Goal: Task Accomplishment & Management: Manage account settings

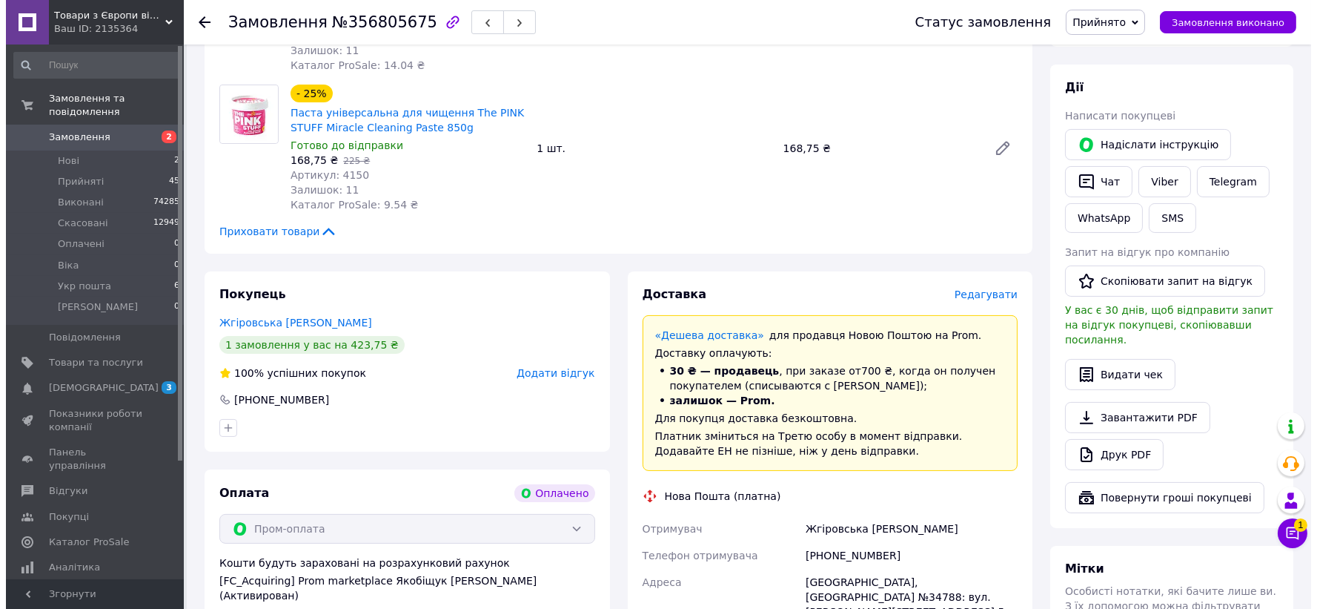
scroll to position [741, 0]
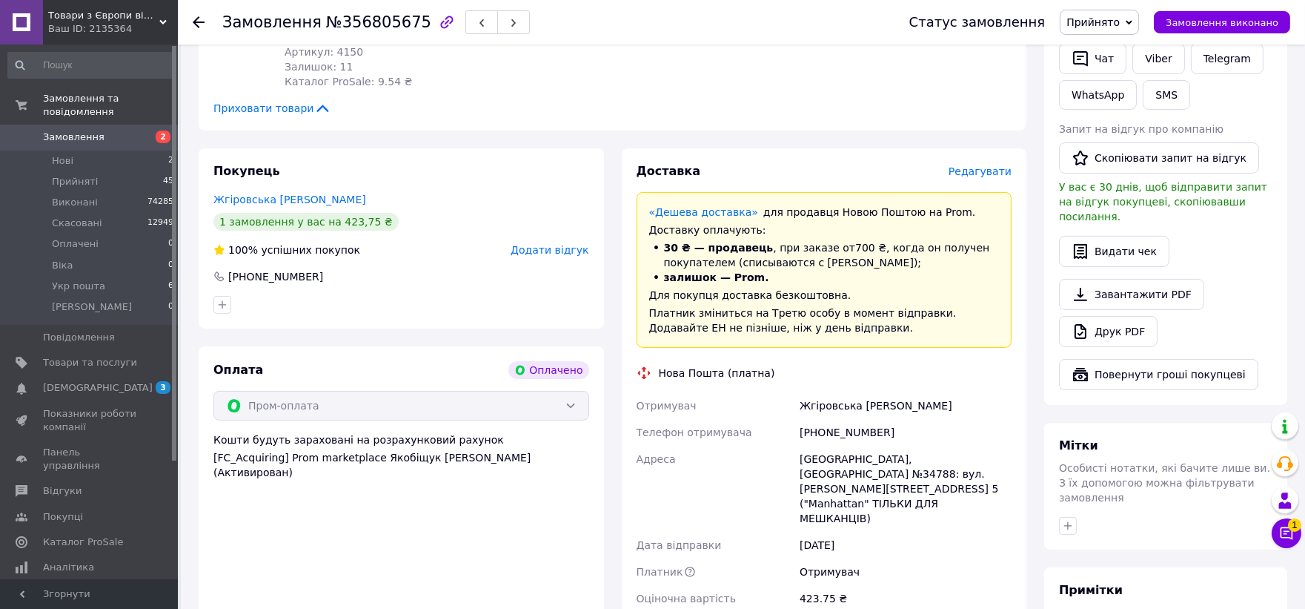
click at [981, 165] on span "Редагувати" at bounding box center [980, 171] width 63 height 12
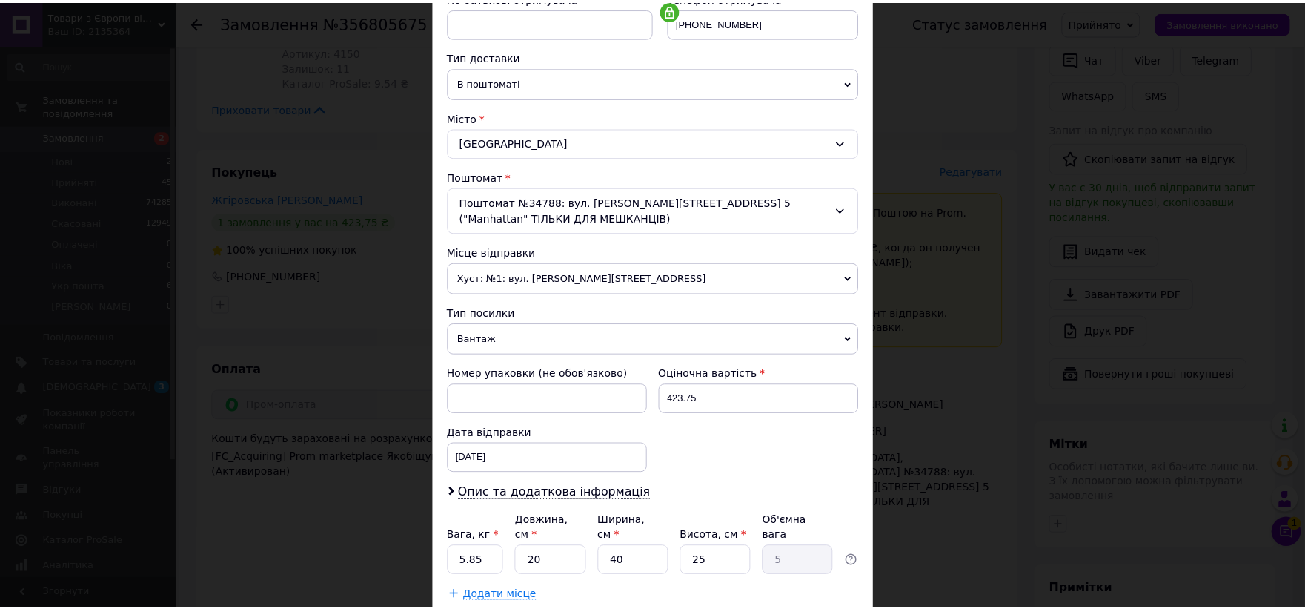
scroll to position [394, 0]
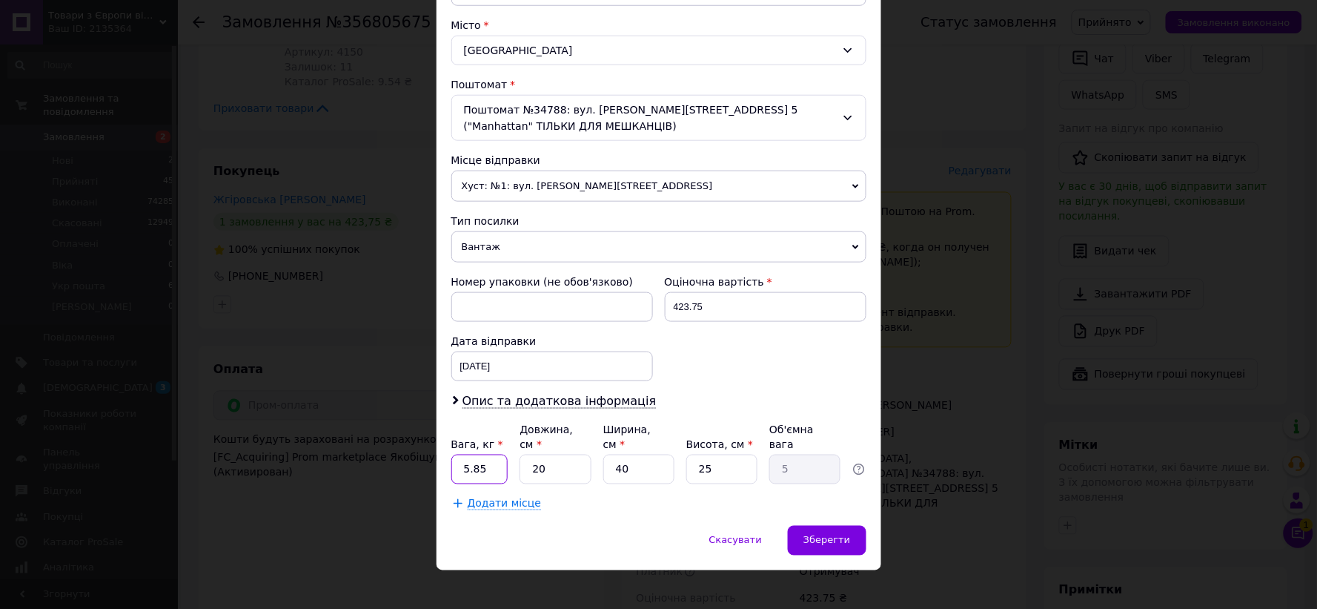
drag, startPoint x: 502, startPoint y: 453, endPoint x: 449, endPoint y: 464, distance: 53.8
click at [451, 464] on input "5.85" at bounding box center [479, 469] width 57 height 30
type input "7"
click at [474, 483] on div "Платник Отримувач Відправник Прізвище отримувача Жгіровська Ім'я отримувача Оле…" at bounding box center [658, 144] width 415 height 733
type input "1"
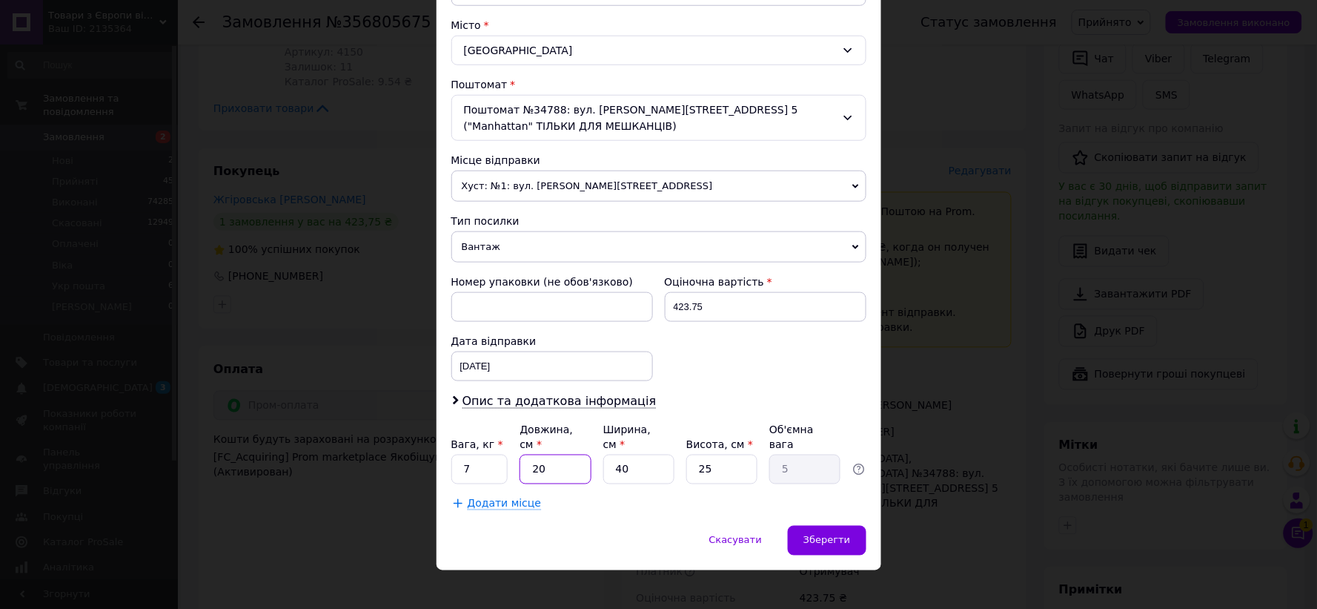
type input "0.25"
type input "1"
drag, startPoint x: 631, startPoint y: 454, endPoint x: 609, endPoint y: 475, distance: 30.4
click at [551, 479] on div "Платник Отримувач Відправник Прізвище отримувача Жгіровська Ім'я отримувача Оле…" at bounding box center [658, 144] width 415 height 733
type input "1"
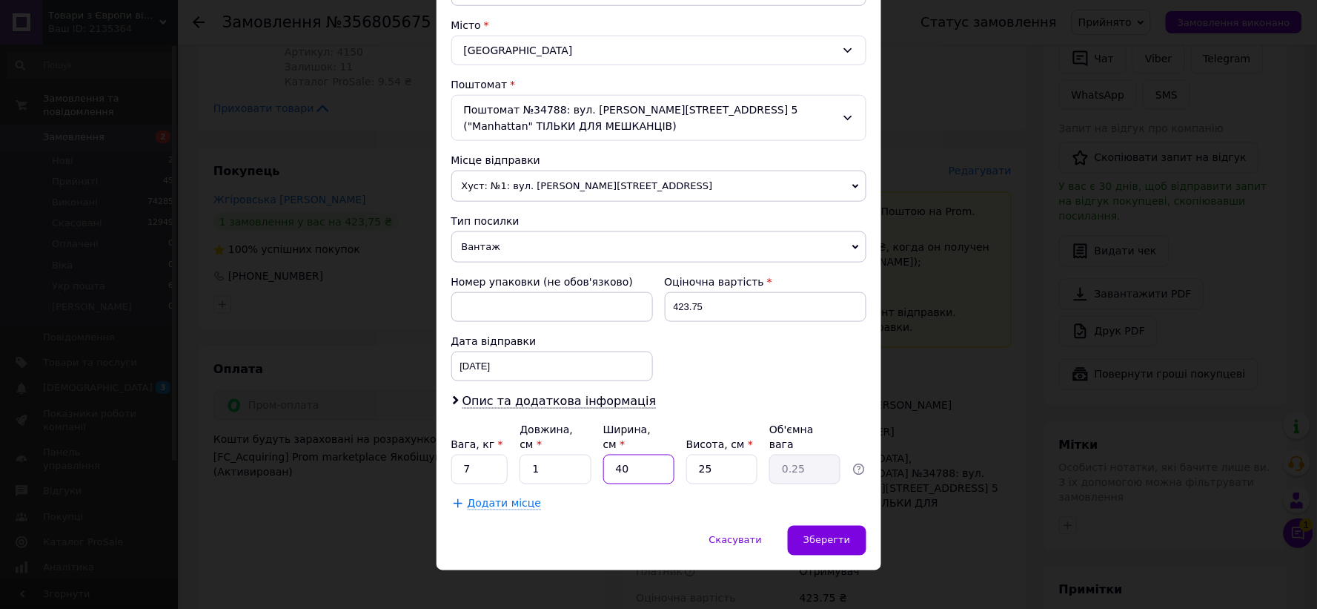
type input "0.1"
type input "1"
drag, startPoint x: 690, startPoint y: 457, endPoint x: 735, endPoint y: 455, distance: 45.2
click at [643, 471] on div "Платник Отримувач Відправник Прізвище отримувача Жгіровська Ім'я отримувача Оле…" at bounding box center [658, 144] width 415 height 733
type input "1"
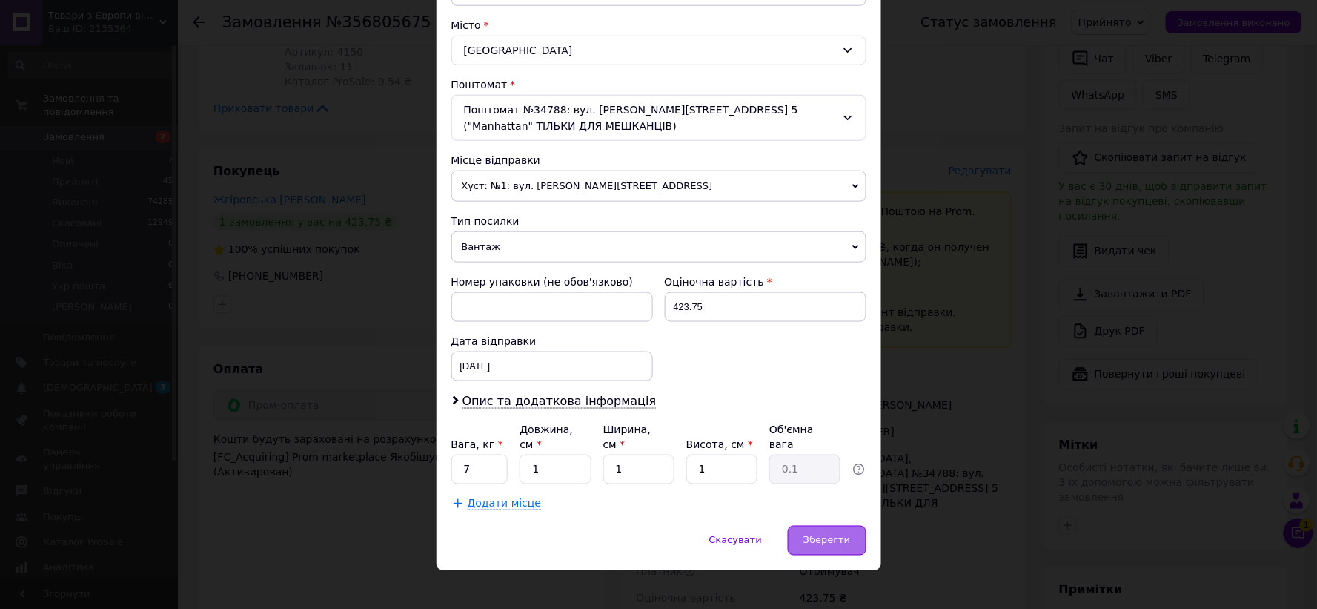
click at [872, 526] on div "Скасувати   Зберегти" at bounding box center [659, 548] width 445 height 44
click at [845, 534] on span "Зберегти" at bounding box center [826, 539] width 47 height 11
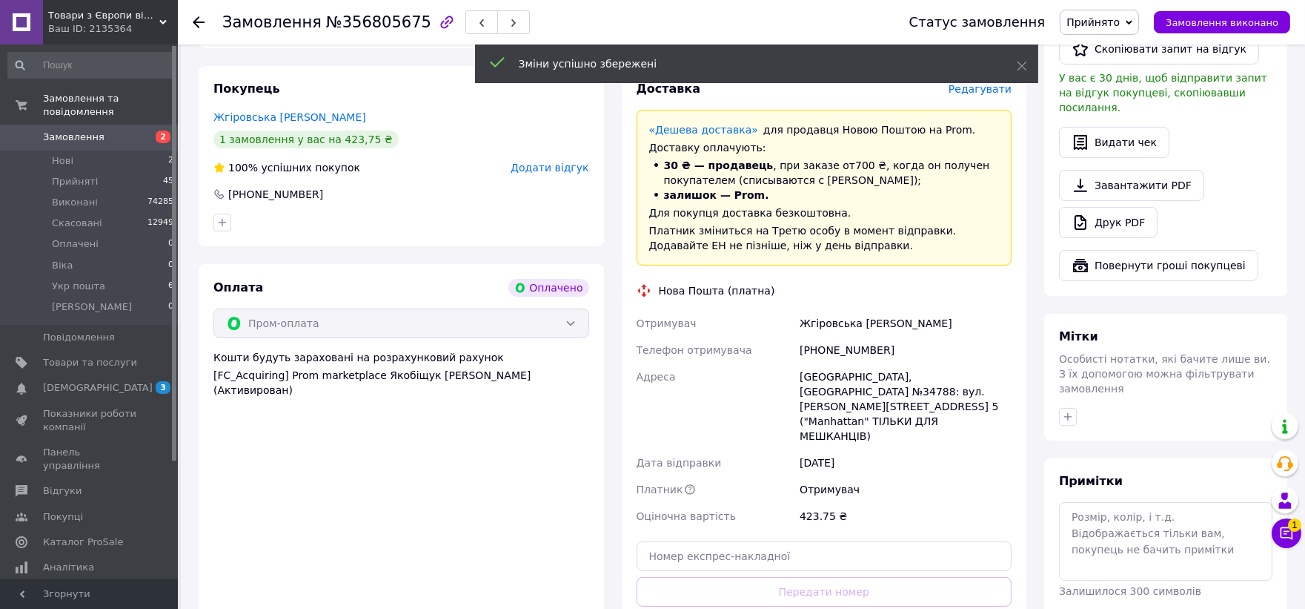
scroll to position [988, 0]
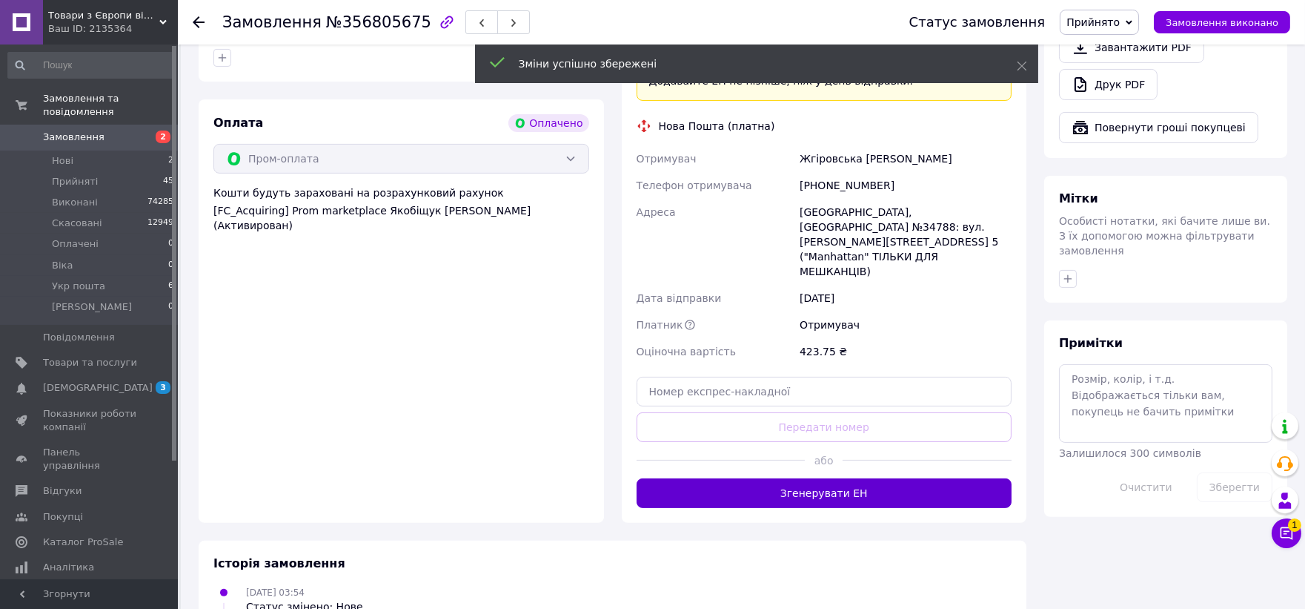
click at [824, 478] on button "Згенерувати ЕН" at bounding box center [825, 493] width 376 height 30
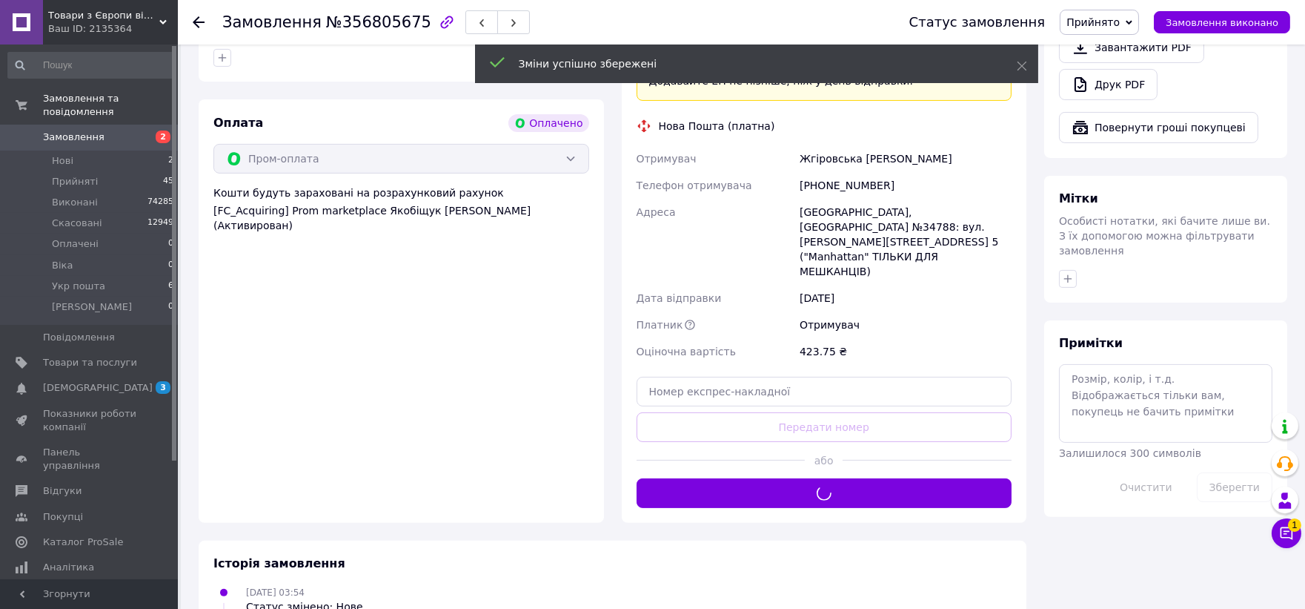
click at [1120, 18] on span "Прийнято" at bounding box center [1093, 22] width 53 height 12
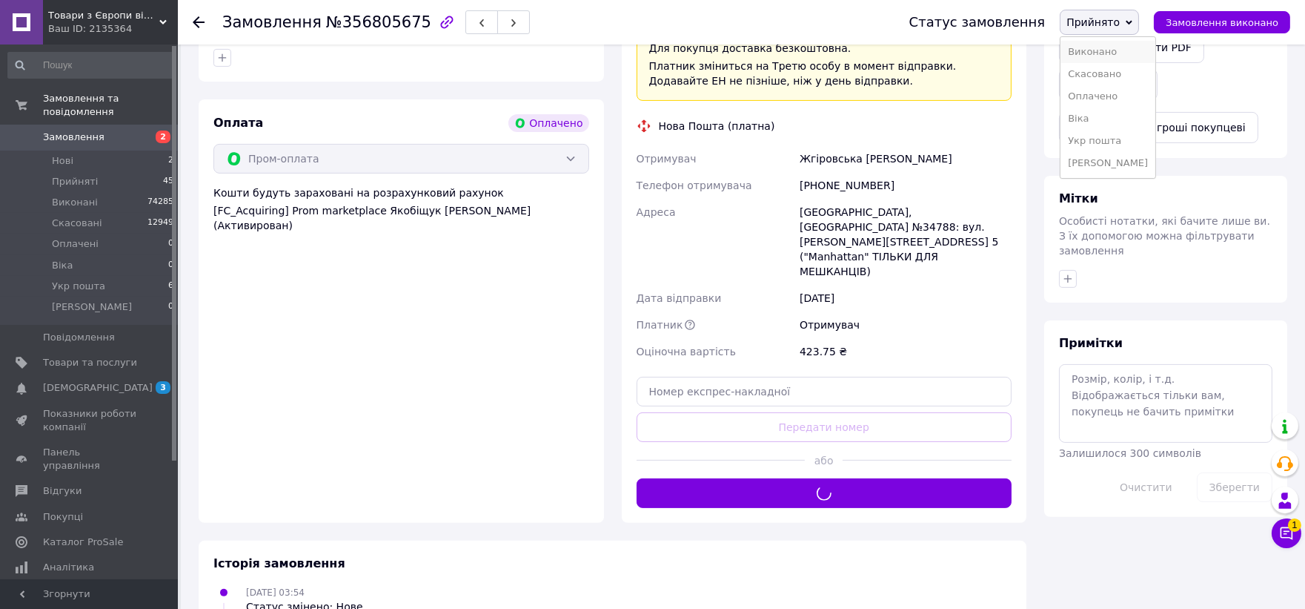
click at [1114, 48] on li "Виконано" at bounding box center [1108, 52] width 95 height 22
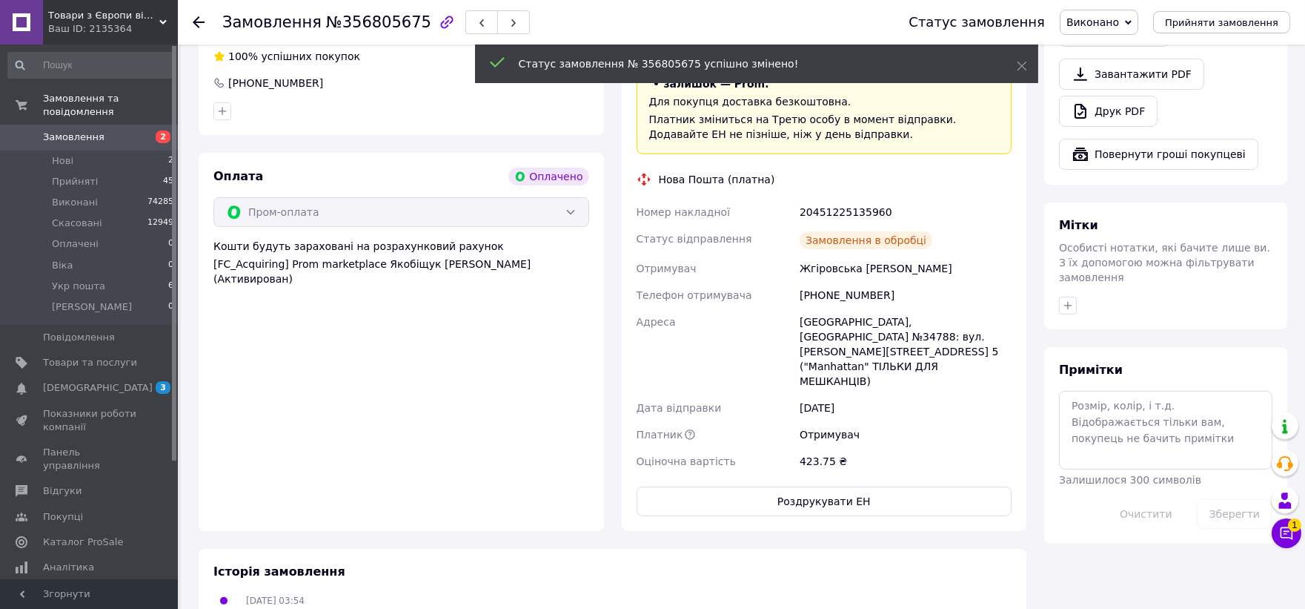
scroll to position [906, 0]
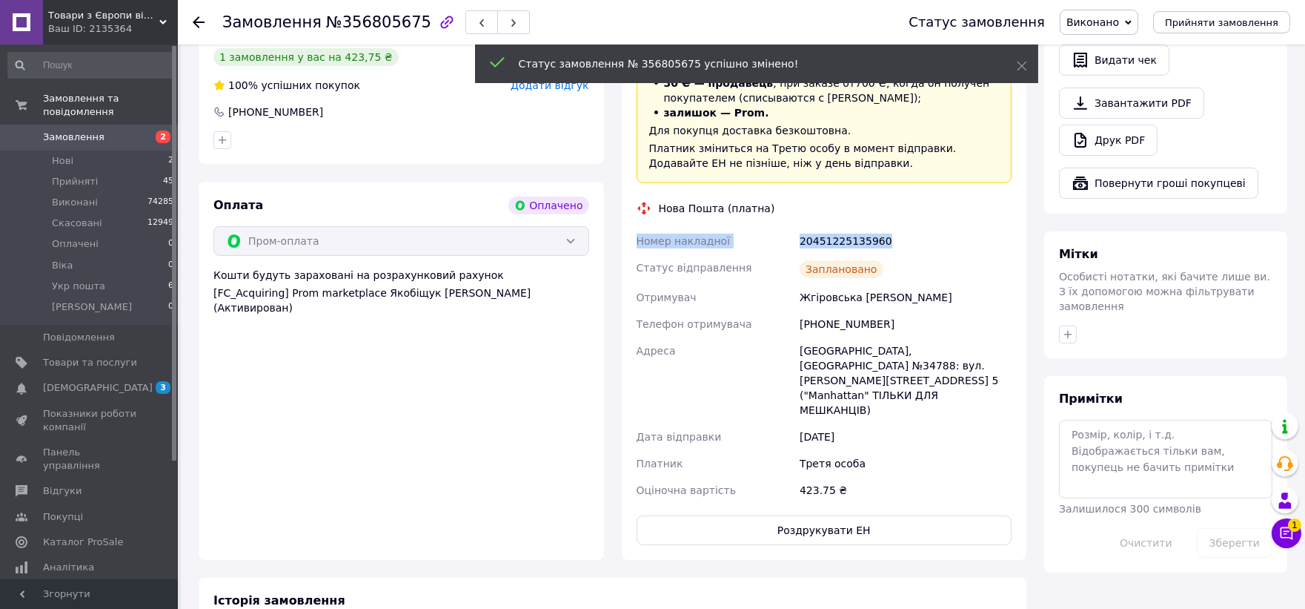
drag, startPoint x: 901, startPoint y: 213, endPoint x: 629, endPoint y: 215, distance: 272.0
click at [629, 215] on div "Доставка Редагувати «Дешева доставка»   для продавця Новою Поштою на Prom. Дост…" at bounding box center [824, 272] width 405 height 576
copy div "Номер накладної 20451225135960"
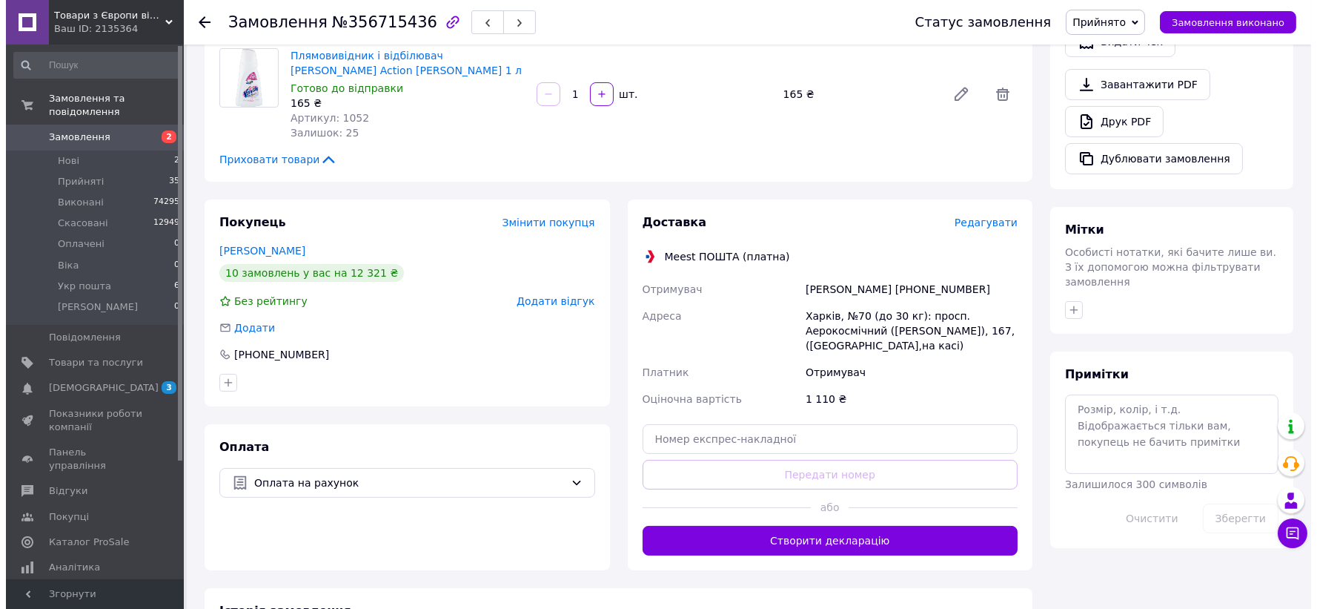
scroll to position [494, 0]
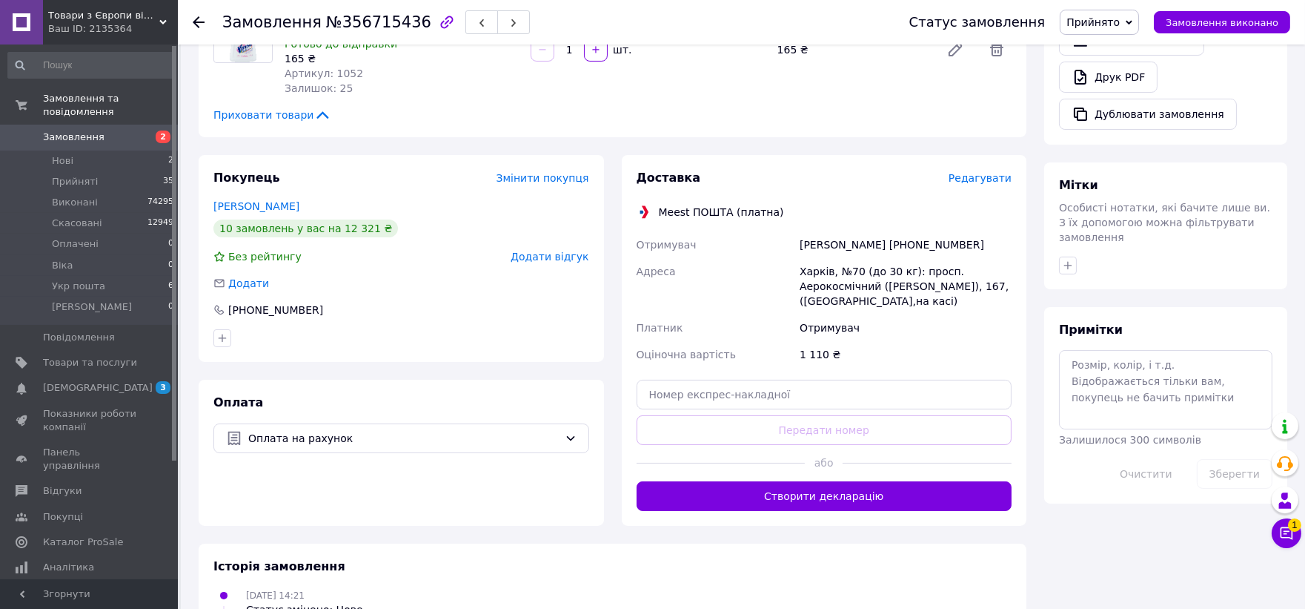
click at [965, 172] on span "Редагувати" at bounding box center [980, 178] width 63 height 12
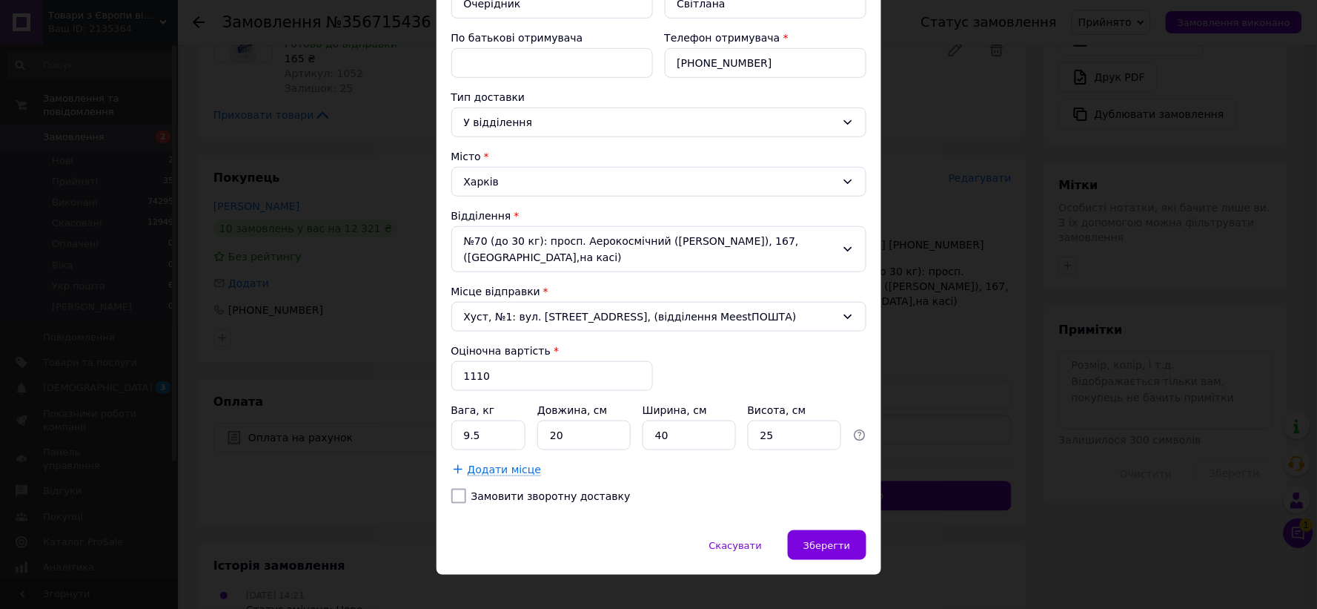
scroll to position [262, 0]
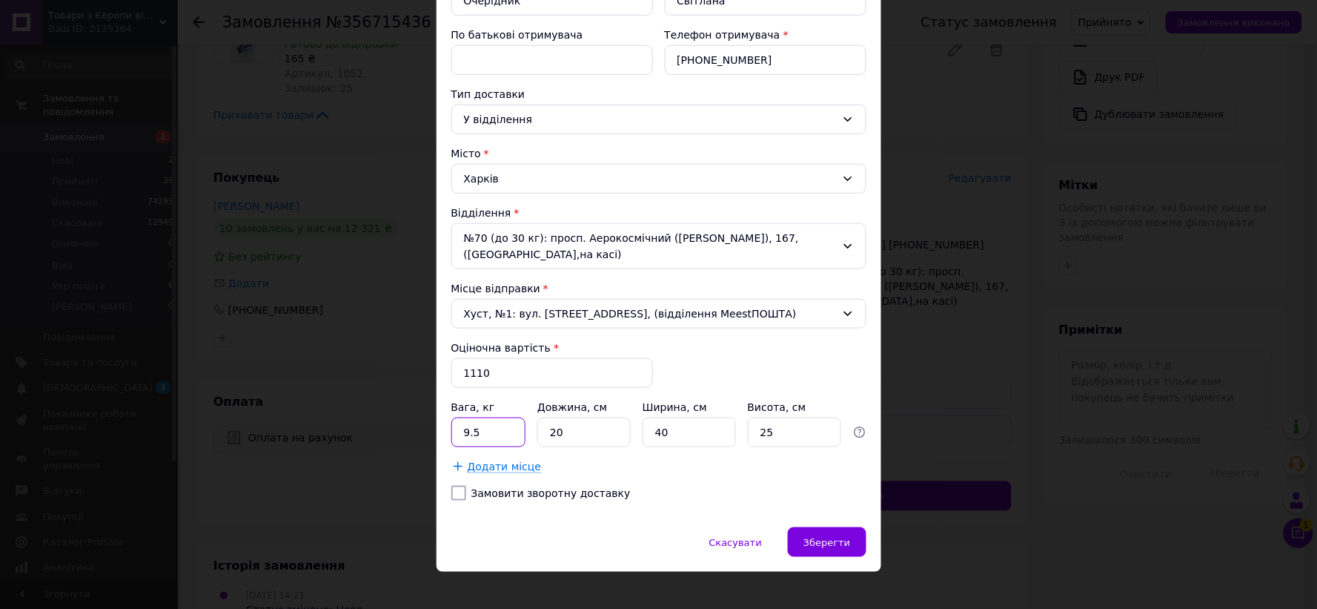
drag, startPoint x: 491, startPoint y: 418, endPoint x: 498, endPoint y: 434, distance: 17.2
click at [428, 441] on div "× Редагування доставки Спосіб доставки Meest ПОШТА (платна) Платник Отримувач П…" at bounding box center [658, 304] width 1317 height 609
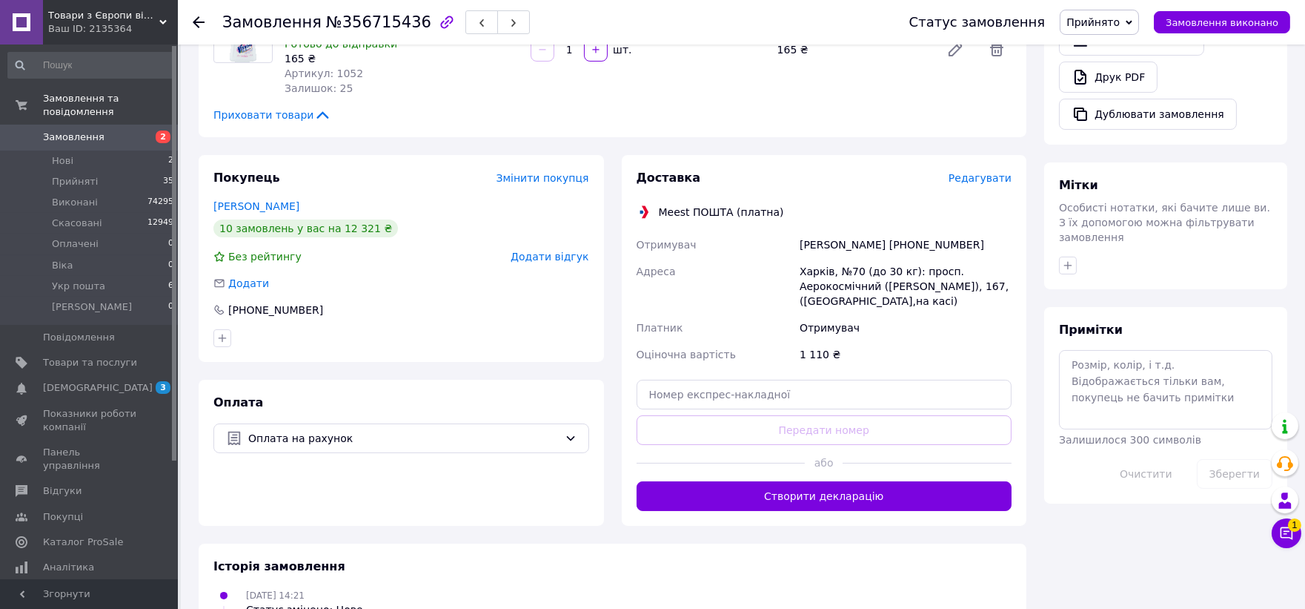
click at [987, 172] on span "Редагувати" at bounding box center [980, 178] width 63 height 12
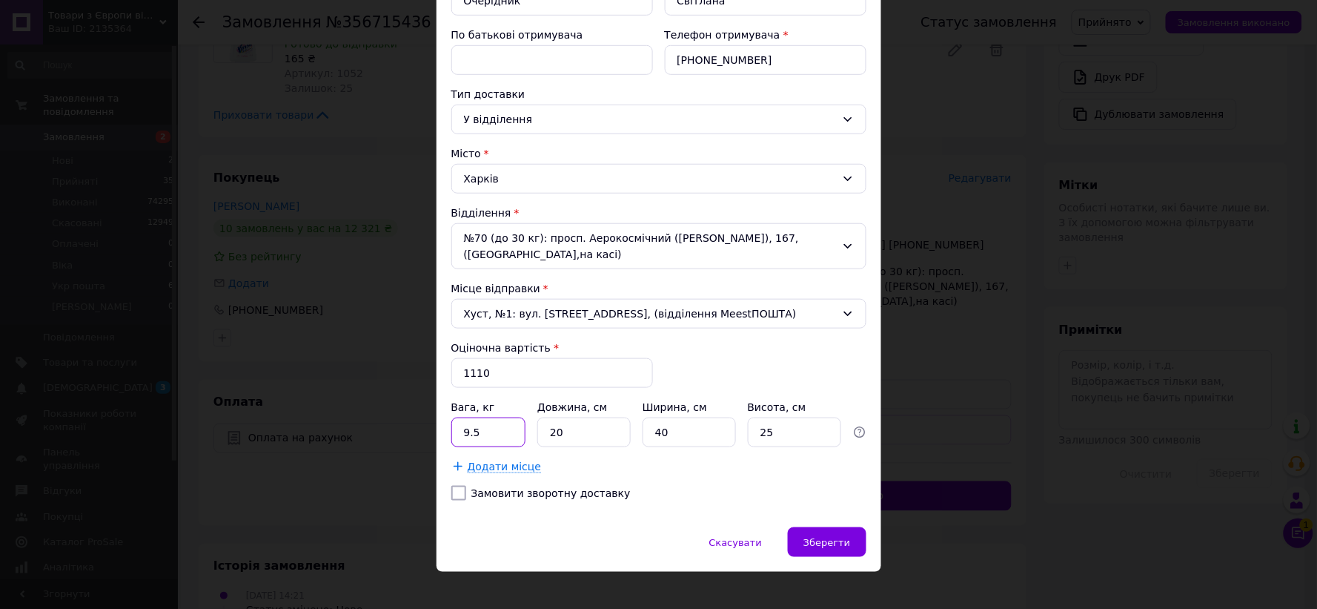
drag, startPoint x: 486, startPoint y: 415, endPoint x: 442, endPoint y: 426, distance: 45.1
click at [440, 426] on div "Спосіб доставки Meest ПОШТА (платна) Платник Отримувач Прізвище отримувача * Оч…" at bounding box center [659, 181] width 445 height 692
type input "11"
drag, startPoint x: 529, startPoint y: 425, endPoint x: 541, endPoint y: 428, distance: 12.4
click at [524, 426] on div "Вага, кг 11 Довжина, см 20 Ширина, см 40 Висота, см 25" at bounding box center [658, 423] width 415 height 47
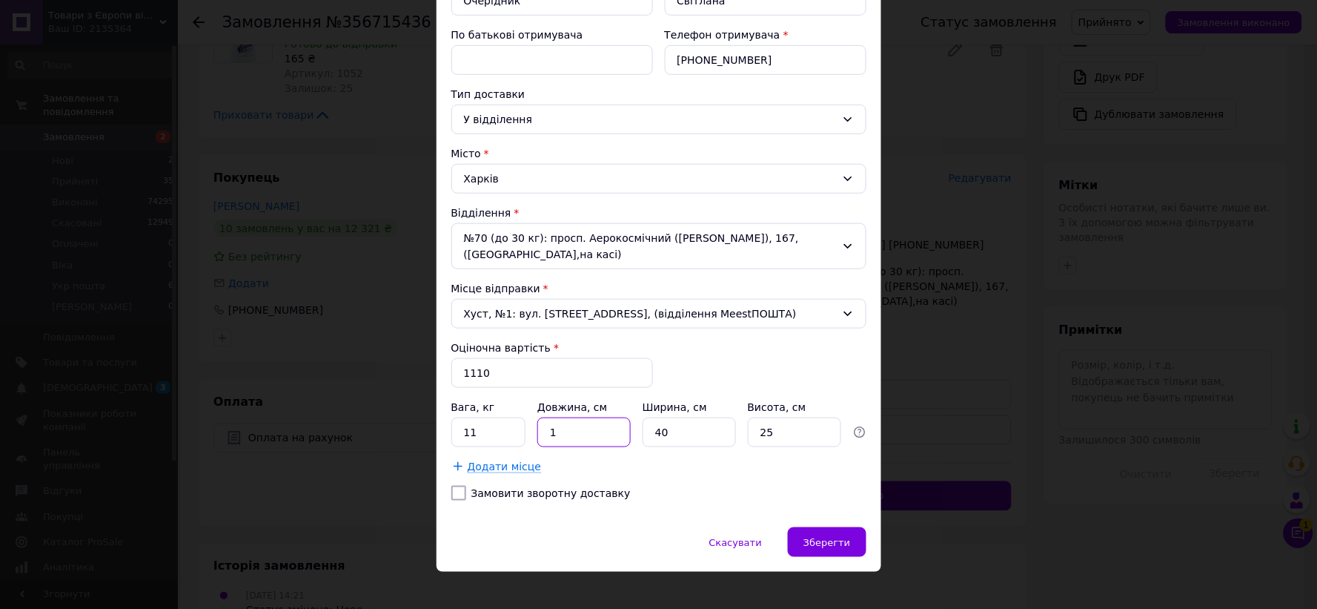
type input "1"
click at [627, 430] on div "Вага, кг 11 Довжина, см 1 Ширина, см 40 Висота, см 25" at bounding box center [658, 423] width 415 height 47
type input "1"
drag, startPoint x: 791, startPoint y: 408, endPoint x: 750, endPoint y: 420, distance: 42.3
click at [748, 420] on input "25" at bounding box center [794, 432] width 93 height 30
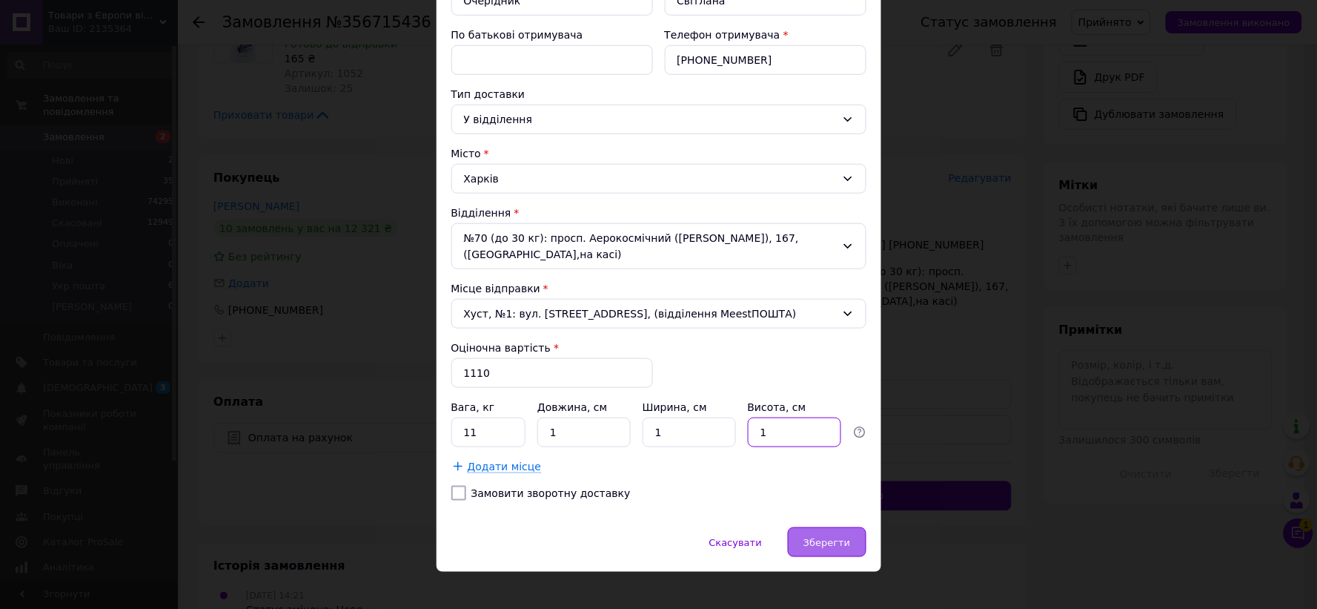
type input "1"
click at [812, 527] on div "Зберегти" at bounding box center [827, 542] width 78 height 30
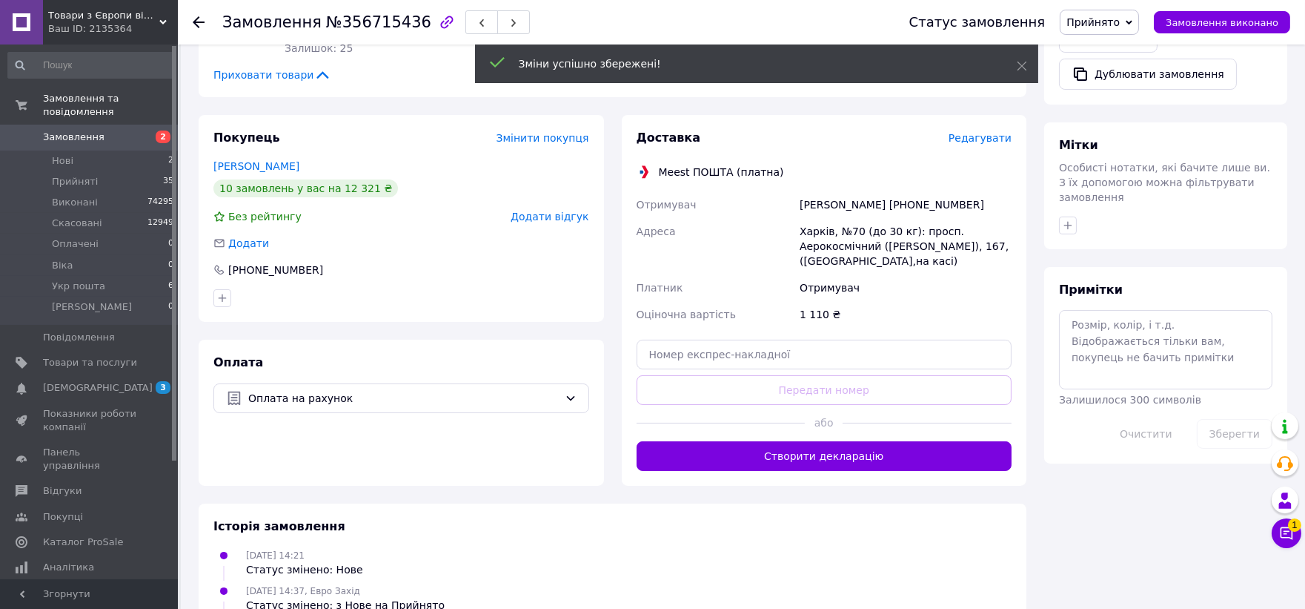
scroll to position [554, 0]
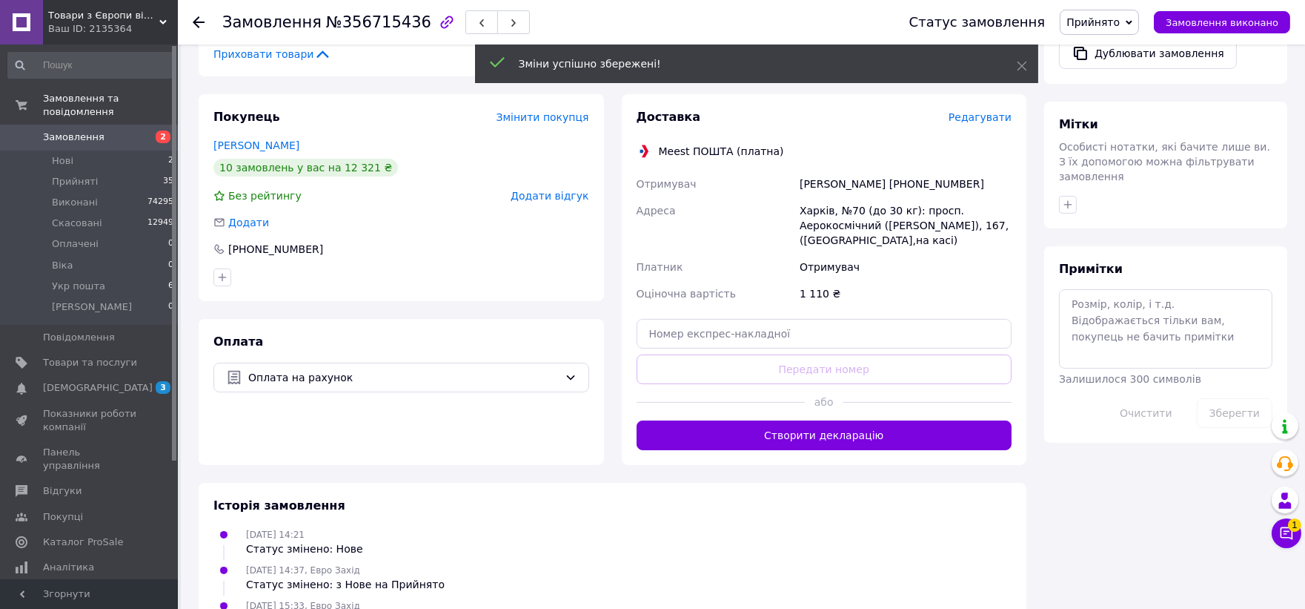
click at [808, 422] on button "Створити декларацію" at bounding box center [825, 435] width 376 height 30
click at [1103, 16] on span "Прийнято" at bounding box center [1093, 22] width 53 height 12
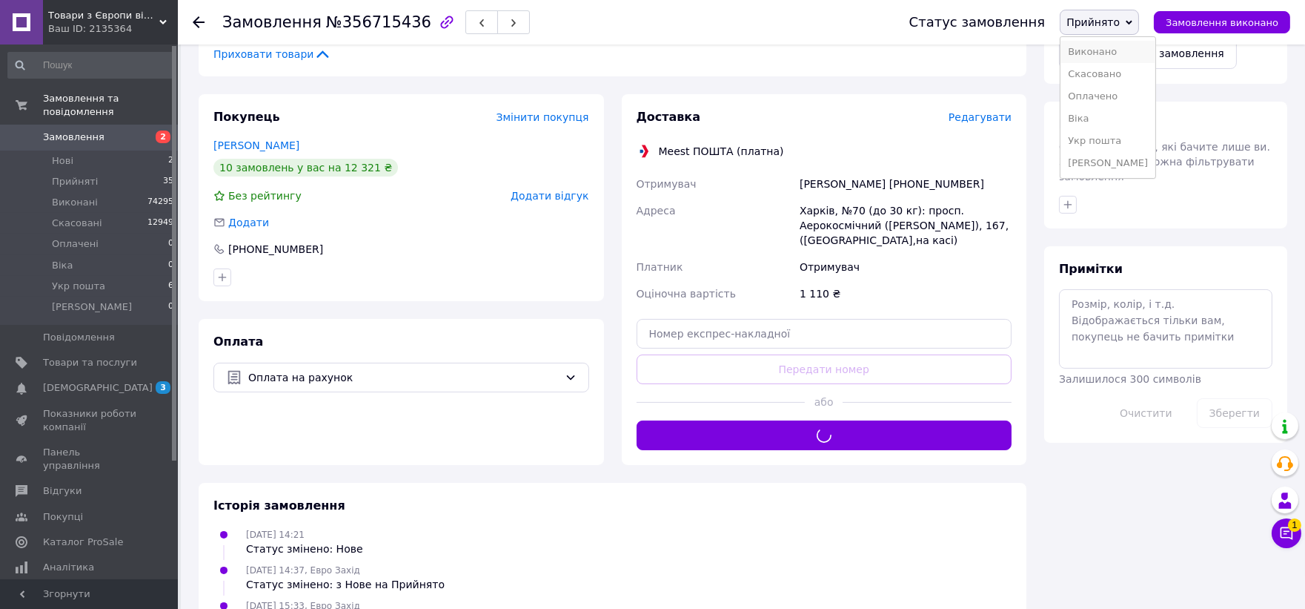
click at [1127, 49] on li "Виконано" at bounding box center [1108, 52] width 95 height 22
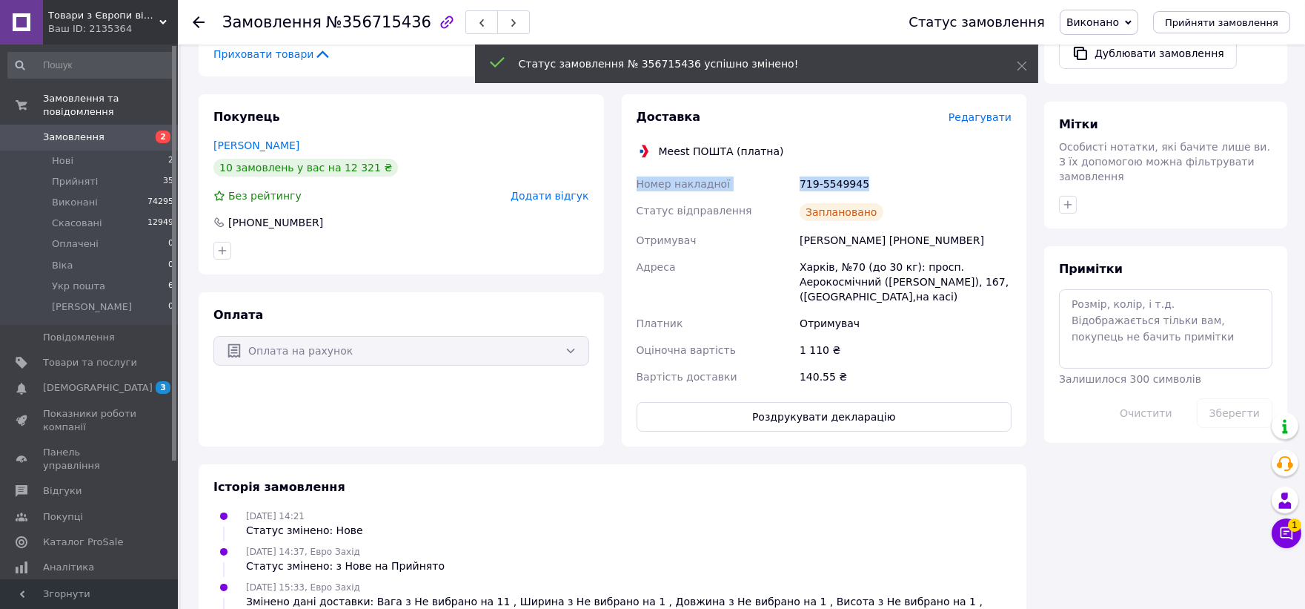
drag, startPoint x: 853, startPoint y: 164, endPoint x: 631, endPoint y: 161, distance: 222.4
click at [631, 161] on div "Доставка Редагувати Meest ПОШТА (платна) Номер накладної 719-5549945 Статус від…" at bounding box center [824, 270] width 405 height 352
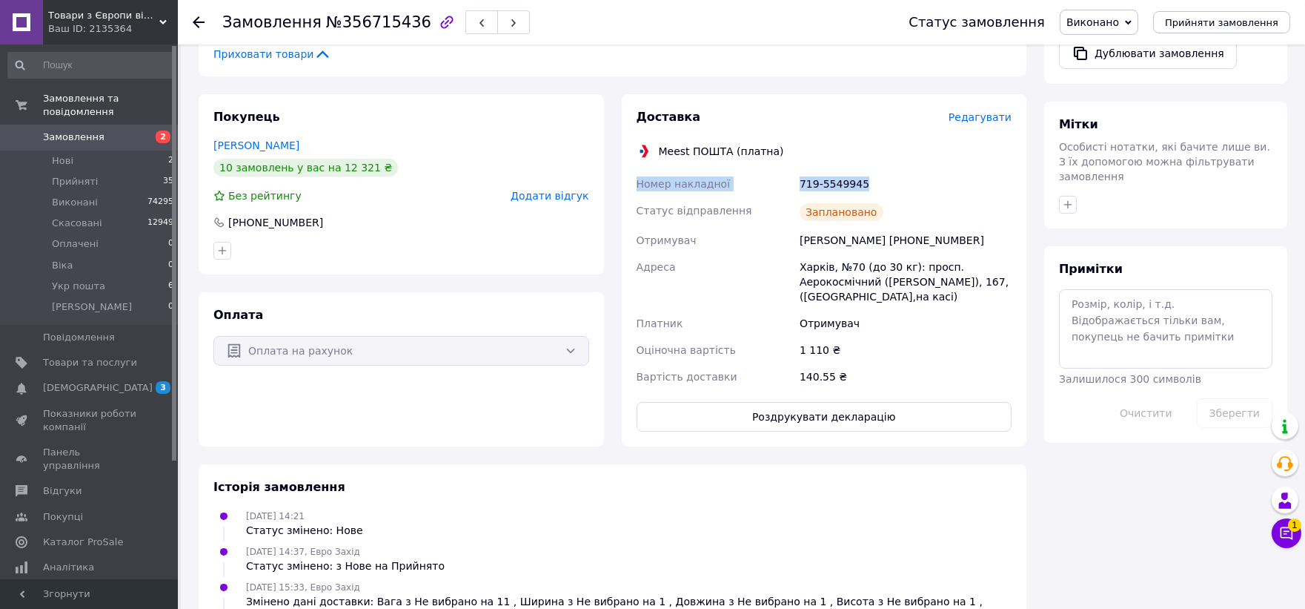
copy div "Номер накладної 719-5549945"
click at [806, 402] on button "Роздрукувати декларацію" at bounding box center [825, 417] width 376 height 30
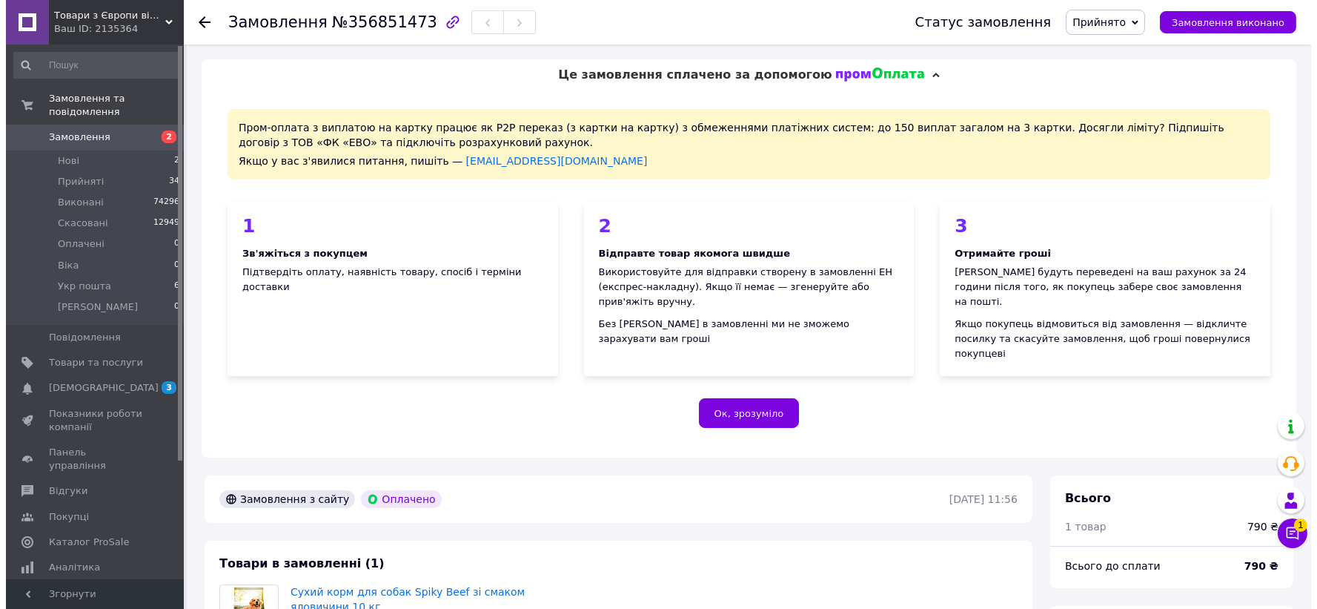
scroll to position [397, 0]
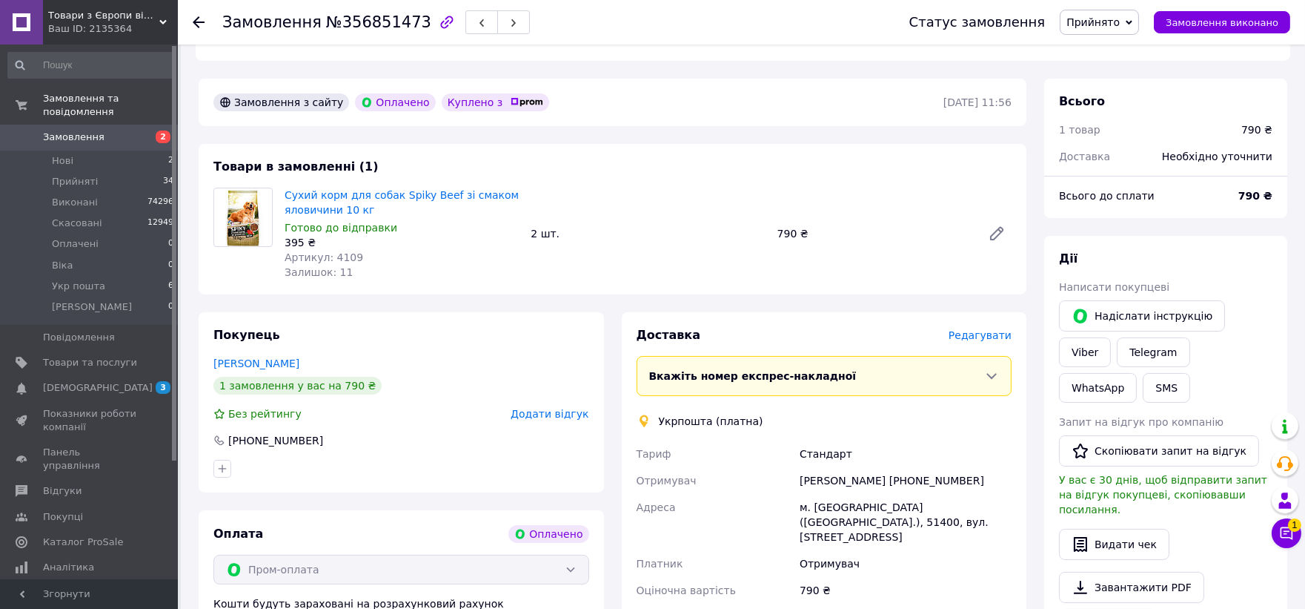
click at [974, 329] on span "Редагувати" at bounding box center [980, 335] width 63 height 12
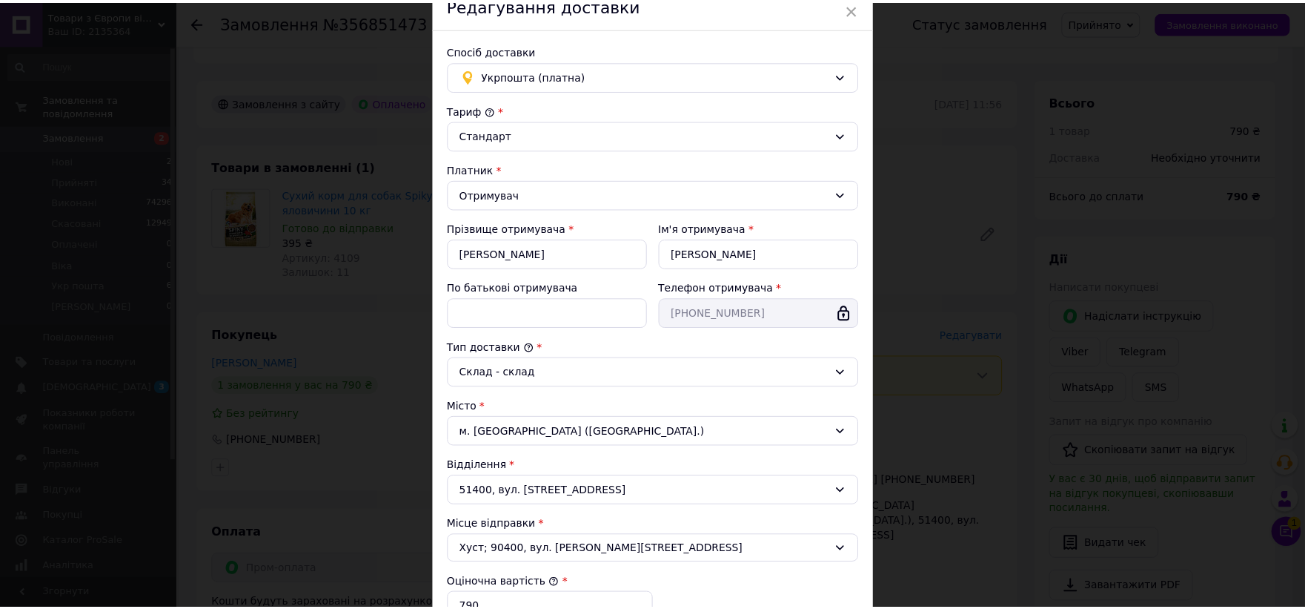
scroll to position [320, 0]
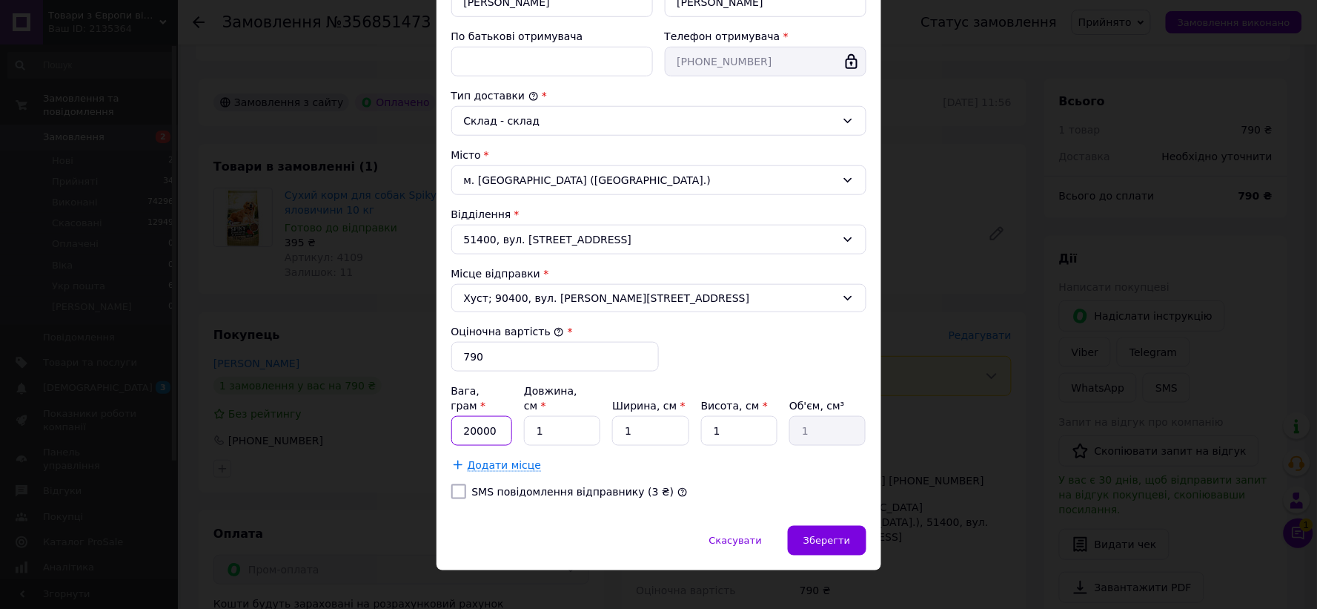
click at [474, 417] on input "20000" at bounding box center [482, 431] width 62 height 30
type input "20630"
drag, startPoint x: 551, startPoint y: 425, endPoint x: 501, endPoint y: 428, distance: 50.4
click at [501, 428] on div "Вага, грам * 20630 Довжина, см * 1 Ширина, см * 1 Висота, см * 1 Об'єм, см³ 1" at bounding box center [658, 414] width 415 height 62
type input "5"
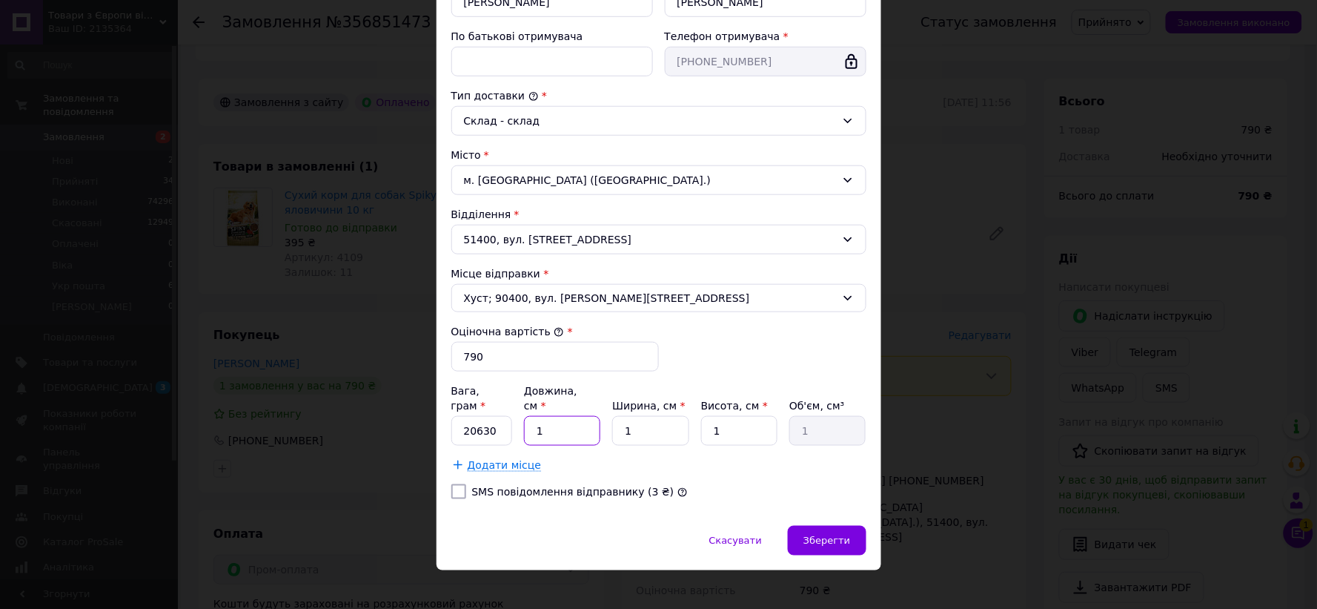
type input "5"
type input "53"
drag, startPoint x: 633, startPoint y: 419, endPoint x: 628, endPoint y: 438, distance: 20.0
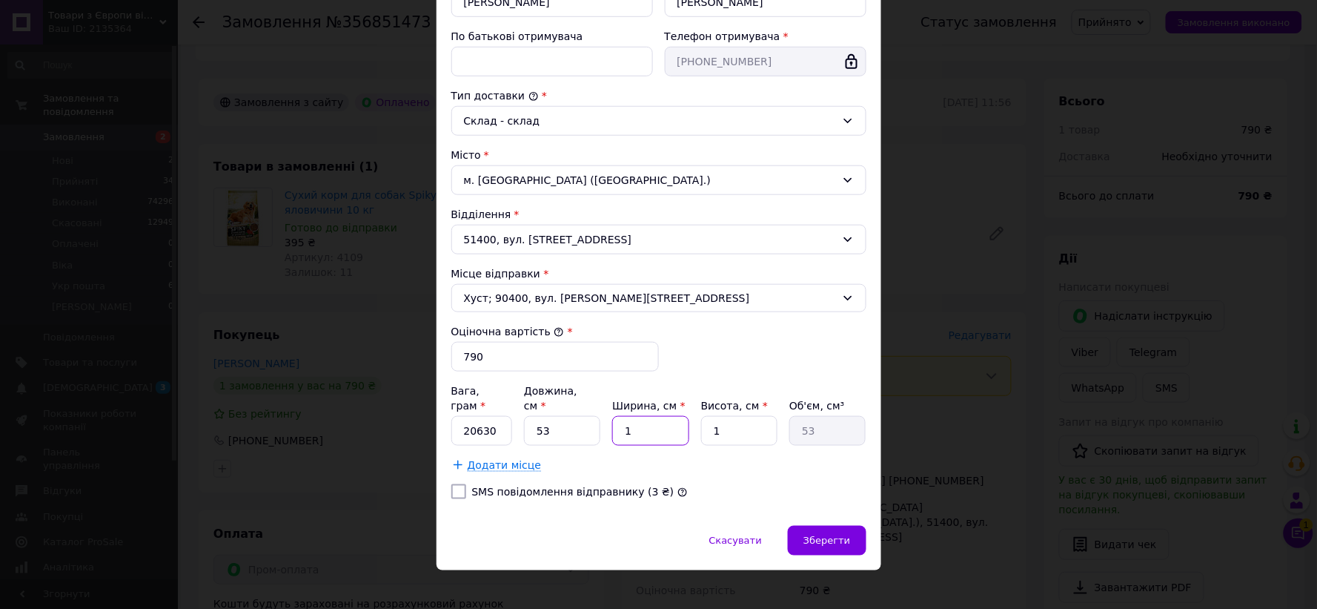
click at [593, 438] on div "Вага, грам * 20630 Довжина, см * 53 Ширина, см * 1 Висота, см * 1 Об'єм, см³ 53…" at bounding box center [658, 427] width 415 height 89
type input "3"
type input "159"
type input "37"
type input "1961"
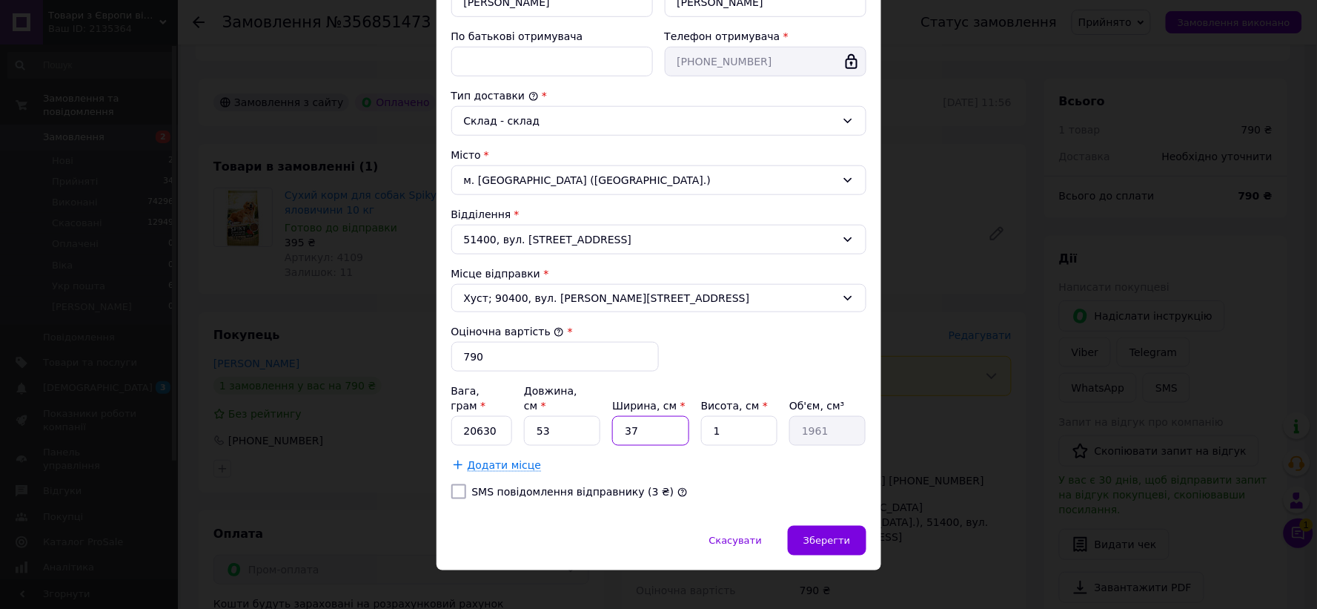
type input "37"
click at [665, 453] on div "Вага, грам * 20630 Довжина, см * 53 Ширина, см * 37 Висота, см * 1 Об'єм, см³ 1…" at bounding box center [658, 427] width 415 height 89
type input "7"
type input "13727"
type input "4"
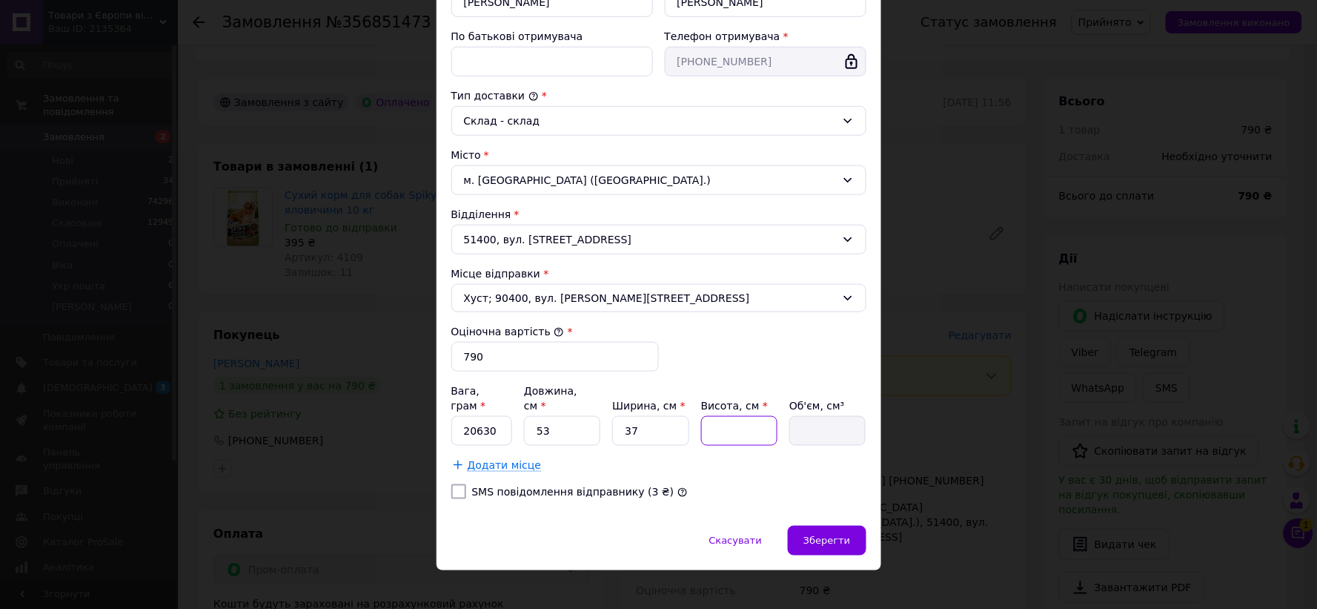
type input "7844"
type input "40"
type input "78440"
type input "40"
click at [828, 535] on span "Зберегти" at bounding box center [826, 540] width 47 height 11
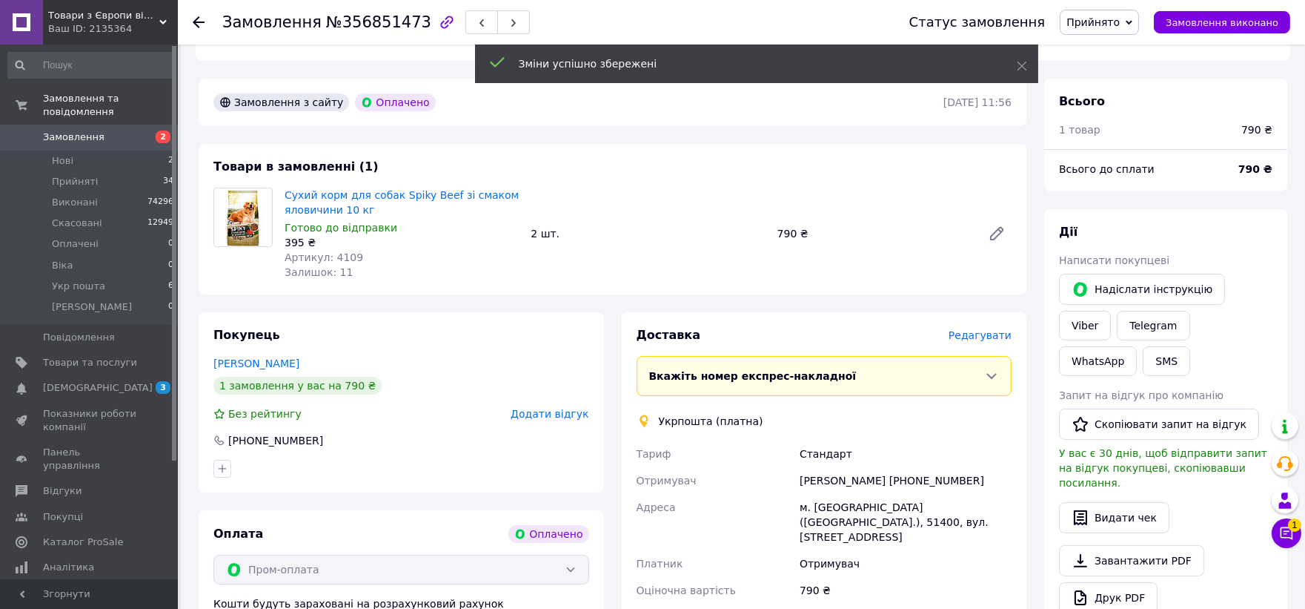
scroll to position [643, 0]
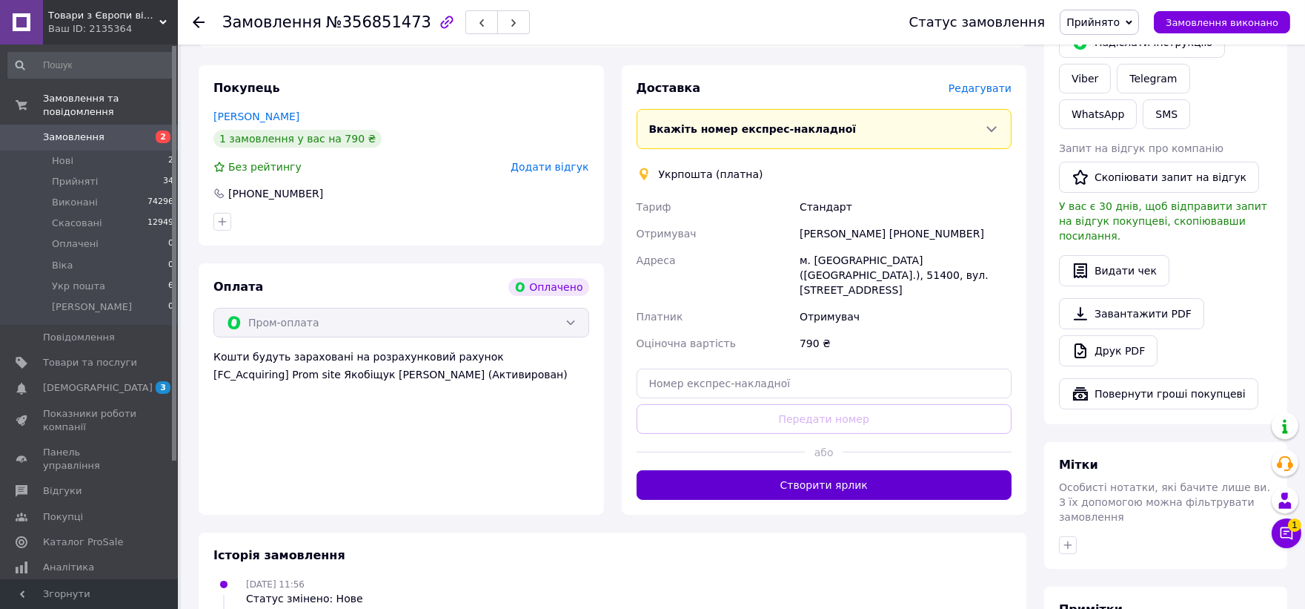
click at [885, 470] on button "Створити ярлик" at bounding box center [825, 485] width 376 height 30
click at [1116, 16] on span "Прийнято" at bounding box center [1093, 22] width 53 height 12
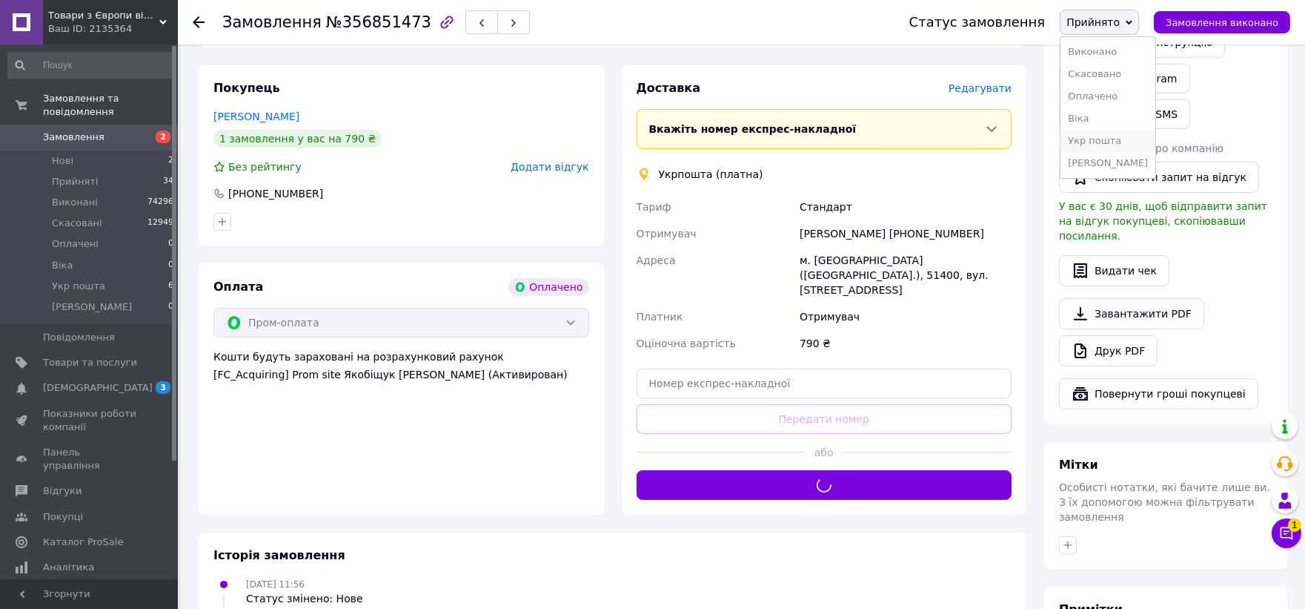
click at [1129, 139] on li "Укр пошта" at bounding box center [1108, 141] width 95 height 22
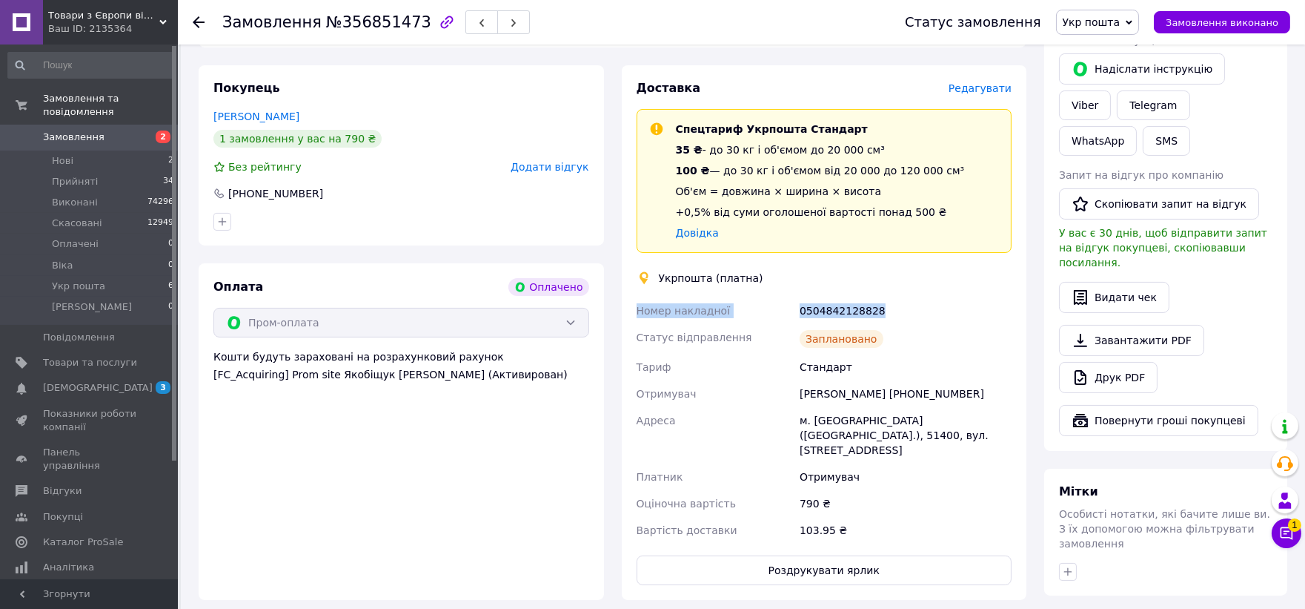
drag, startPoint x: 891, startPoint y: 278, endPoint x: 630, endPoint y: 282, distance: 260.9
click at [630, 282] on div "Доставка Редагувати Спецтариф Укрпошта Стандарт 35 ₴ - до 30 кг і об'ємом до 20…" at bounding box center [824, 332] width 405 height 534
copy div "Номер накладної 0504842128828"
click at [829, 555] on button "Роздрукувати ярлик" at bounding box center [825, 570] width 376 height 30
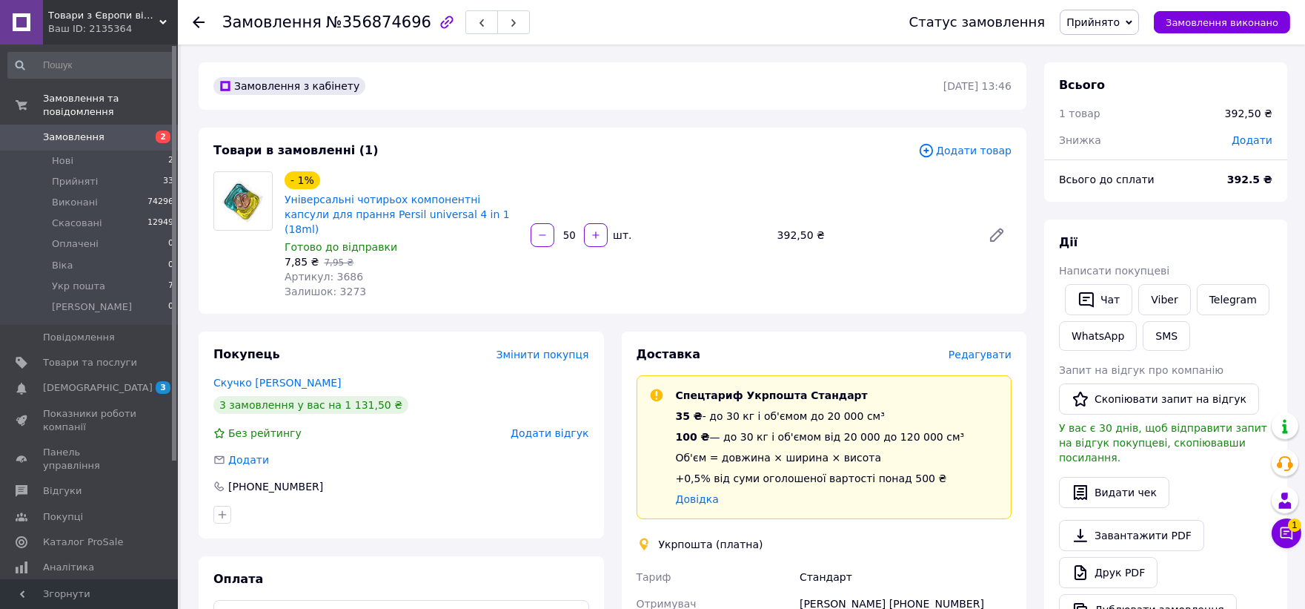
click at [974, 348] on span "Редагувати" at bounding box center [980, 354] width 63 height 12
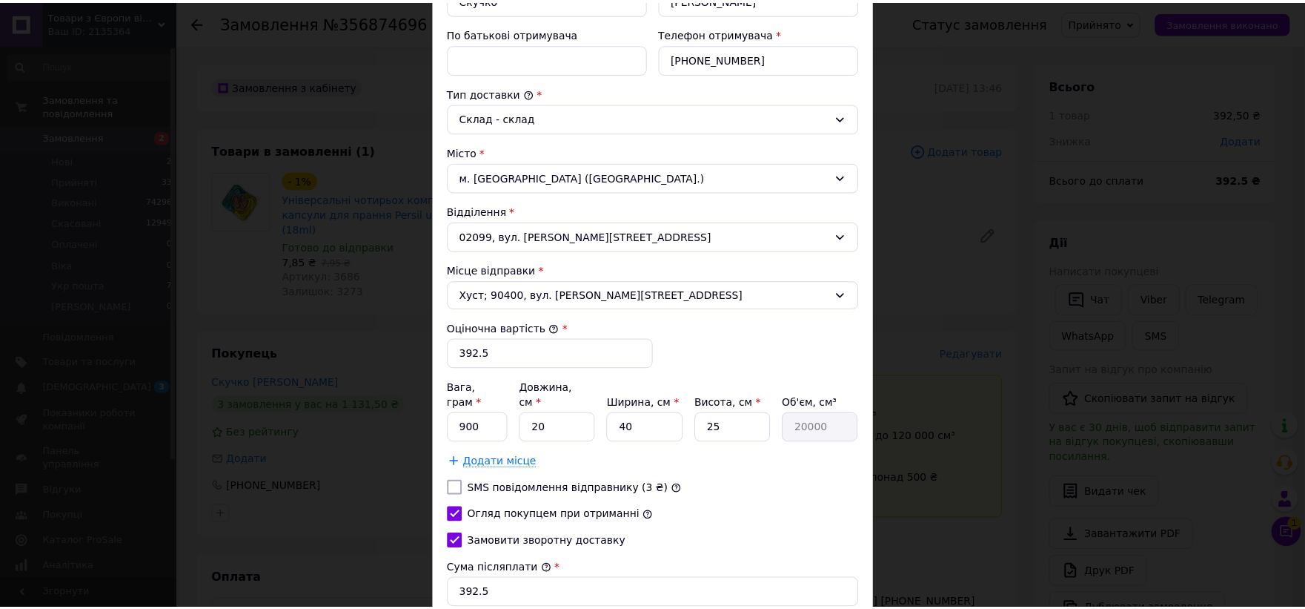
scroll to position [492, 0]
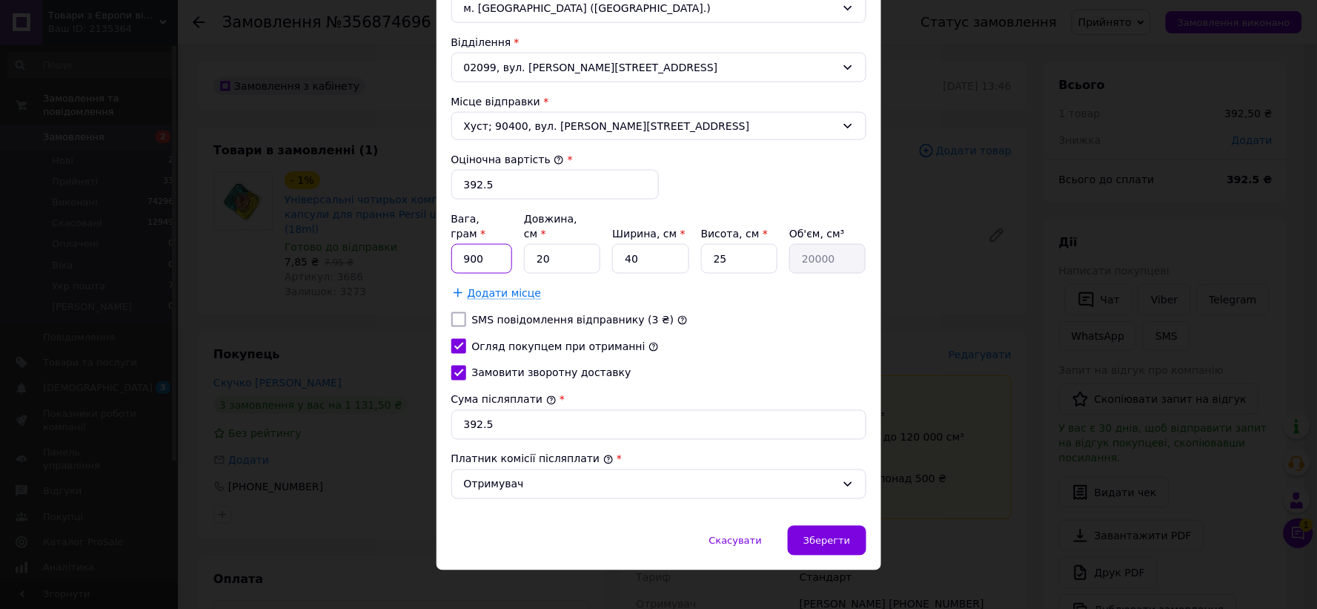
click at [458, 246] on input "900" at bounding box center [482, 259] width 62 height 30
type input "1090"
drag, startPoint x: 557, startPoint y: 243, endPoint x: 525, endPoint y: 268, distance: 40.8
click at [525, 268] on div "Вага, грам * 1090 Довжина, см * 20 Ширина, см * 40 Висота, см * 25 Об'єм, см³ 2…" at bounding box center [658, 255] width 415 height 89
type input "1"
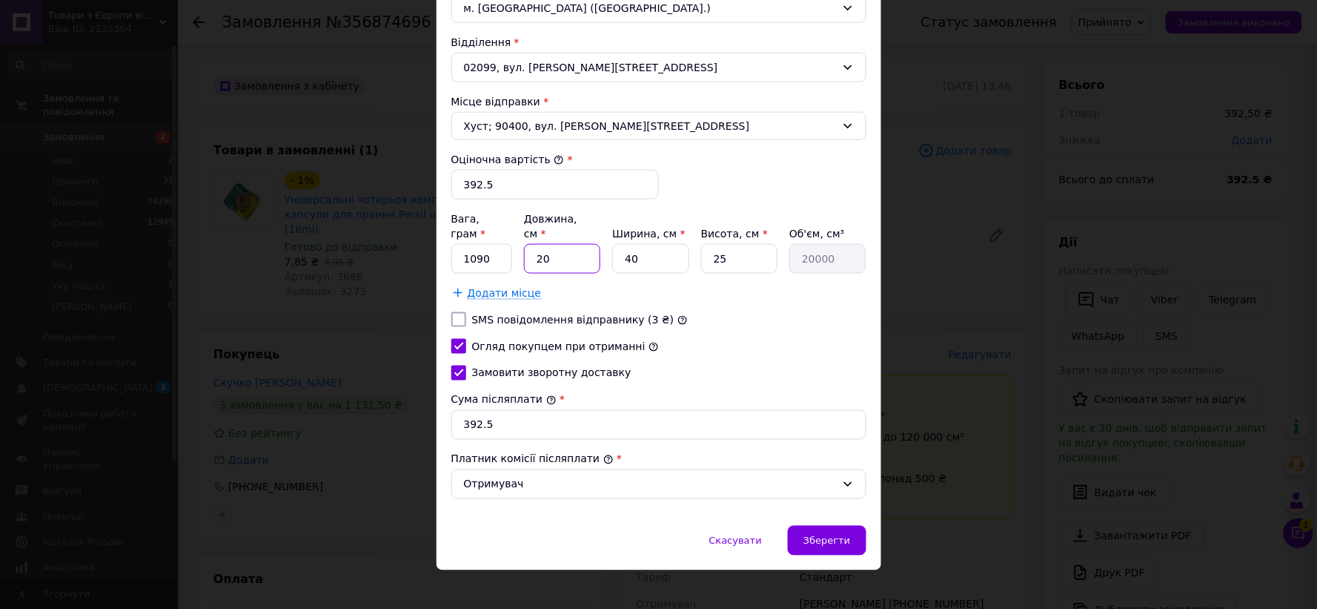
type input "1000"
type input "17"
type input "17000"
type input "17"
drag, startPoint x: 634, startPoint y: 253, endPoint x: 604, endPoint y: 262, distance: 31.2
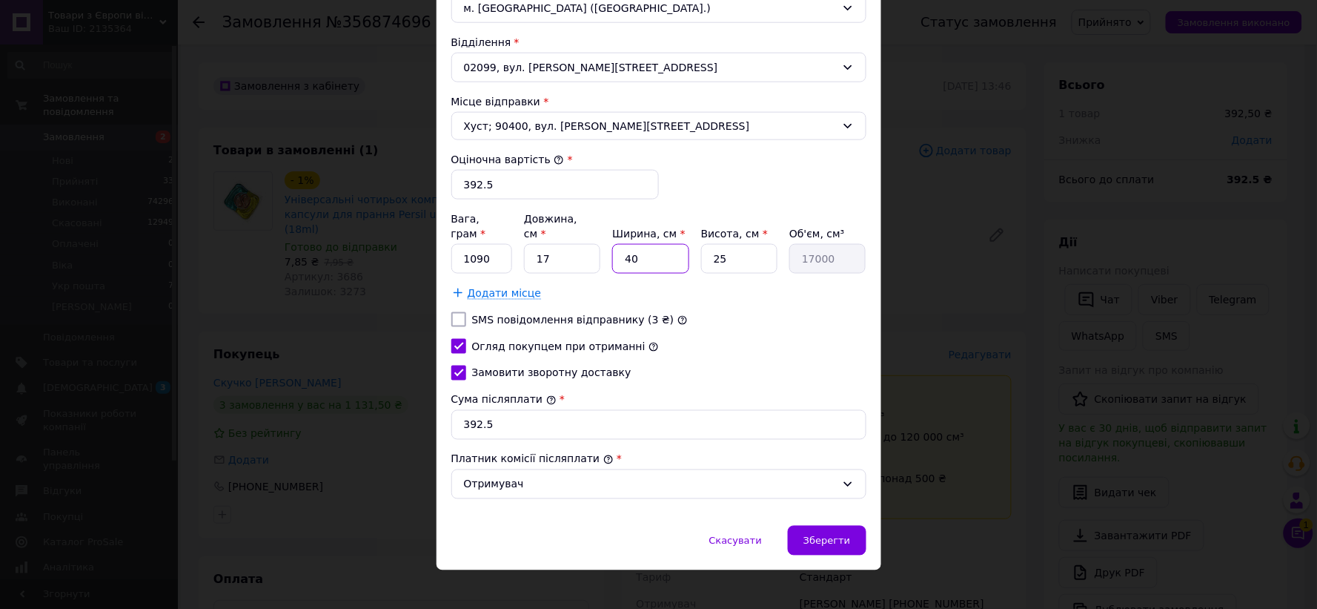
click at [604, 262] on div "Вага, грам * 1090 Довжина, см * 17 Ширина, см * 40 Висота, см * 25 Об'єм, см³ 1…" at bounding box center [658, 255] width 415 height 89
type input "1"
type input "425"
type input "12"
type input "5100"
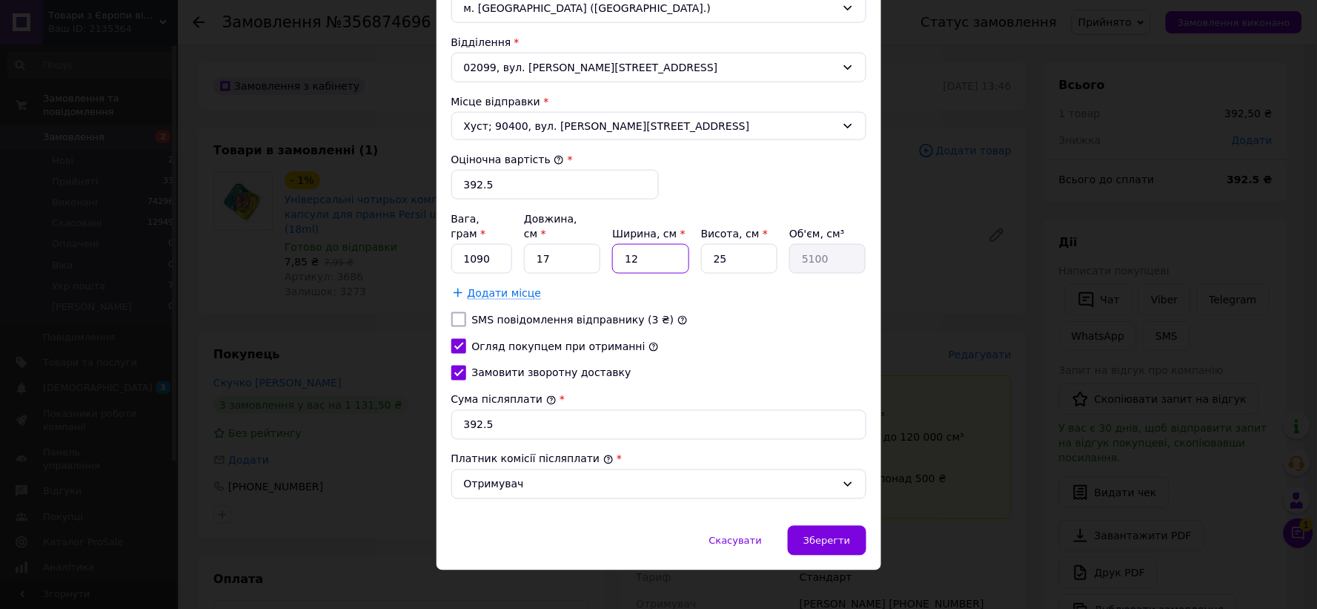
type input "12"
click at [698, 255] on div "Вага, грам * 1090 Довжина, см * 17 Ширина, см * 12 Висота, см * 25 Об'єм, см³ 5…" at bounding box center [658, 242] width 415 height 62
type input "1"
type input "204"
type input "13"
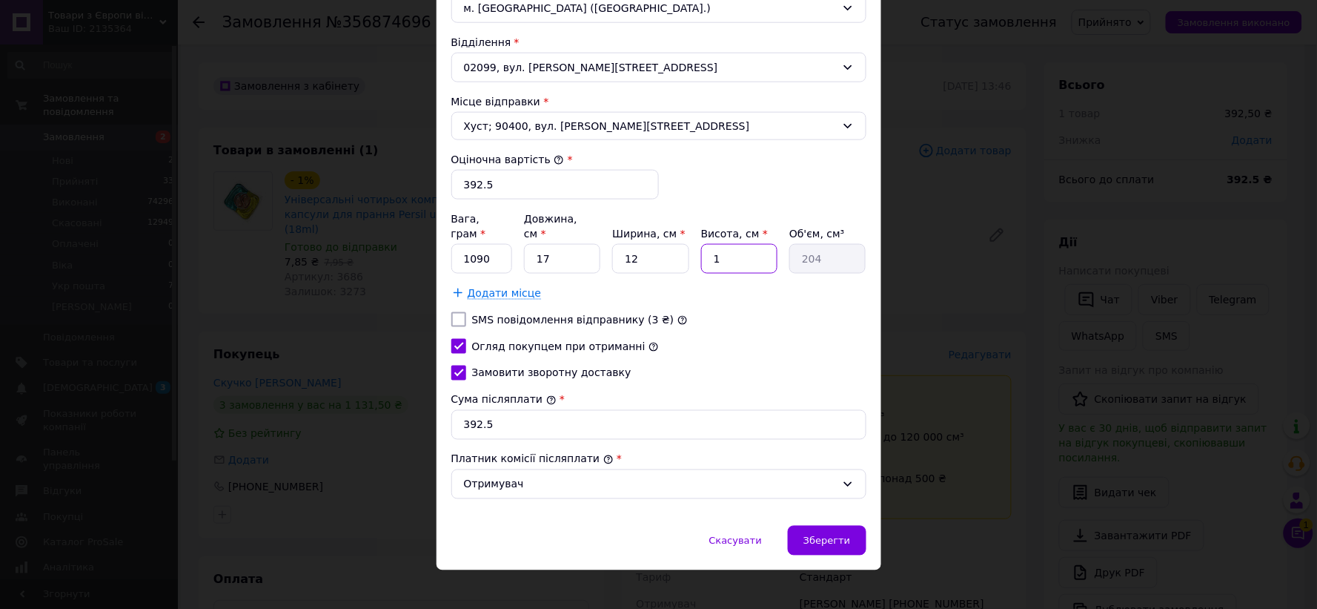
type input "2652"
type input "13"
click at [832, 535] on span "Зберегти" at bounding box center [826, 540] width 47 height 11
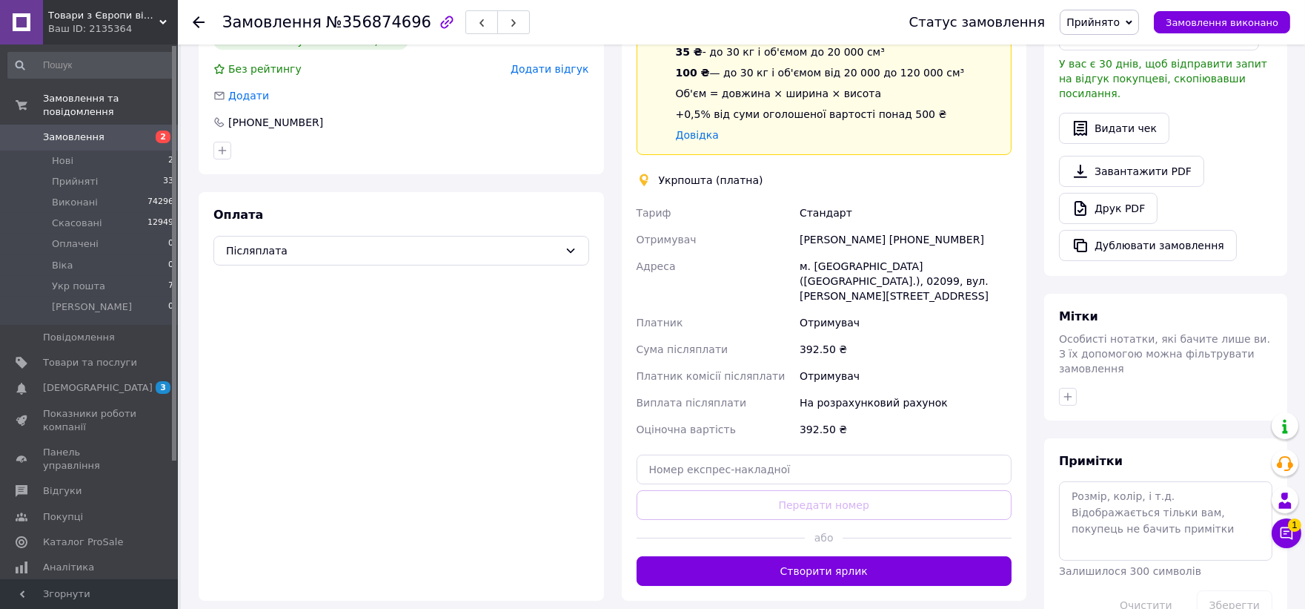
scroll to position [494, 0]
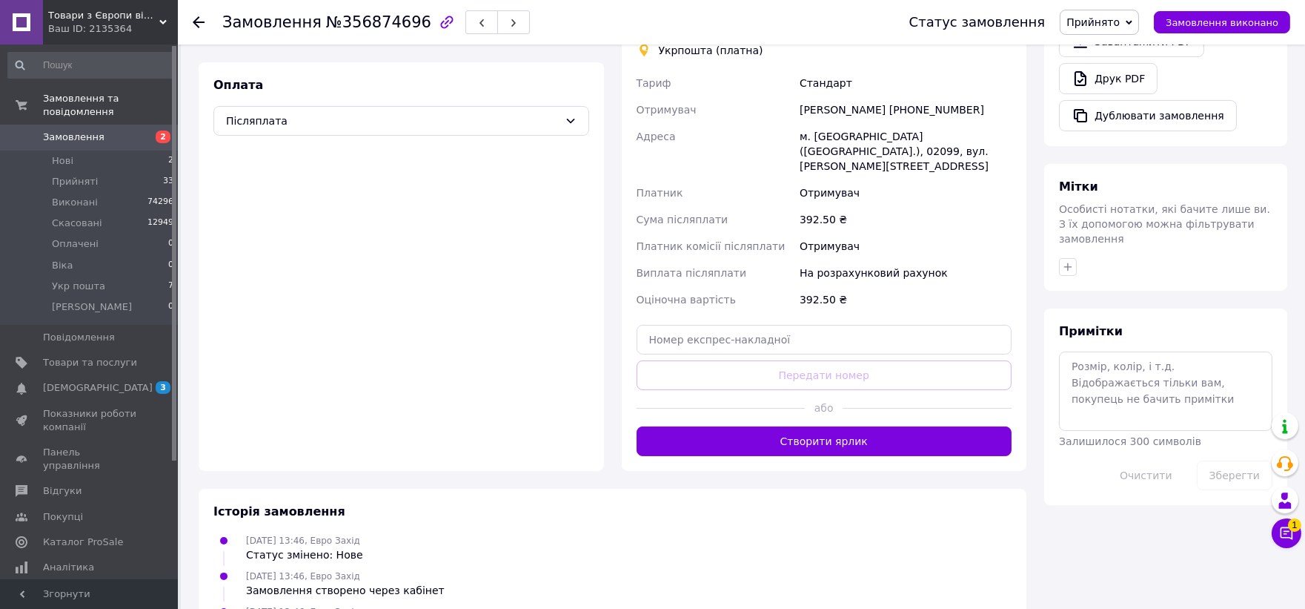
click at [833, 426] on button "Створити ярлик" at bounding box center [825, 441] width 376 height 30
click at [1120, 18] on span "Прийнято" at bounding box center [1093, 22] width 53 height 12
click at [1127, 142] on li "Укр пошта" at bounding box center [1108, 141] width 95 height 22
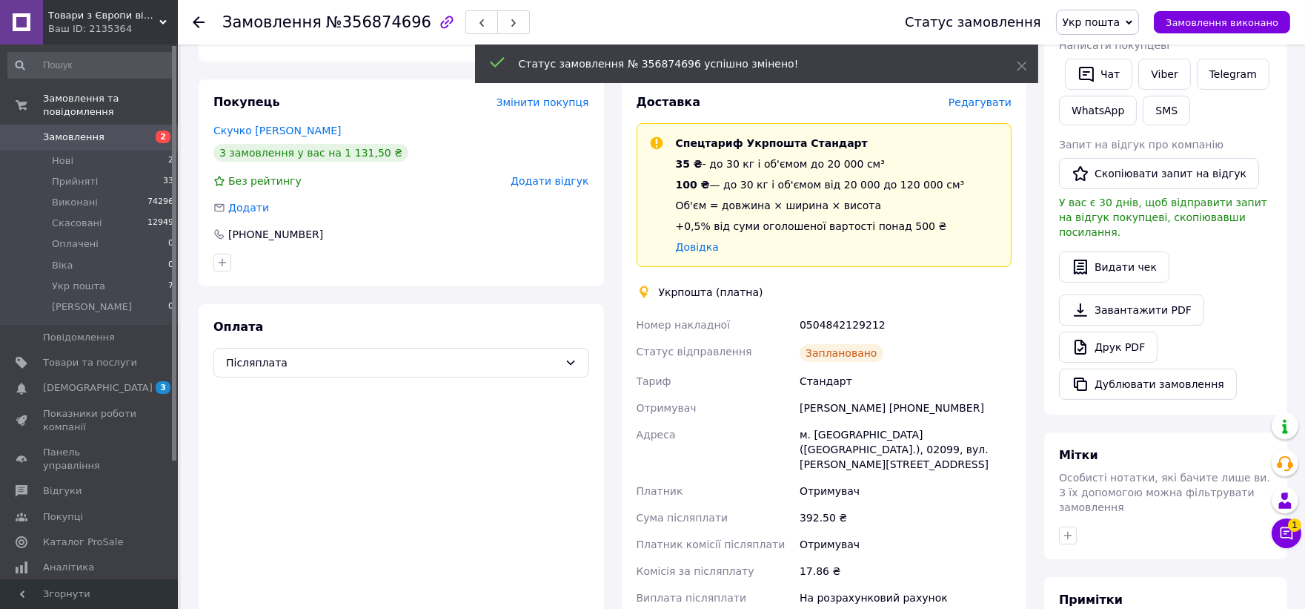
scroll to position [247, 0]
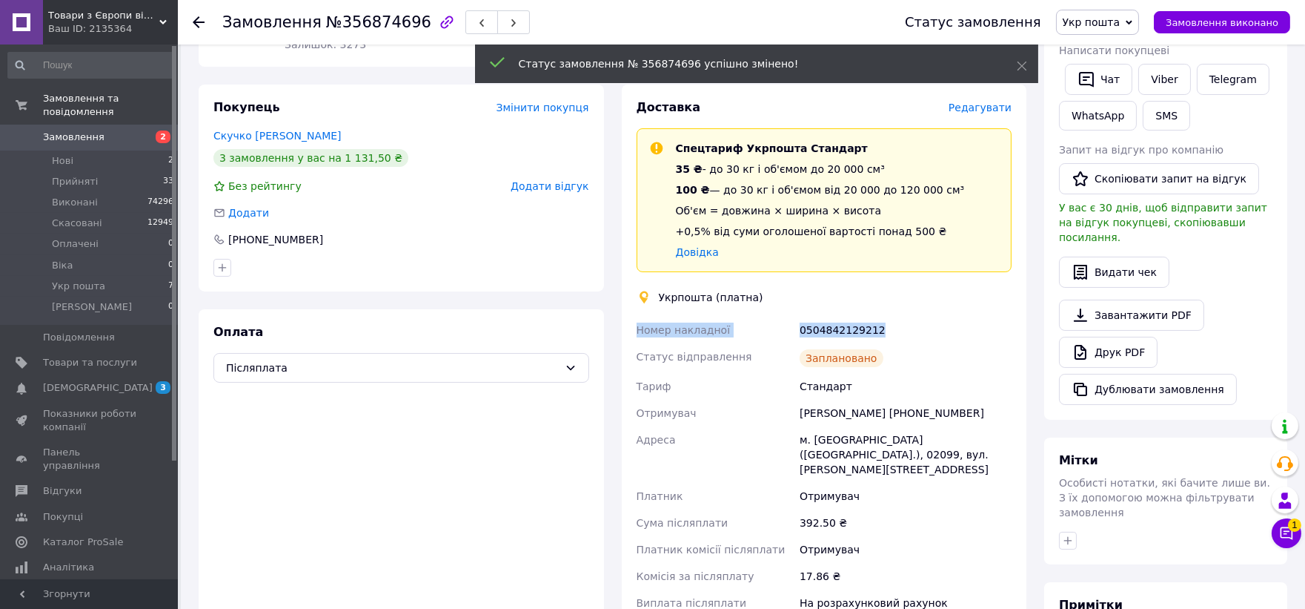
drag, startPoint x: 885, startPoint y: 311, endPoint x: 624, endPoint y: 310, distance: 260.9
click at [624, 310] on div "Доставка Редагувати Спецтариф Укрпошта Стандарт 35 ₴ - до 30 кг і об'ємом до 20…" at bounding box center [824, 404] width 405 height 641
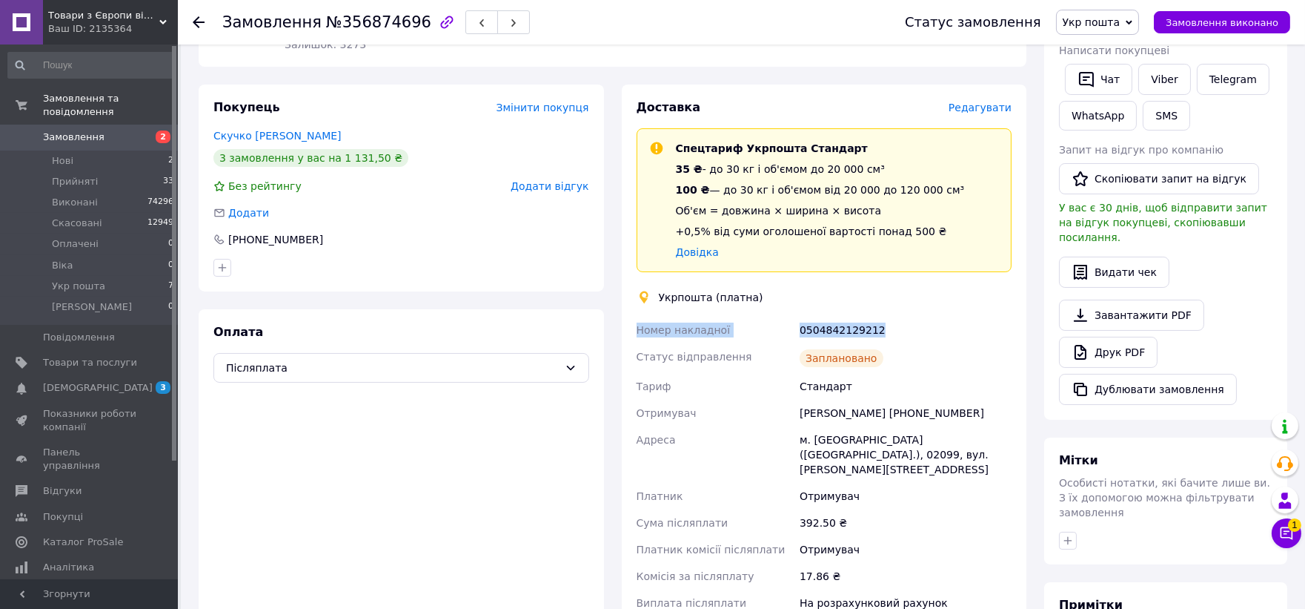
copy div "Номер накладної 0504842129212"
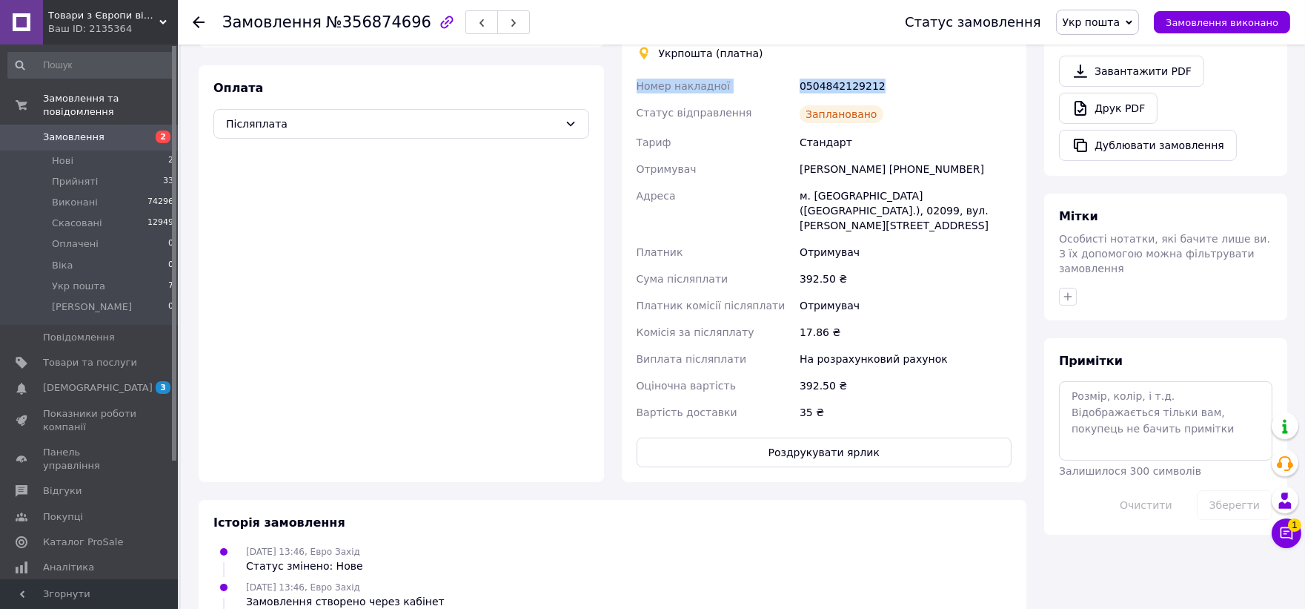
scroll to position [658, 0]
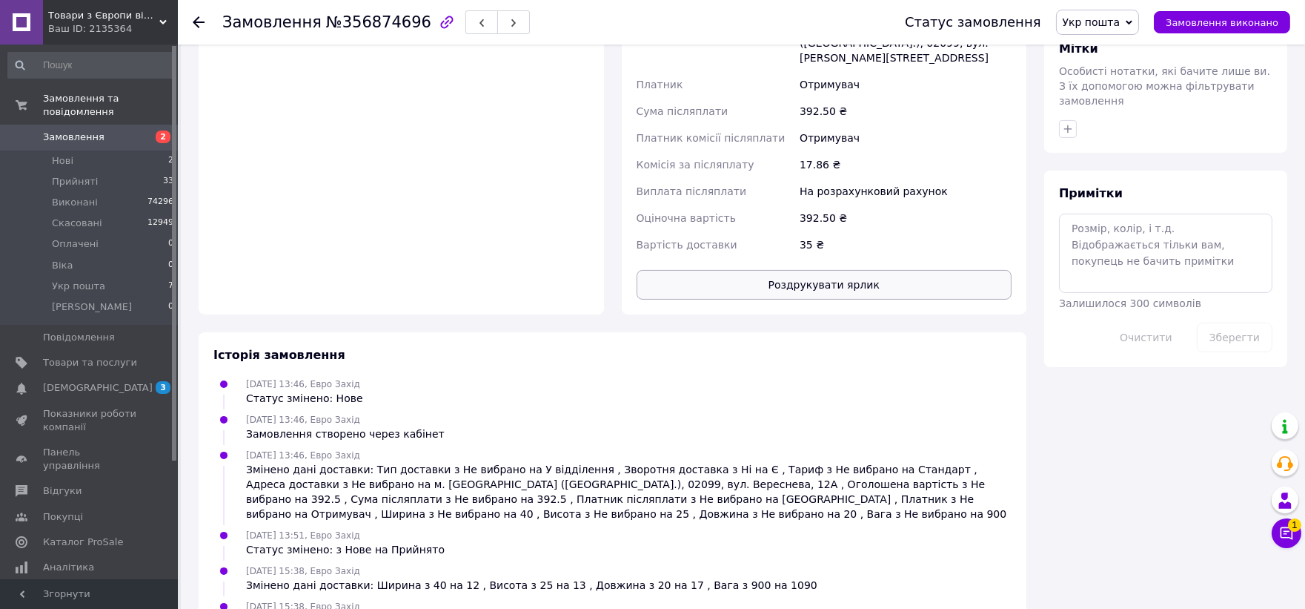
click at [846, 270] on button "Роздрукувати ярлик" at bounding box center [825, 285] width 376 height 30
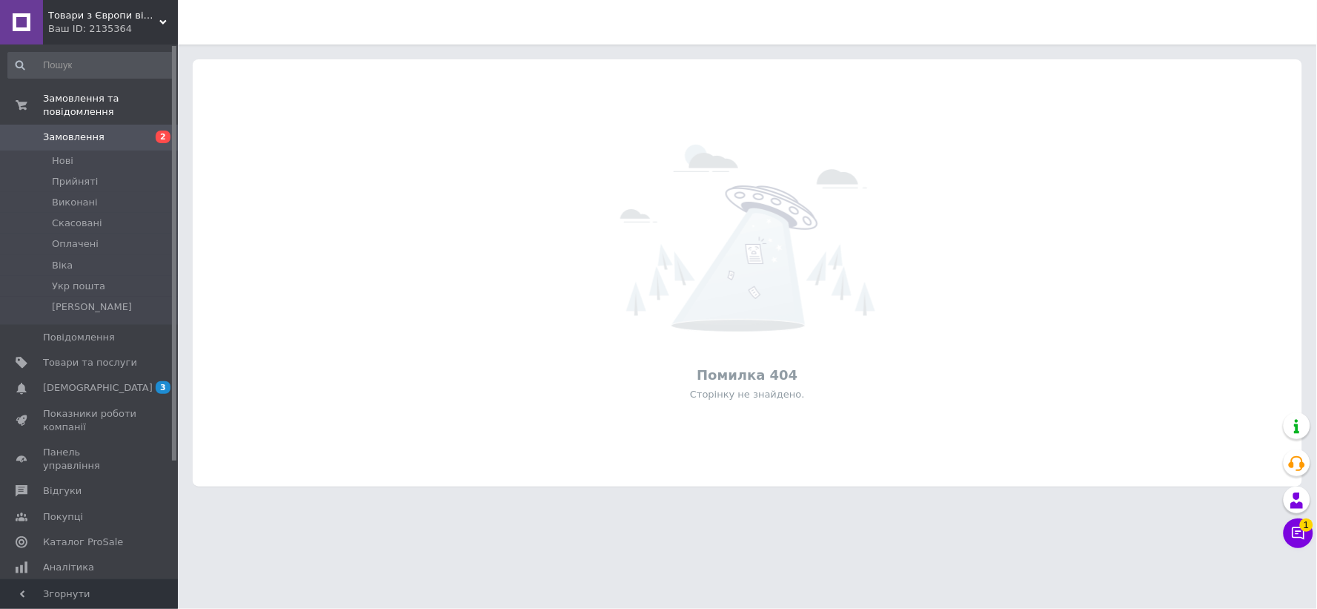
click at [82, 25] on div "Ваш ID: 2135364" at bounding box center [113, 28] width 130 height 13
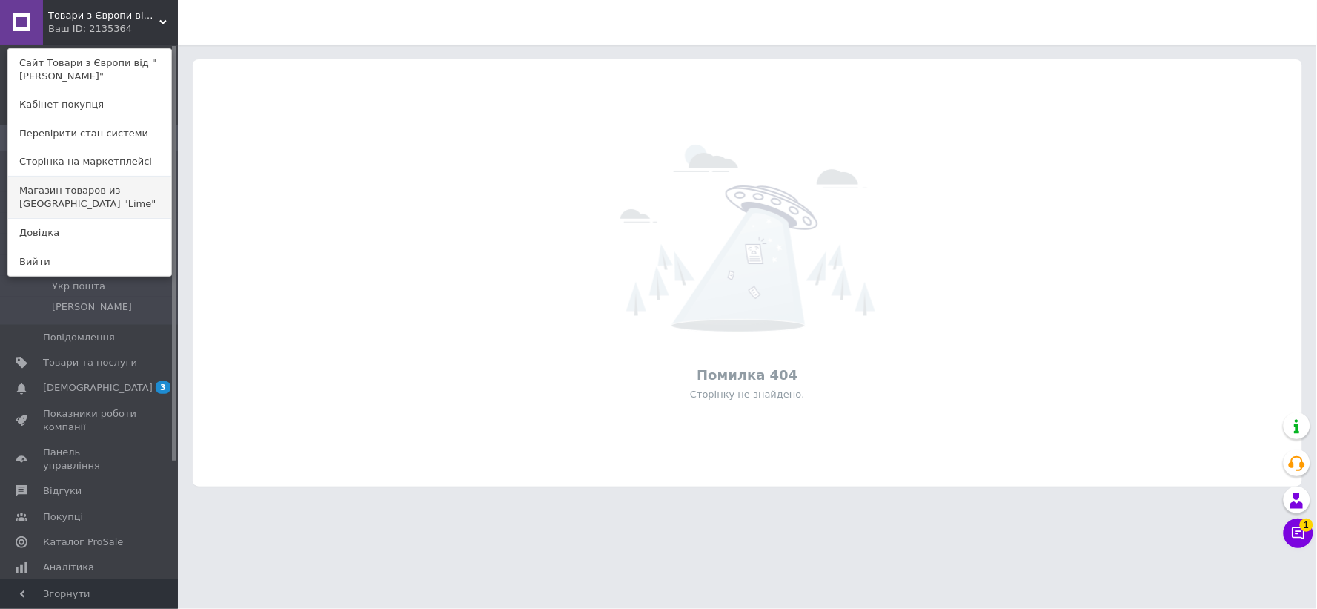
click at [139, 194] on link "Магазин товаров из [GEOGRAPHIC_DATA] "Lime"" at bounding box center [89, 197] width 163 height 42
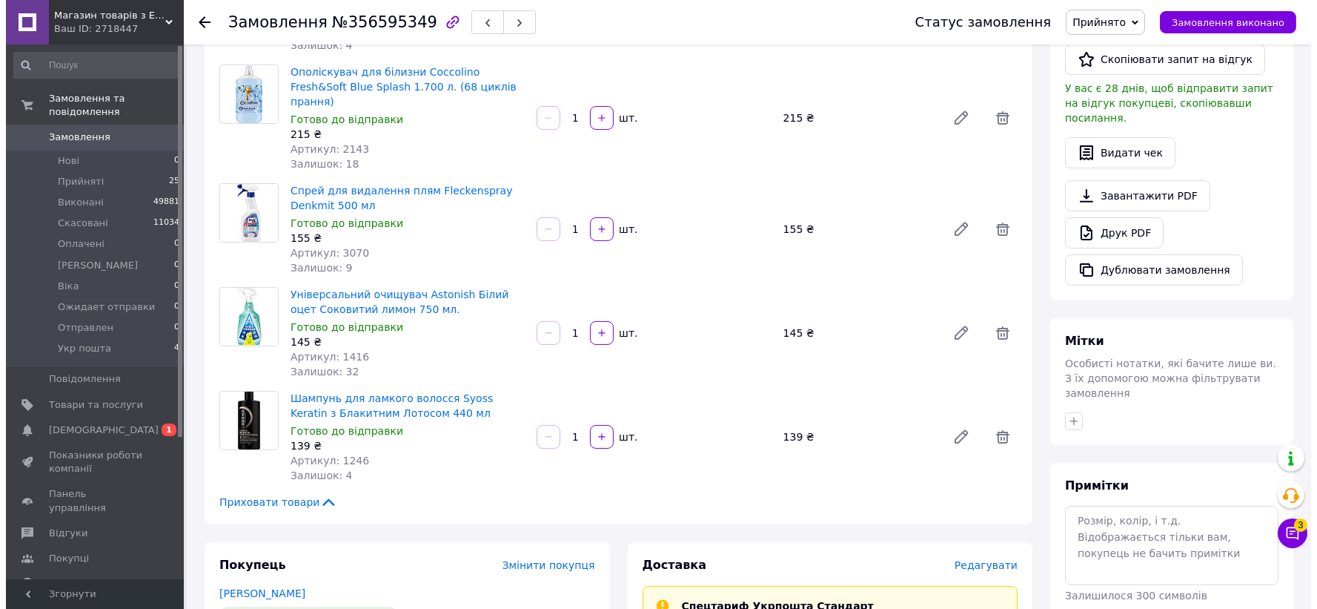
scroll to position [583, 0]
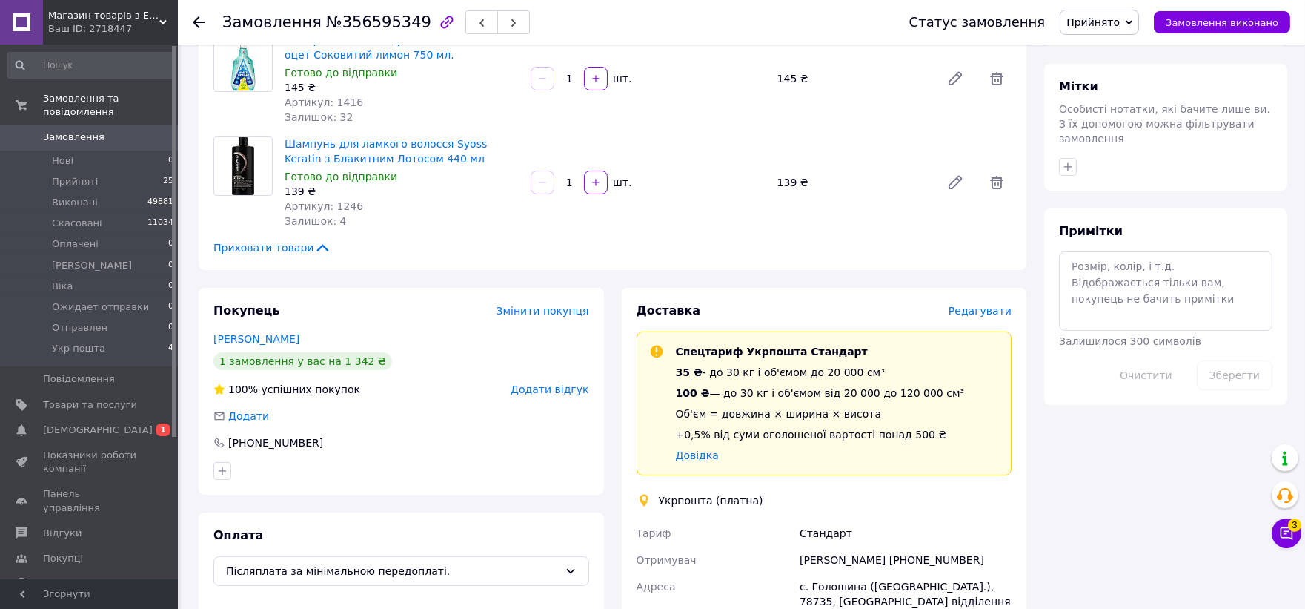
click at [989, 305] on span "Редагувати" at bounding box center [980, 311] width 63 height 12
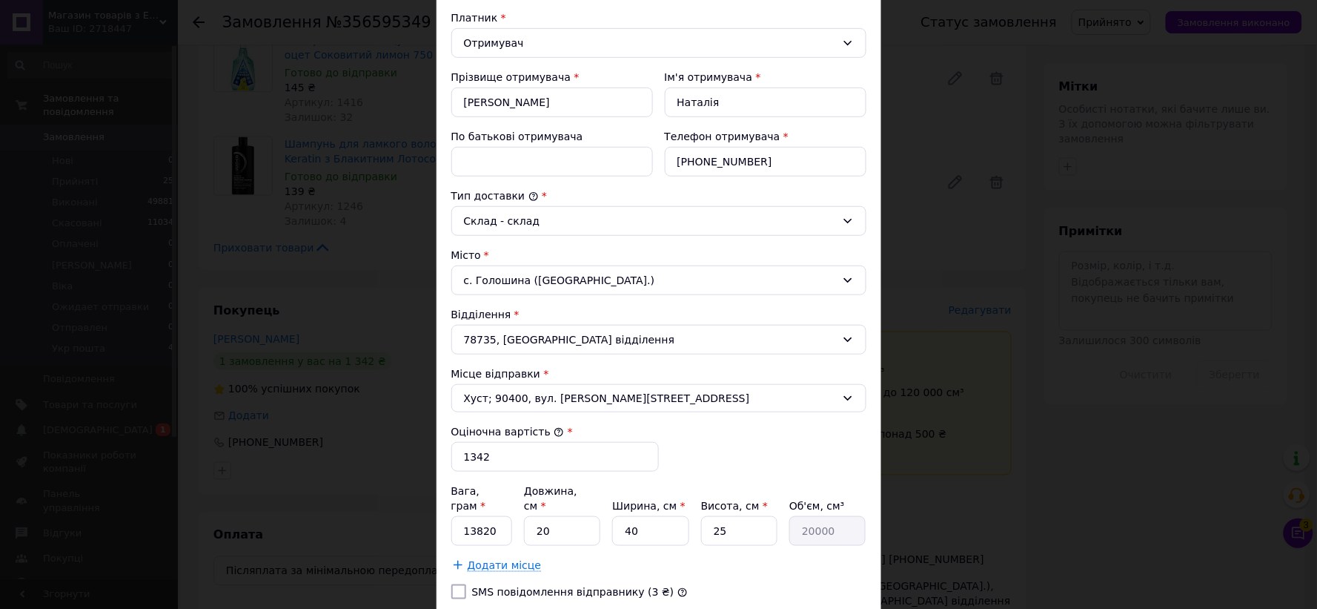
scroll to position [374, 0]
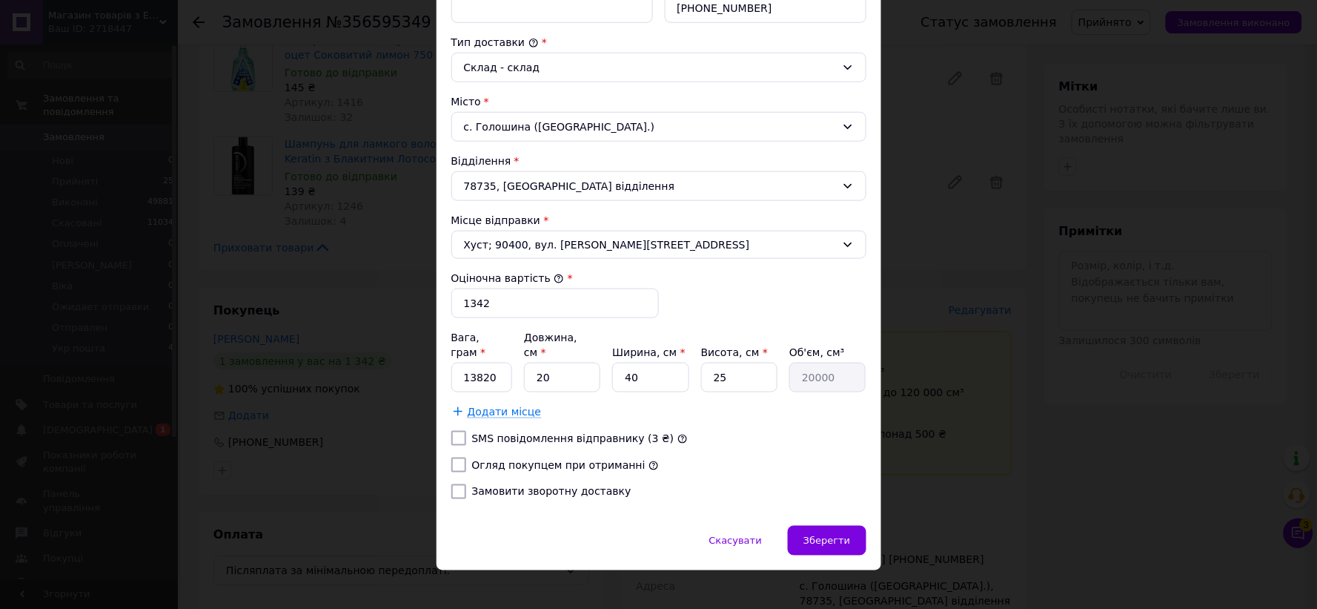
click at [451, 457] on input "Огляд покупцем при отриманні" at bounding box center [458, 464] width 15 height 15
checkbox input "true"
click at [454, 484] on input "Замовити зворотну доставку" at bounding box center [458, 491] width 15 height 15
checkbox input "true"
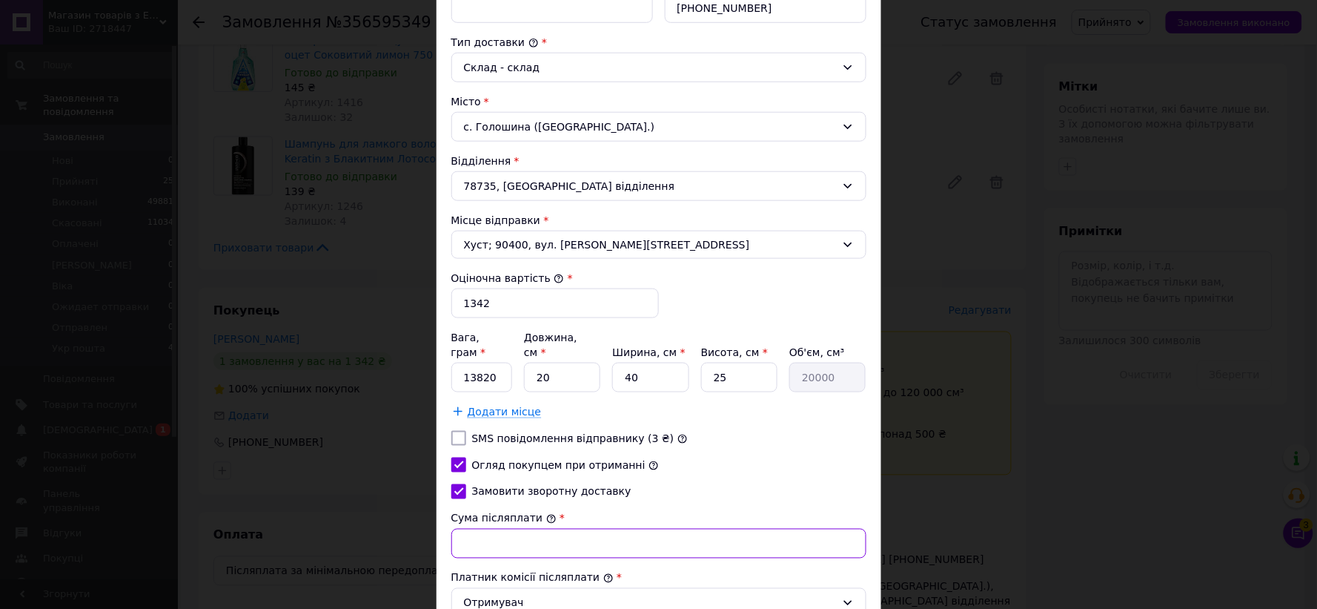
click at [464, 528] on input "Сума післяплати" at bounding box center [658, 543] width 415 height 30
type input "15010"
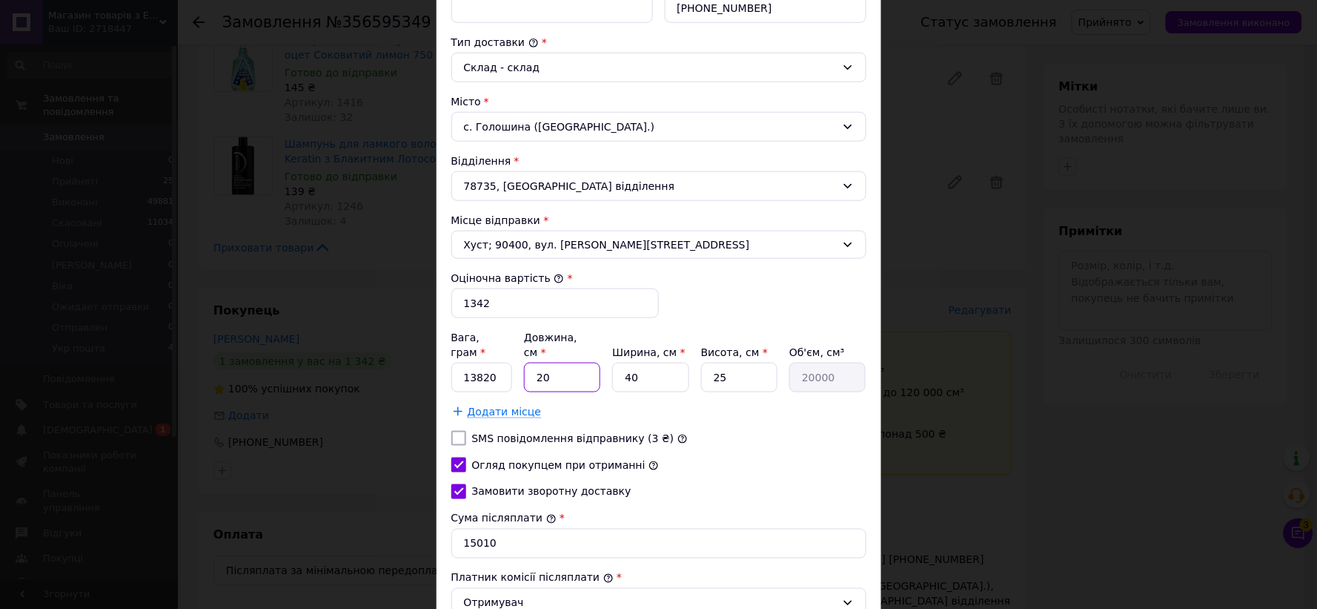
drag, startPoint x: 548, startPoint y: 362, endPoint x: 535, endPoint y: 368, distance: 14.6
click at [524, 368] on input "20" at bounding box center [562, 377] width 76 height 30
type input "3"
type input "3000"
type input "34"
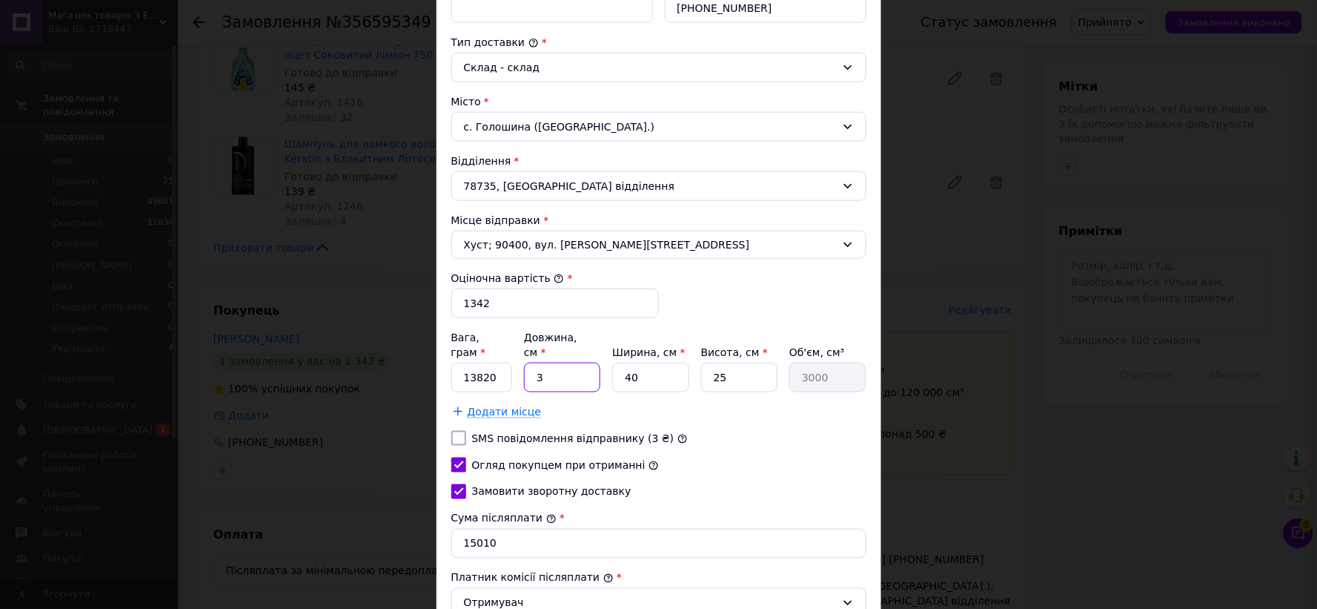
type input "34000"
type input "34"
drag, startPoint x: 638, startPoint y: 359, endPoint x: 638, endPoint y: 376, distance: 17.0
click at [589, 387] on div "Вага, грам * 13820 Довжина, см * 34 Ширина, см * 40 Висота, см * 25 Об'єм, см³ …" at bounding box center [658, 374] width 415 height 89
type input "2"
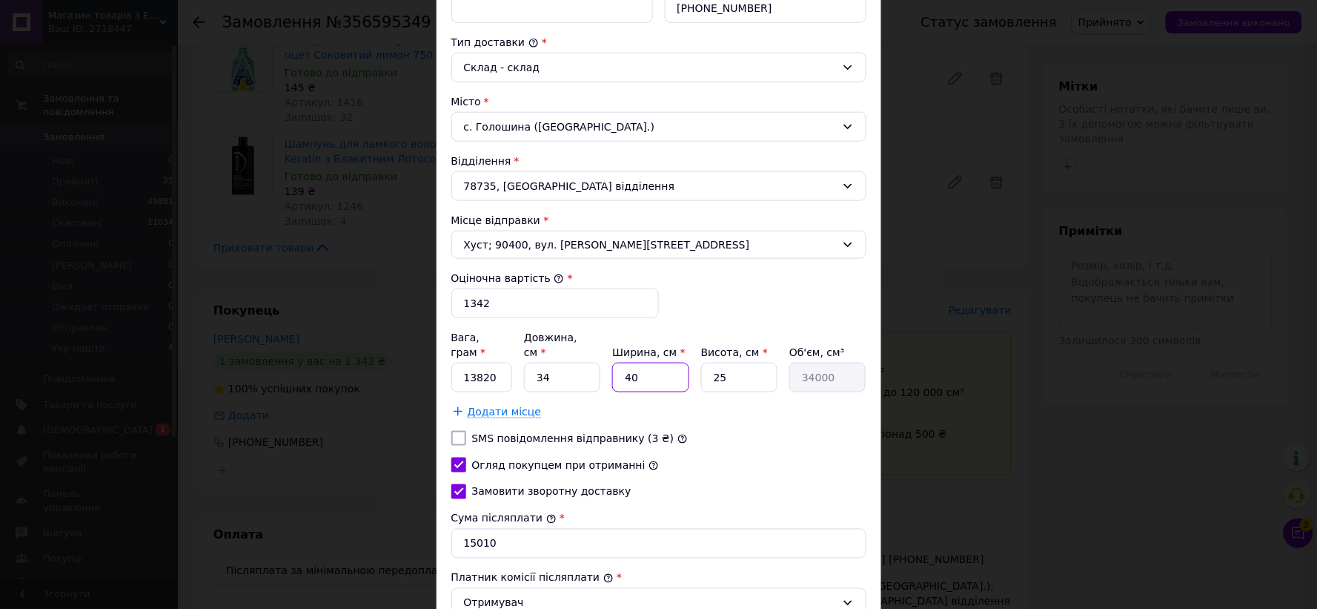
type input "1700"
type input "20"
type input "17000"
type input "20"
drag, startPoint x: 704, startPoint y: 376, endPoint x: 692, endPoint y: 380, distance: 12.7
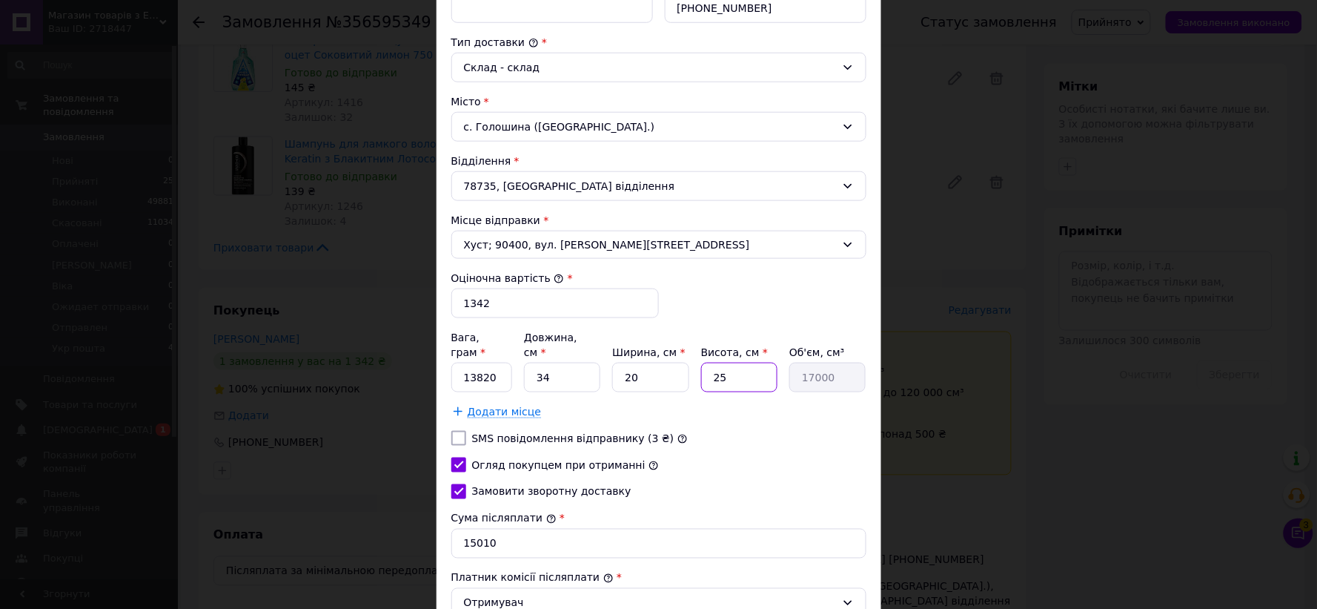
click at [692, 380] on div "Вага, грам * 13820 Довжина, см * 34 Ширина, см * 20 Висота, см * 25 Об'єм, см³ …" at bounding box center [658, 374] width 415 height 89
click at [736, 365] on input "25" at bounding box center [739, 377] width 76 height 30
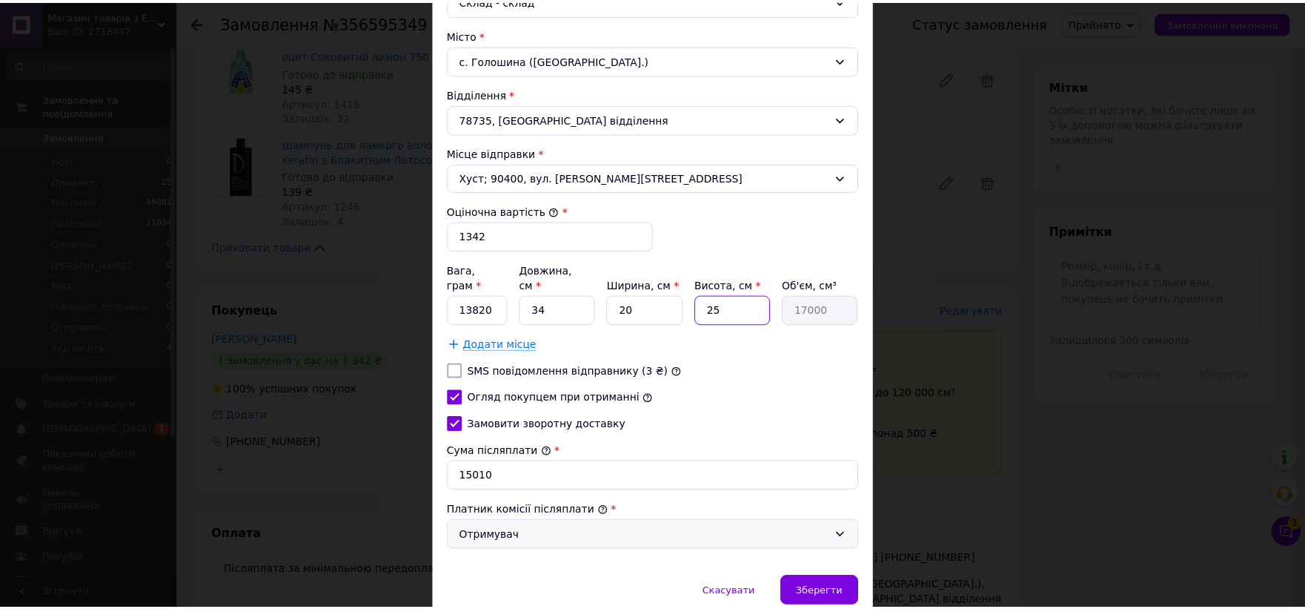
scroll to position [492, 0]
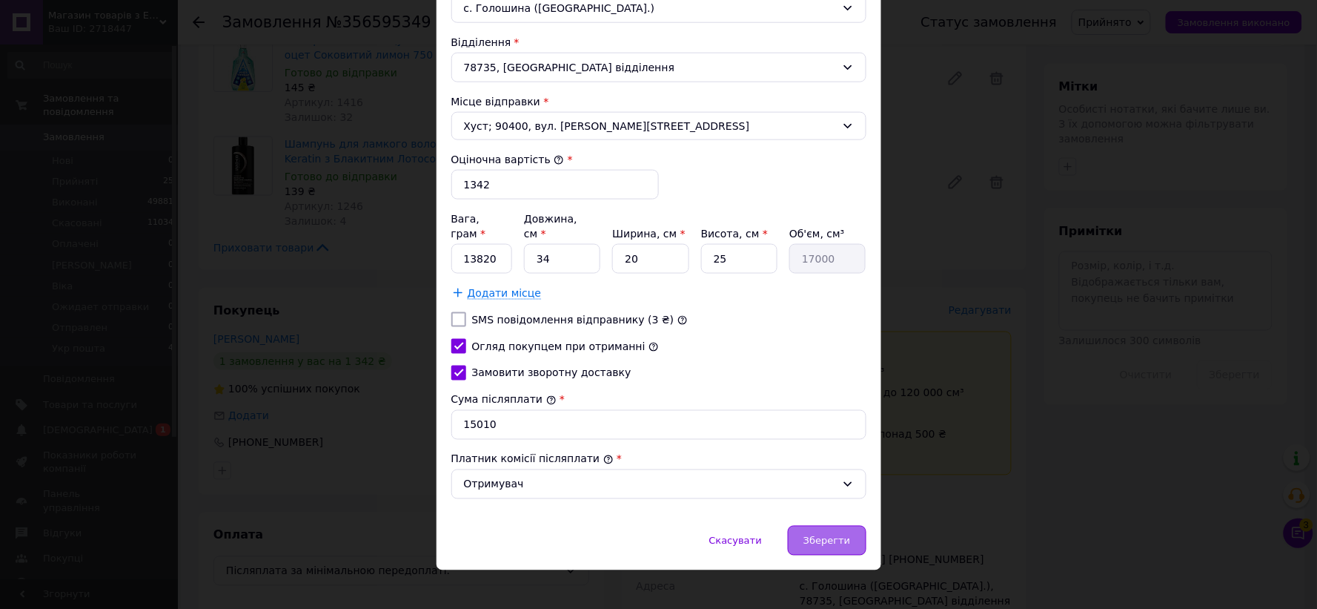
click at [840, 535] on span "Зберегти" at bounding box center [826, 540] width 47 height 11
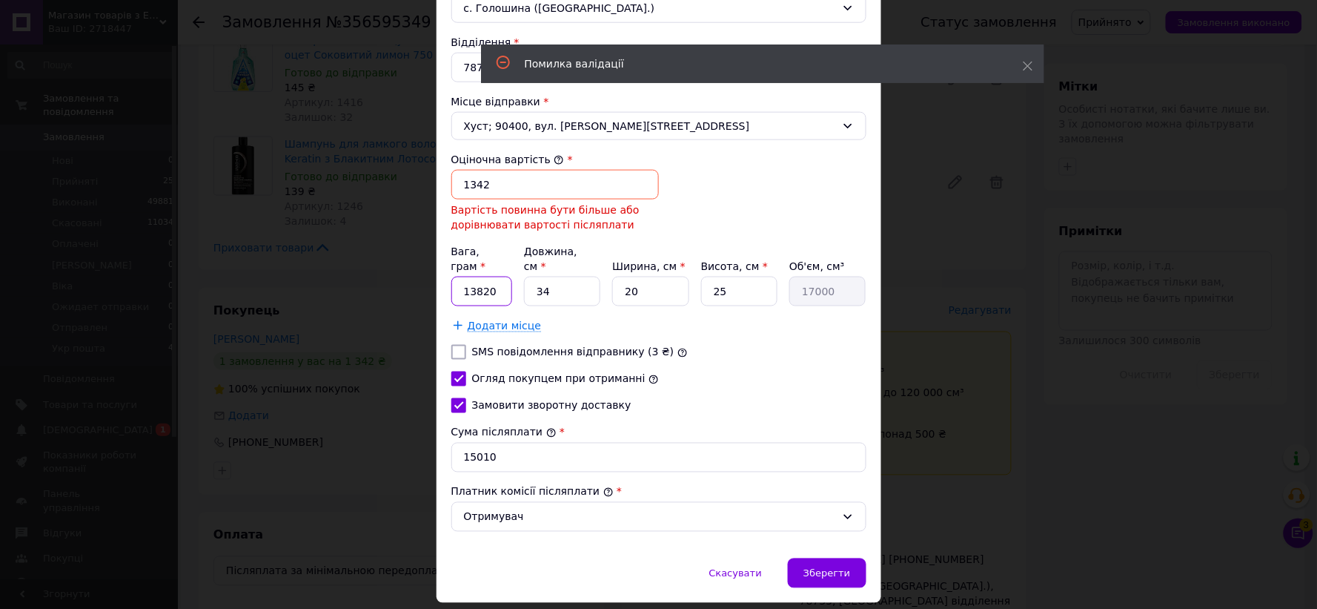
drag, startPoint x: 497, startPoint y: 279, endPoint x: 458, endPoint y: 271, distance: 40.1
click at [458, 276] on input "13820" at bounding box center [482, 291] width 62 height 30
click at [485, 288] on input "13820" at bounding box center [482, 291] width 62 height 30
drag, startPoint x: 494, startPoint y: 277, endPoint x: 454, endPoint y: 273, distance: 40.3
click at [453, 276] on input "13820" at bounding box center [482, 291] width 62 height 30
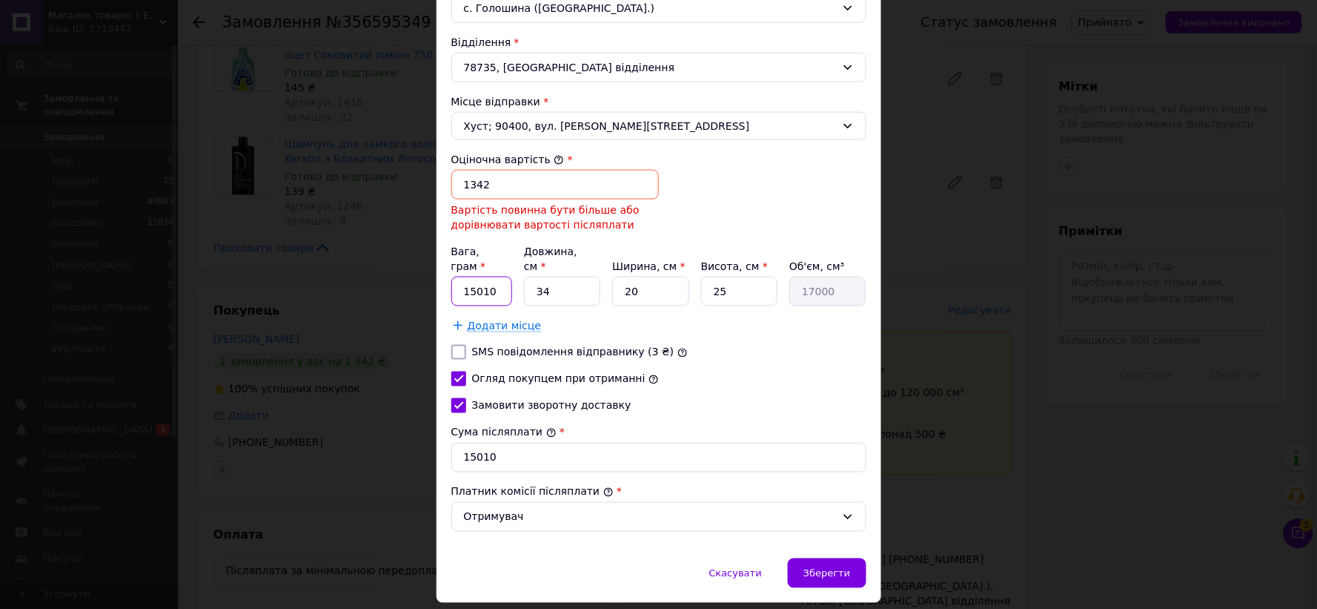
type input "15010"
drag, startPoint x: 492, startPoint y: 447, endPoint x: 449, endPoint y: 440, distance: 43.6
click at [451, 442] on input "15010" at bounding box center [658, 457] width 415 height 30
type input "1342"
click at [832, 568] on span "Зберегти" at bounding box center [826, 573] width 47 height 11
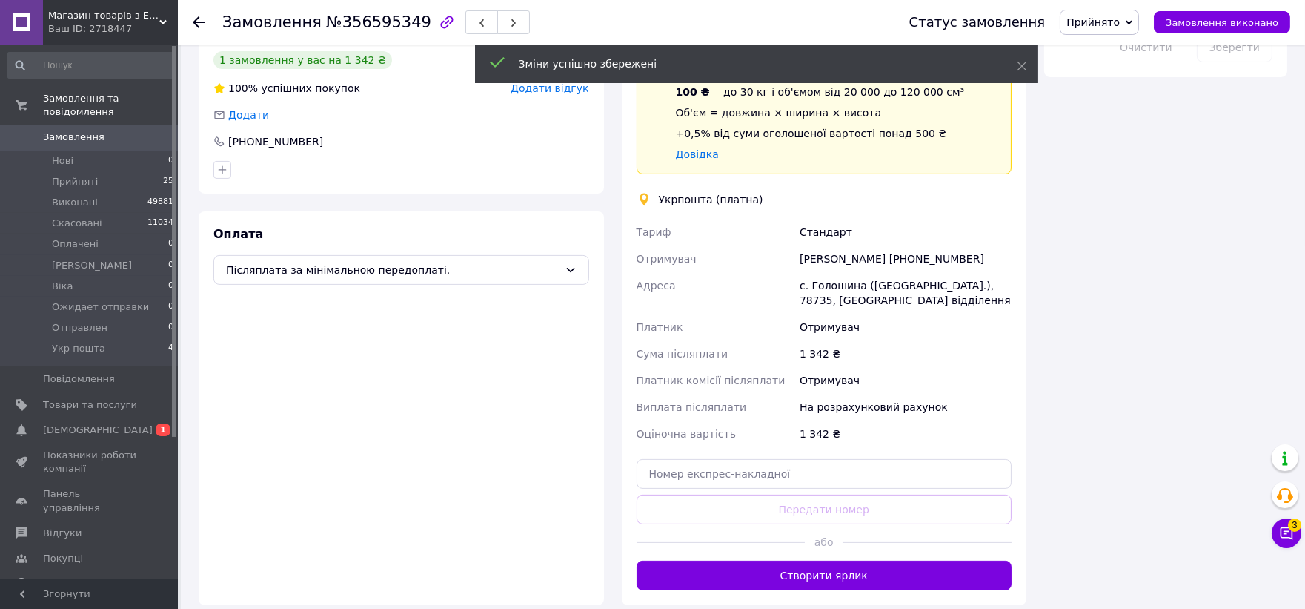
scroll to position [913, 0]
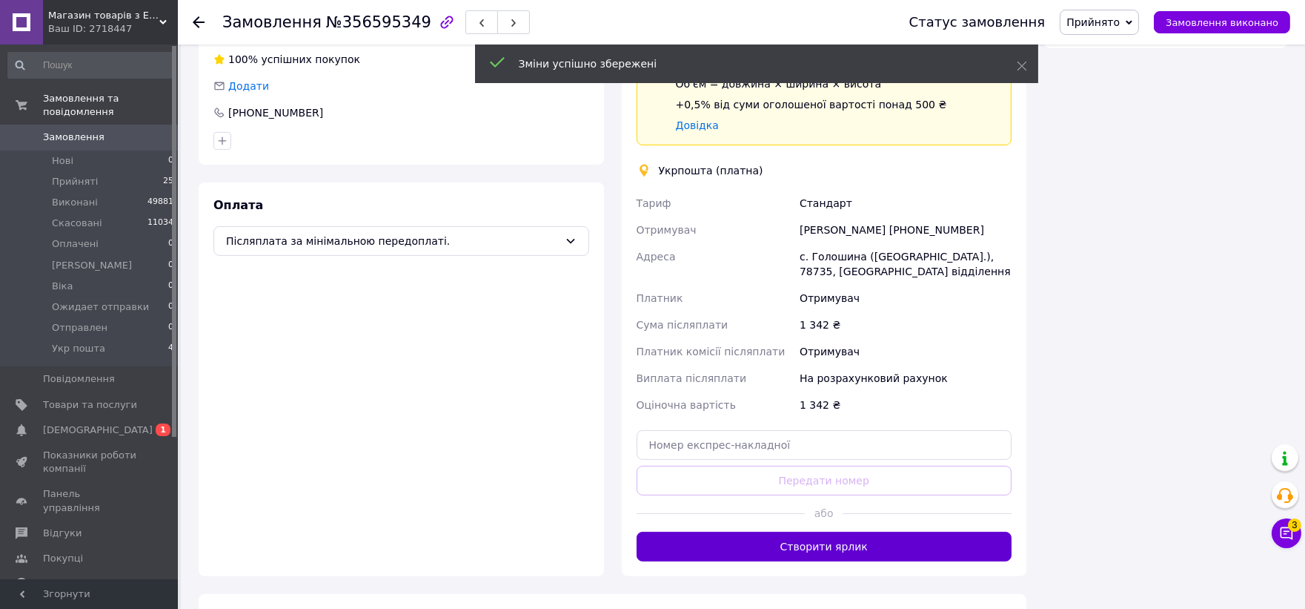
click at [811, 531] on button "Створити ярлик" at bounding box center [825, 546] width 376 height 30
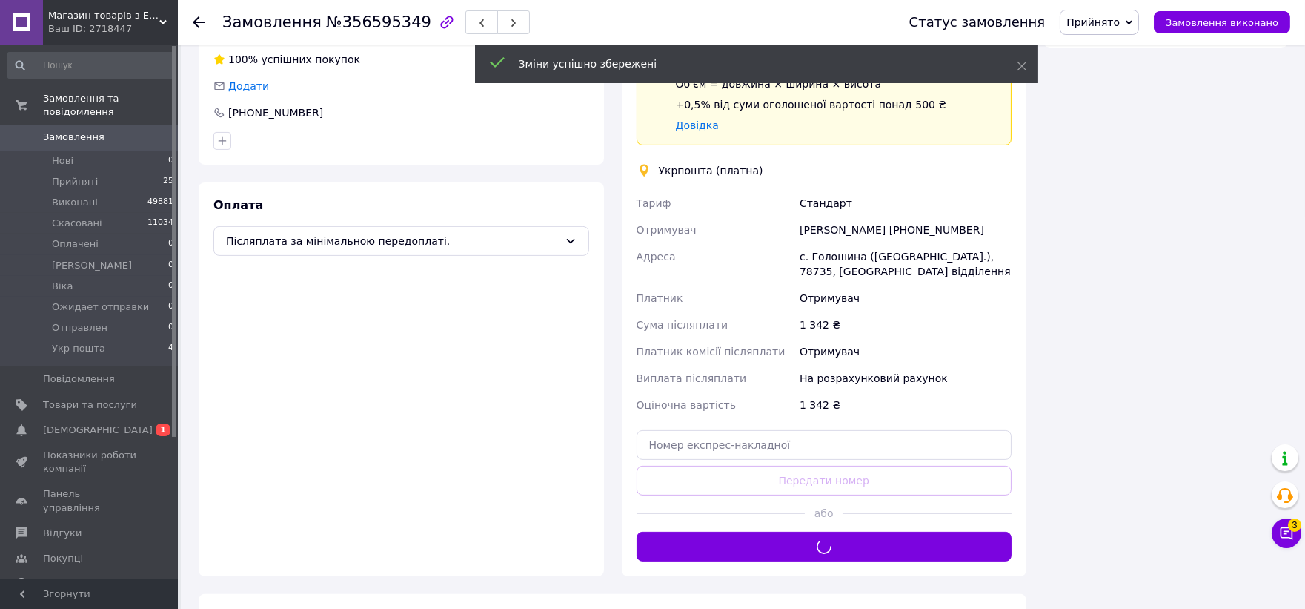
click at [1120, 22] on span "Прийнято" at bounding box center [1093, 22] width 53 height 12
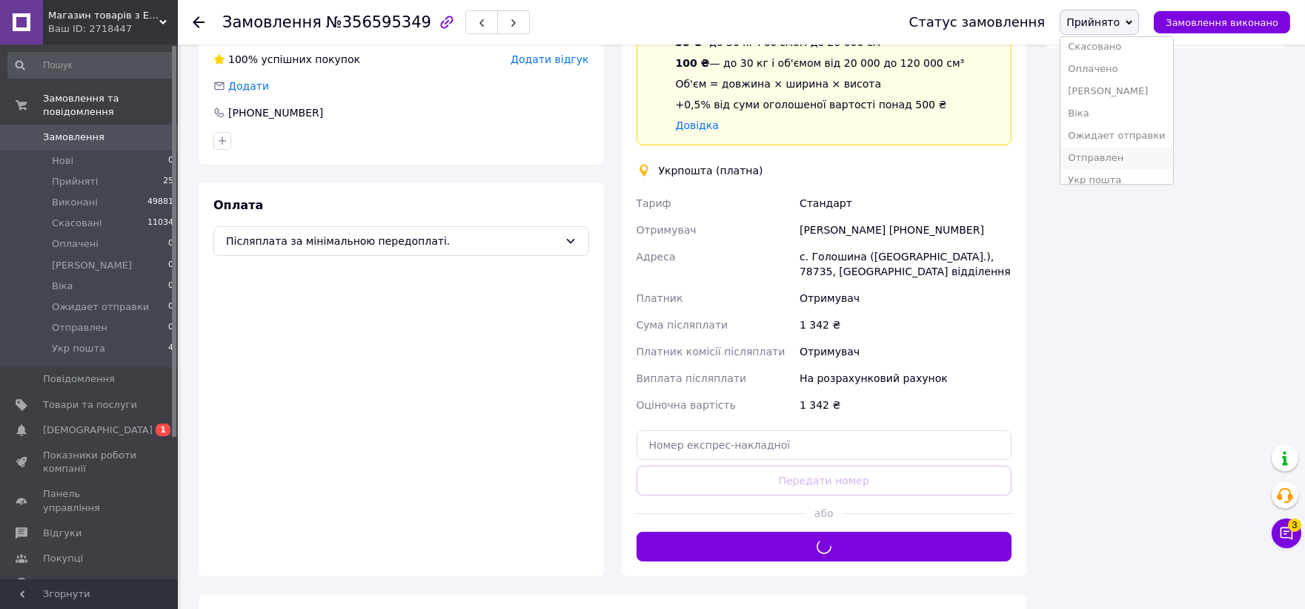
scroll to position [39, 0]
click at [1120, 170] on li "Укр пошта" at bounding box center [1117, 169] width 112 height 22
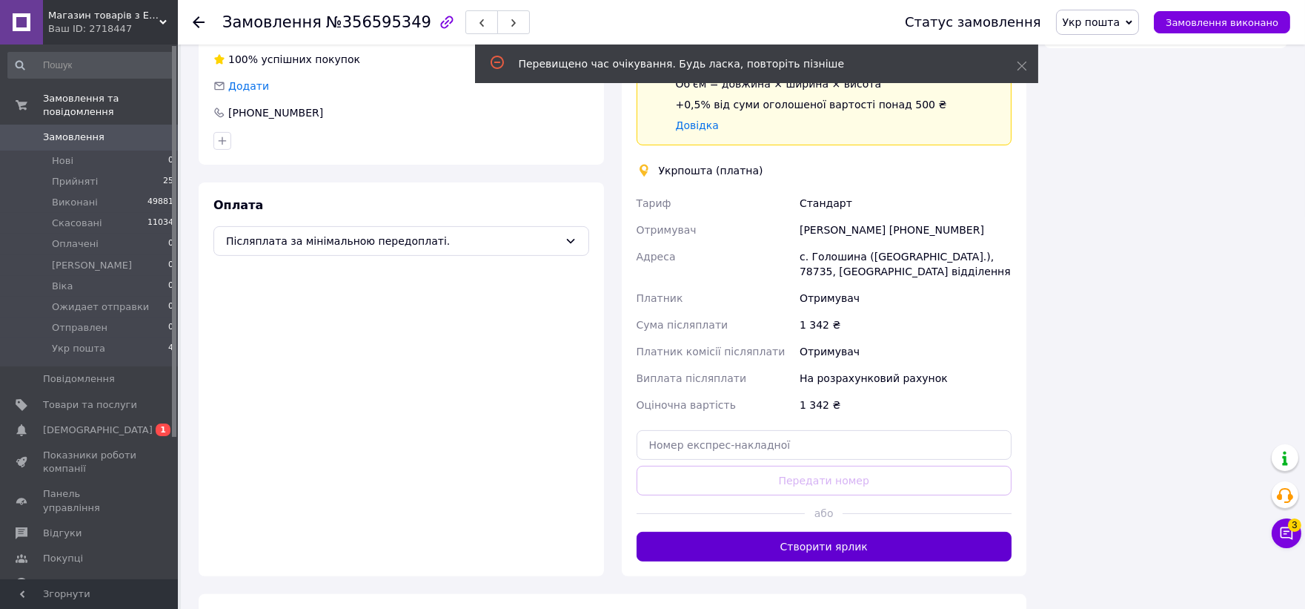
click at [841, 531] on button "Створити ярлик" at bounding box center [825, 546] width 376 height 30
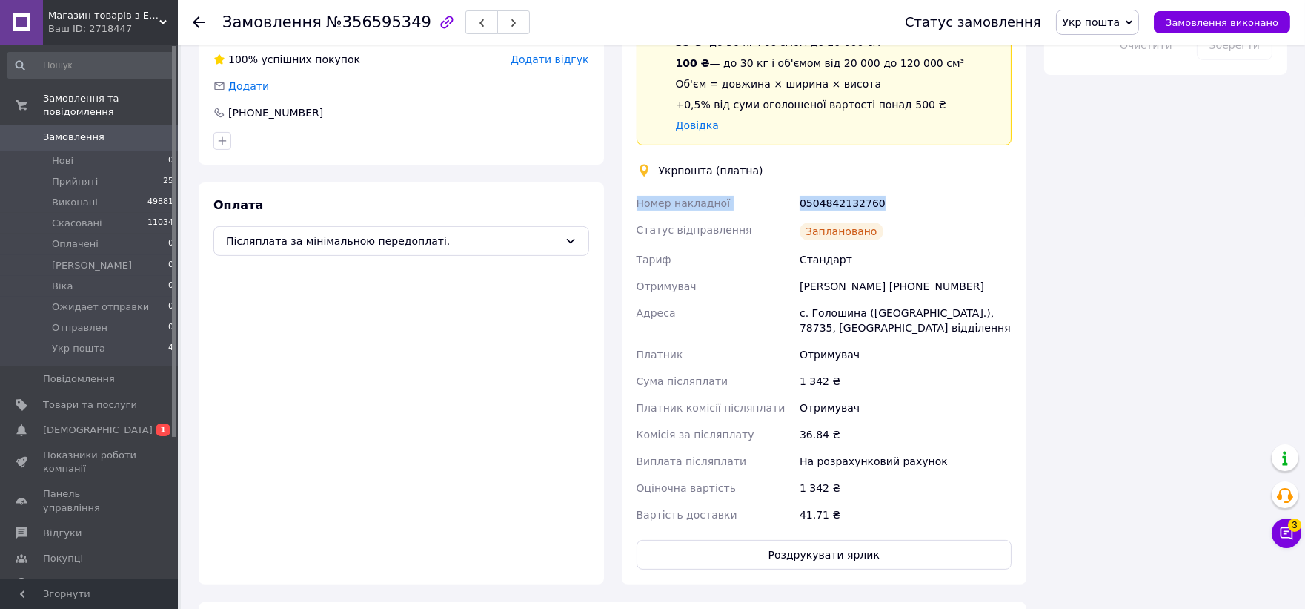
drag, startPoint x: 875, startPoint y: 176, endPoint x: 634, endPoint y: 173, distance: 240.2
click at [634, 190] on div "Номер накладної 0504842132760 Статус відправлення Заплановано Тариф Стандарт От…" at bounding box center [825, 359] width 382 height 338
copy div "Номер накладної 0504842132760"
click at [826, 540] on button "Роздрукувати ярлик" at bounding box center [825, 555] width 376 height 30
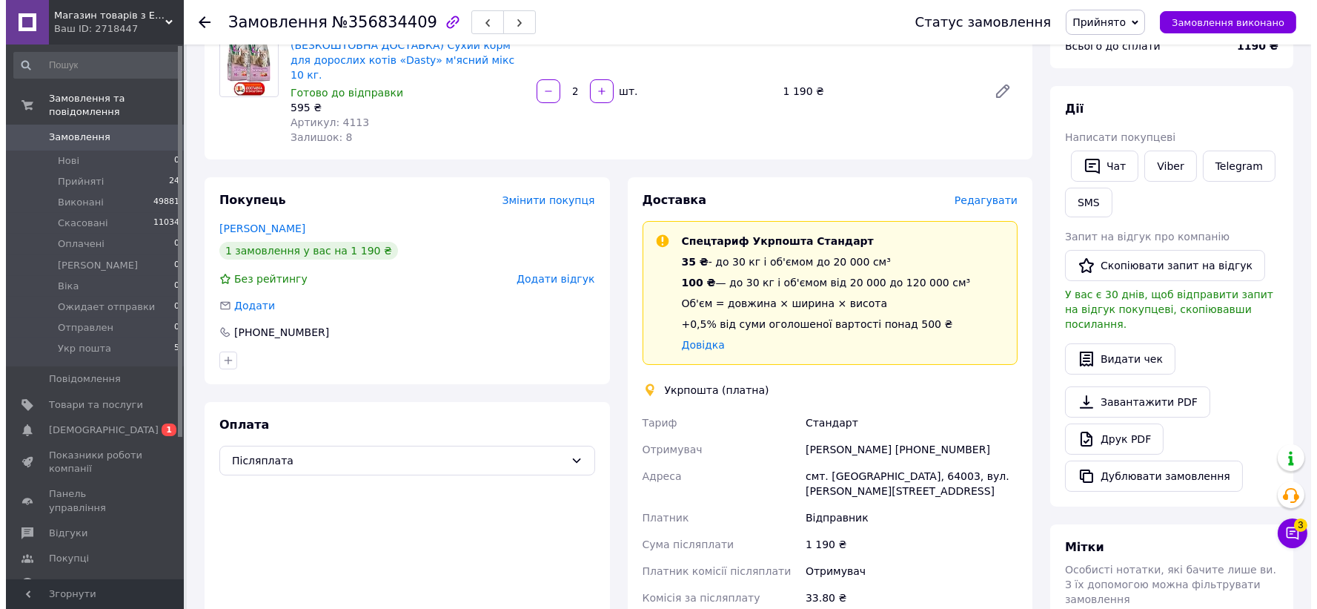
scroll to position [247, 0]
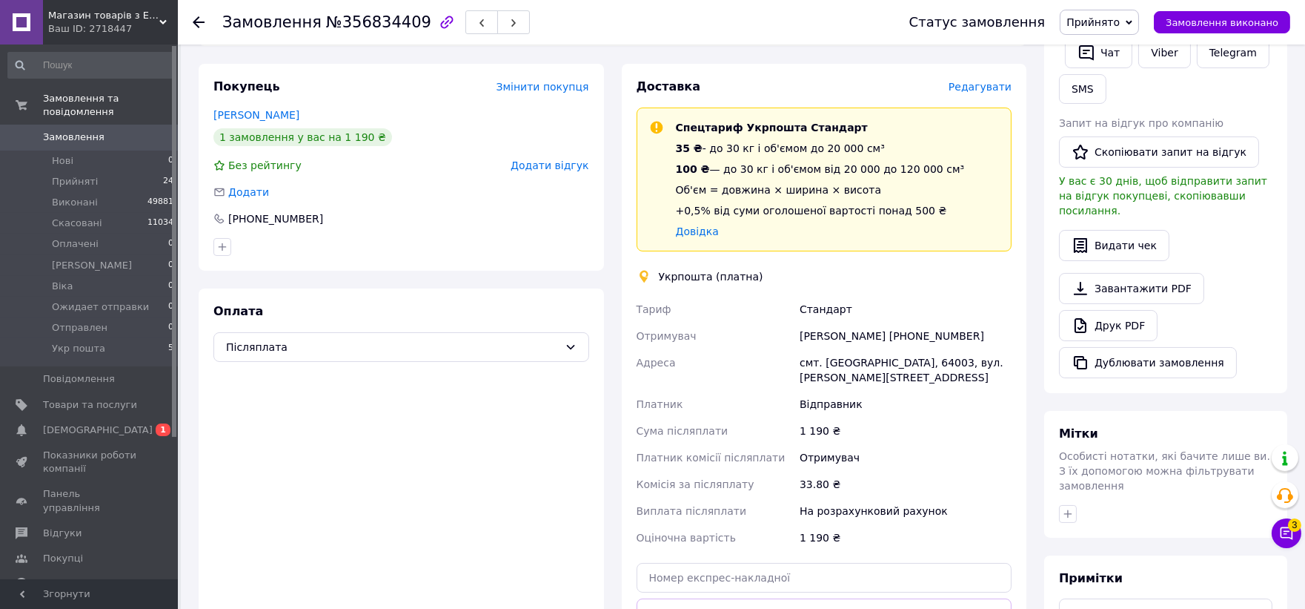
click at [979, 81] on span "Редагувати" at bounding box center [980, 87] width 63 height 12
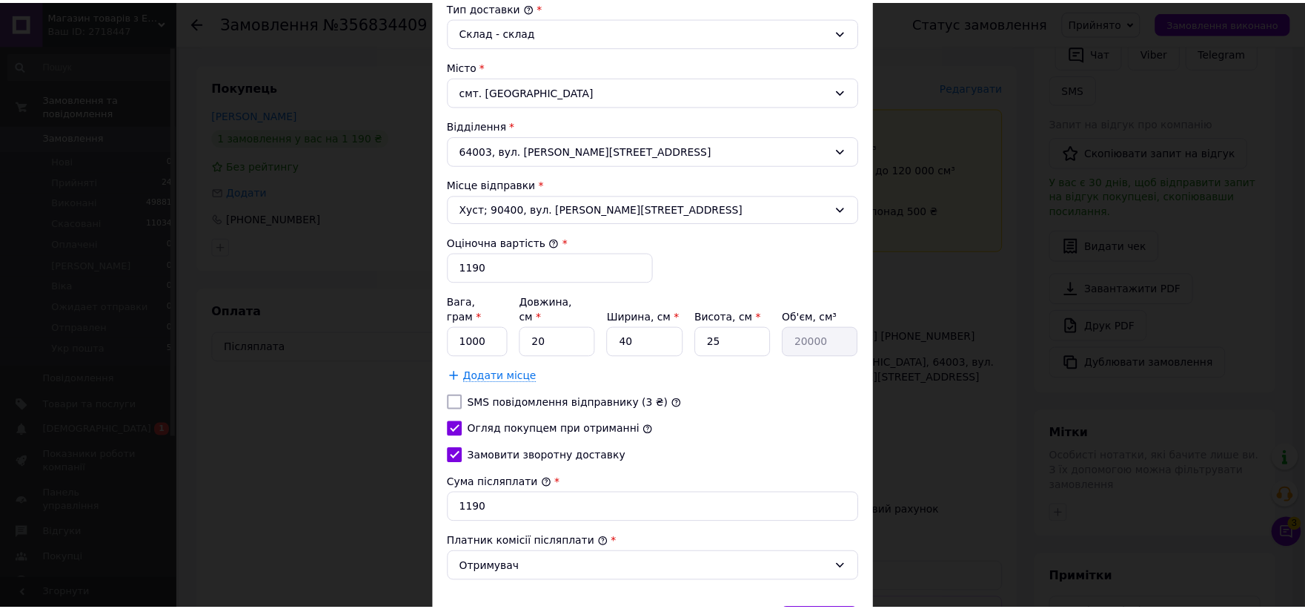
scroll to position [492, 0]
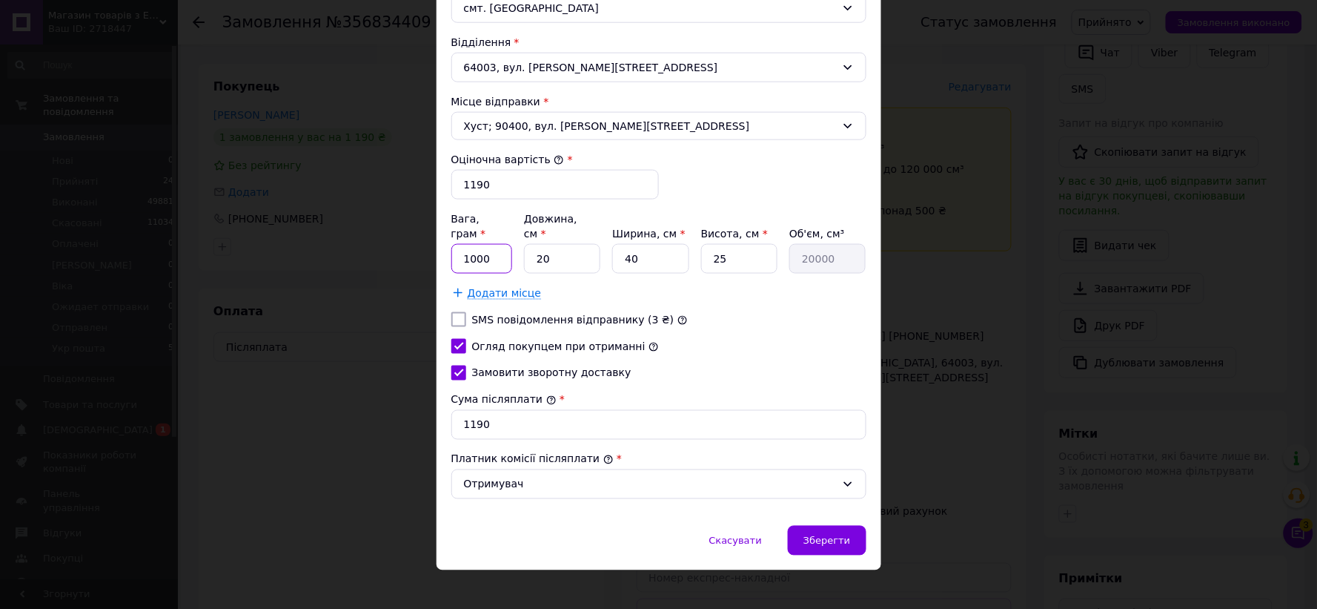
click at [451, 262] on div "Вага, грам * 1000 Довжина, см * 20 Ширина, см * 40 Висота, см * 25 Об'єм, см³ 2…" at bounding box center [658, 255] width 415 height 89
type input "20335"
drag, startPoint x: 558, startPoint y: 249, endPoint x: 524, endPoint y: 253, distance: 34.4
click at [501, 253] on div "Вага, грам * 20335 Довжина, см * 20 Ширина, см * 40 Висота, см * 25 Об'єм, см³ …" at bounding box center [658, 242] width 415 height 62
type input "5"
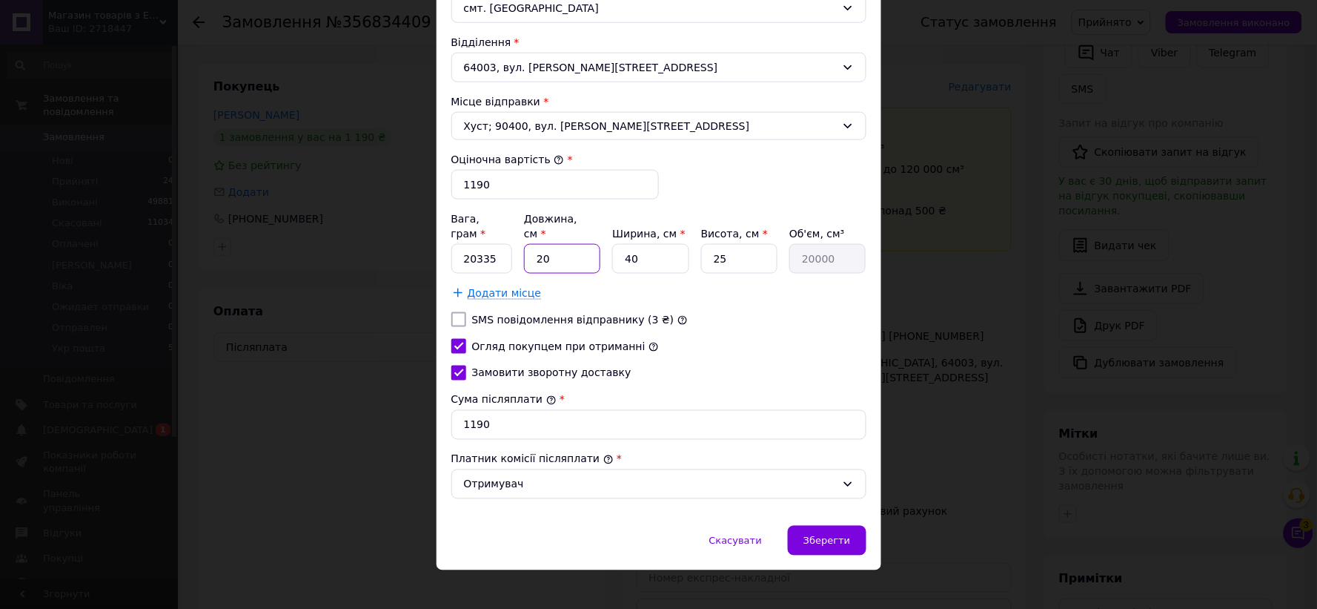
type input "5000"
type input "54"
type input "54000"
type input "54"
drag, startPoint x: 620, startPoint y: 254, endPoint x: 601, endPoint y: 261, distance: 20.4
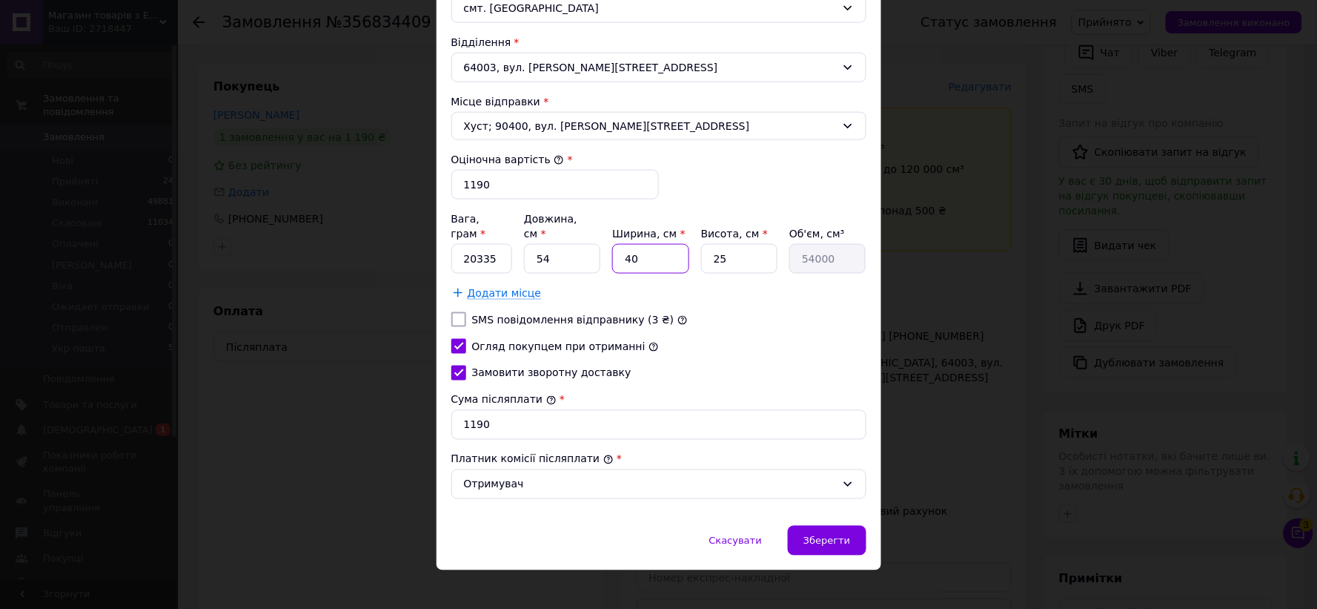
click at [601, 261] on div "Вага, грам * 20335 Довжина, см * 54 Ширина, см * 40 Висота, см * 25 Об'єм, см³ …" at bounding box center [658, 255] width 415 height 89
type input "3"
type input "4050"
type input "34"
type input "45900"
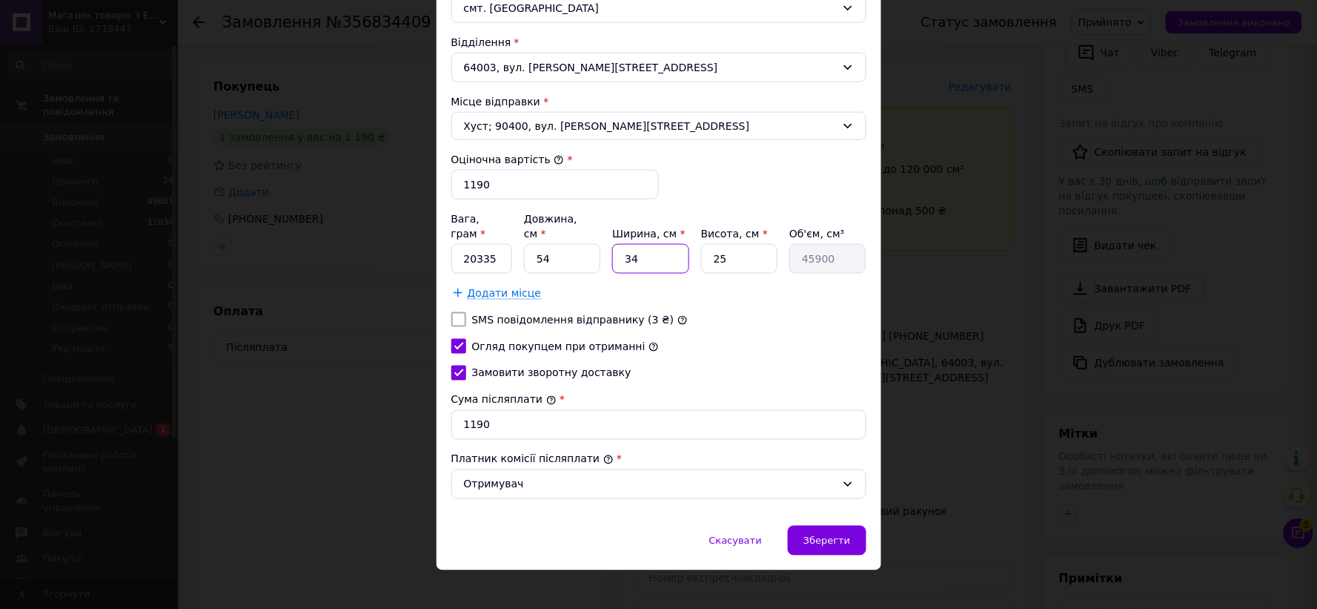
type input "34"
drag, startPoint x: 669, startPoint y: 275, endPoint x: 723, endPoint y: 262, distance: 55.7
click at [668, 276] on div "Вага, грам * 20335 Довжина, см * 54 Ширина, см * 34 Висота, см * 25 Об'єм, см³ …" at bounding box center [658, 255] width 415 height 89
type input "4"
type input "7344"
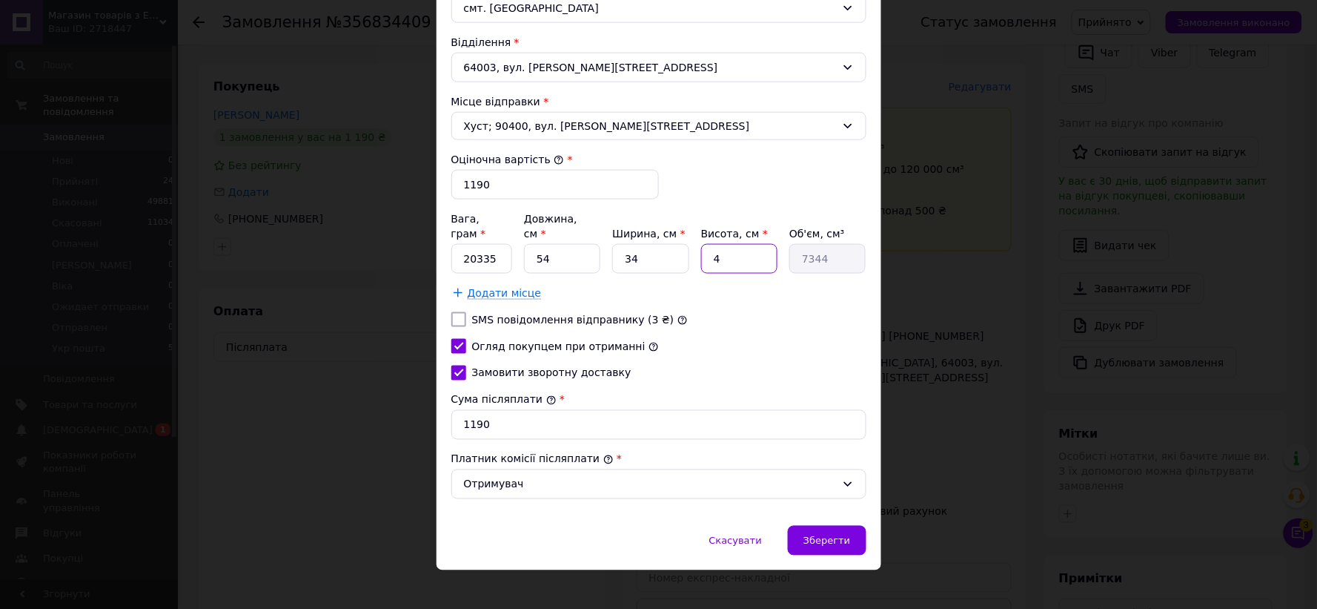
type input "40"
type input "73440"
type input "40"
click at [843, 535] on span "Зберегти" at bounding box center [826, 540] width 47 height 11
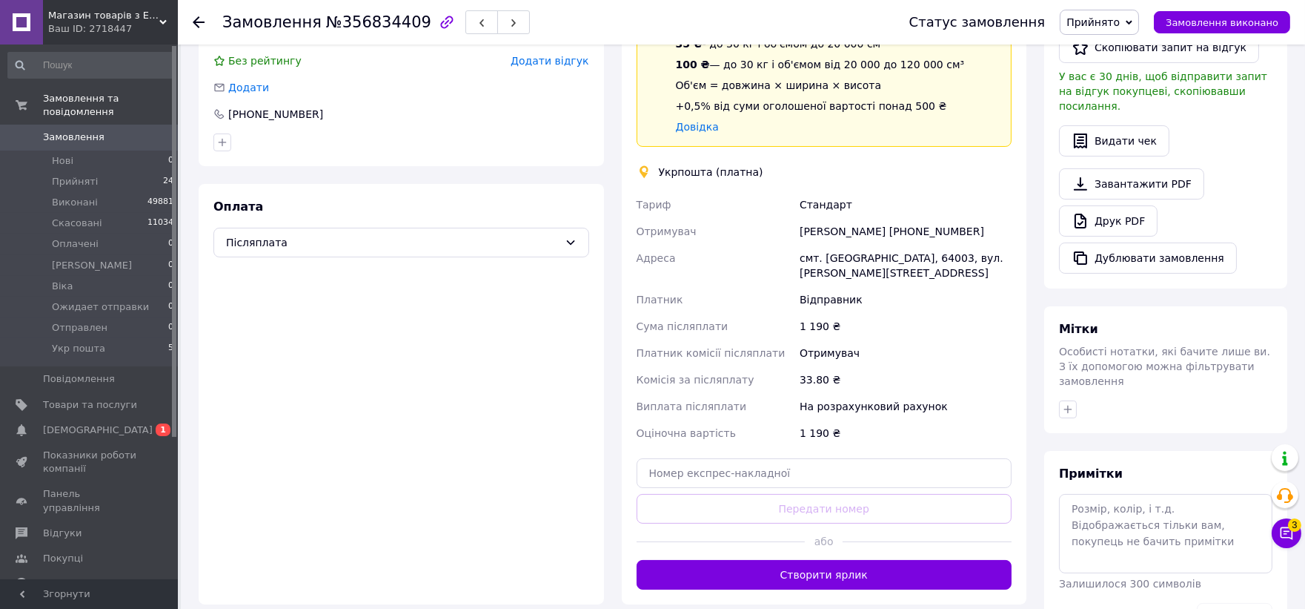
scroll to position [411, 0]
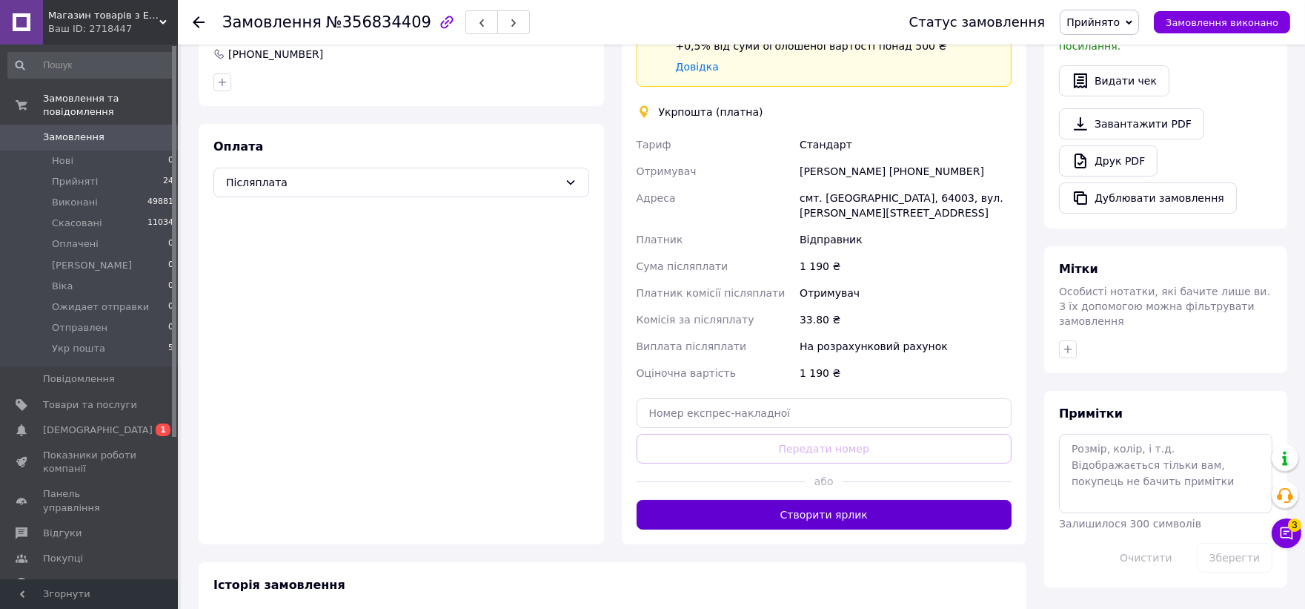
click at [831, 500] on button "Створити ярлик" at bounding box center [825, 515] width 376 height 30
click at [1107, 16] on span "Прийнято" at bounding box center [1093, 22] width 53 height 12
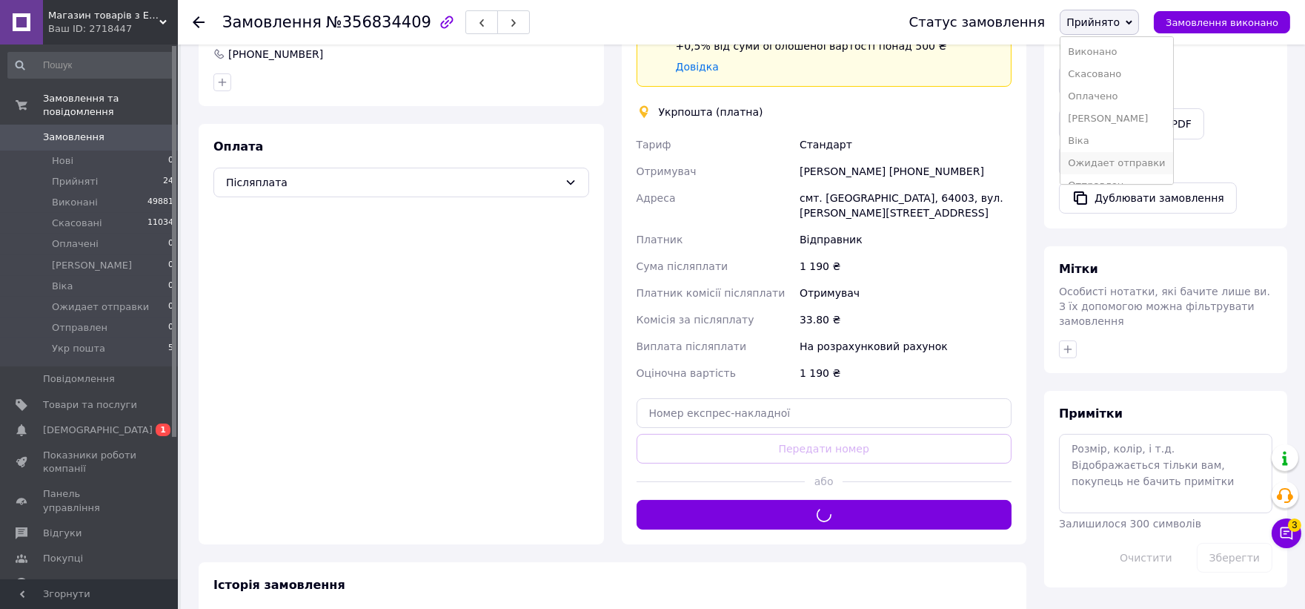
scroll to position [39, 0]
click at [1104, 169] on li "Укр пошта" at bounding box center [1117, 169] width 112 height 22
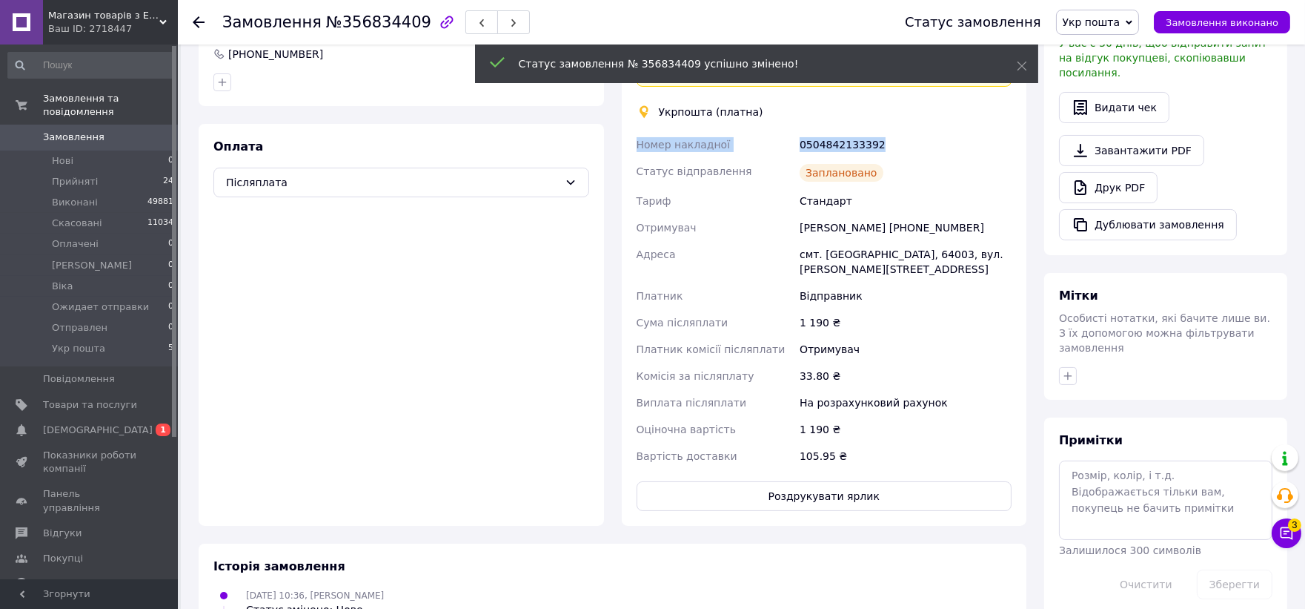
drag, startPoint x: 898, startPoint y: 126, endPoint x: 617, endPoint y: 128, distance: 280.2
click at [617, 128] on div "Доставка Редагувати Спецтариф Укрпошта Стандарт 35 ₴ - до 30 кг і об'ємом до 20…" at bounding box center [824, 212] width 423 height 626
copy div "Номер накладної 0504842133392"
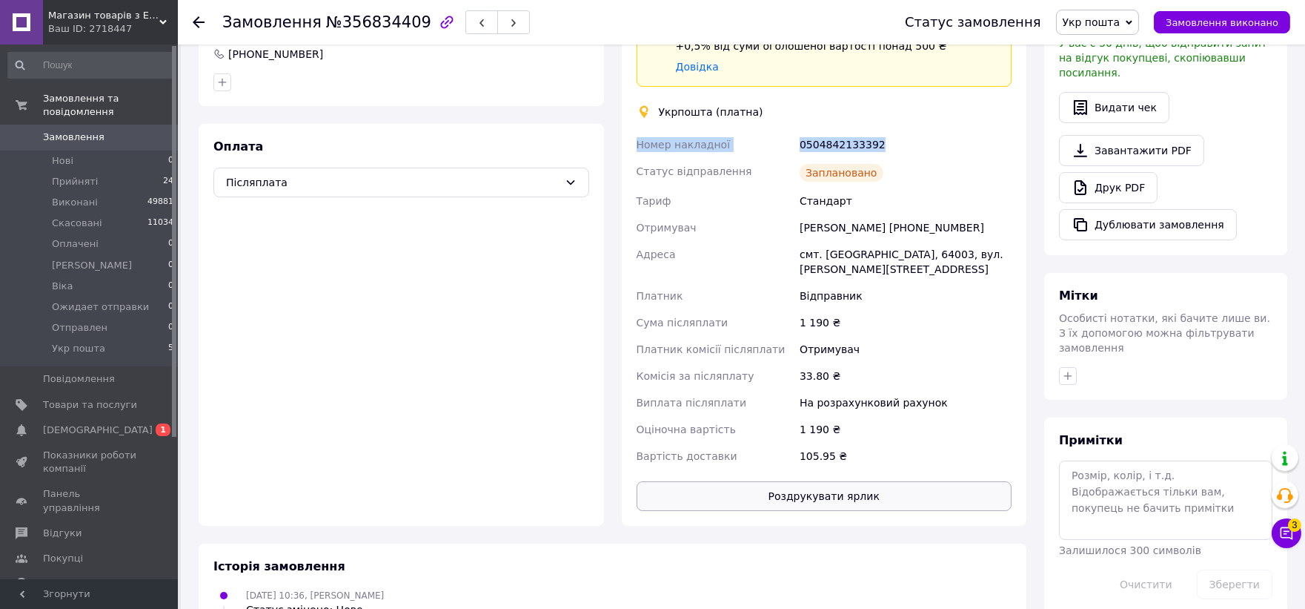
click at [858, 481] on button "Роздрукувати ярлик" at bounding box center [825, 496] width 376 height 30
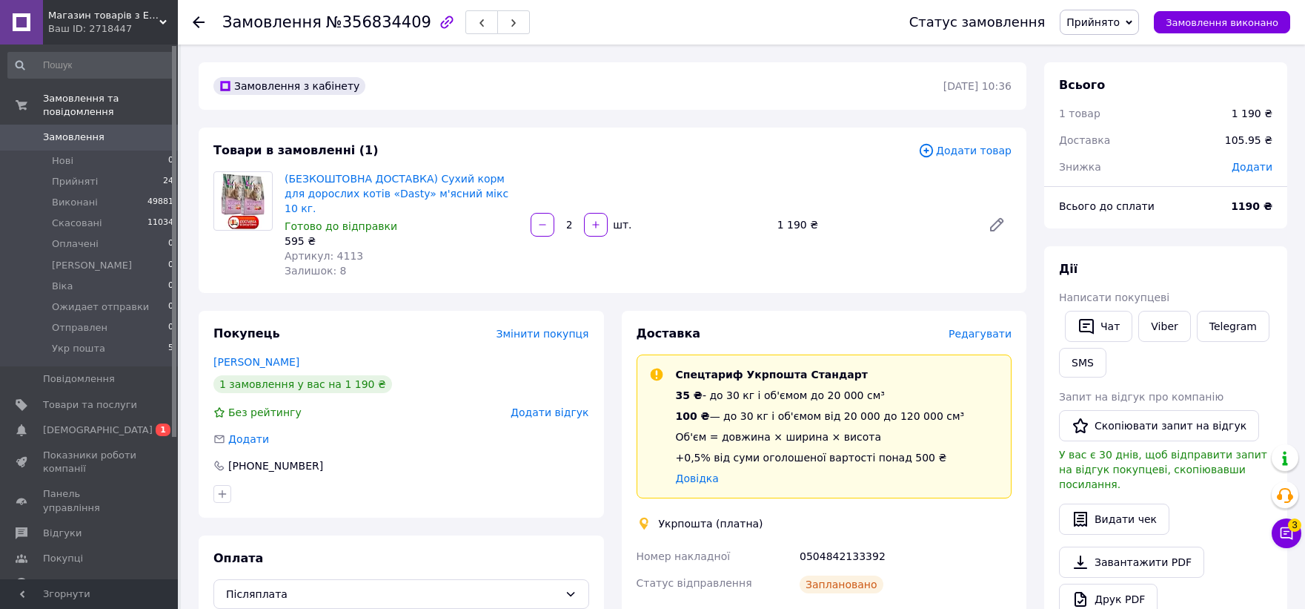
scroll to position [39, 0]
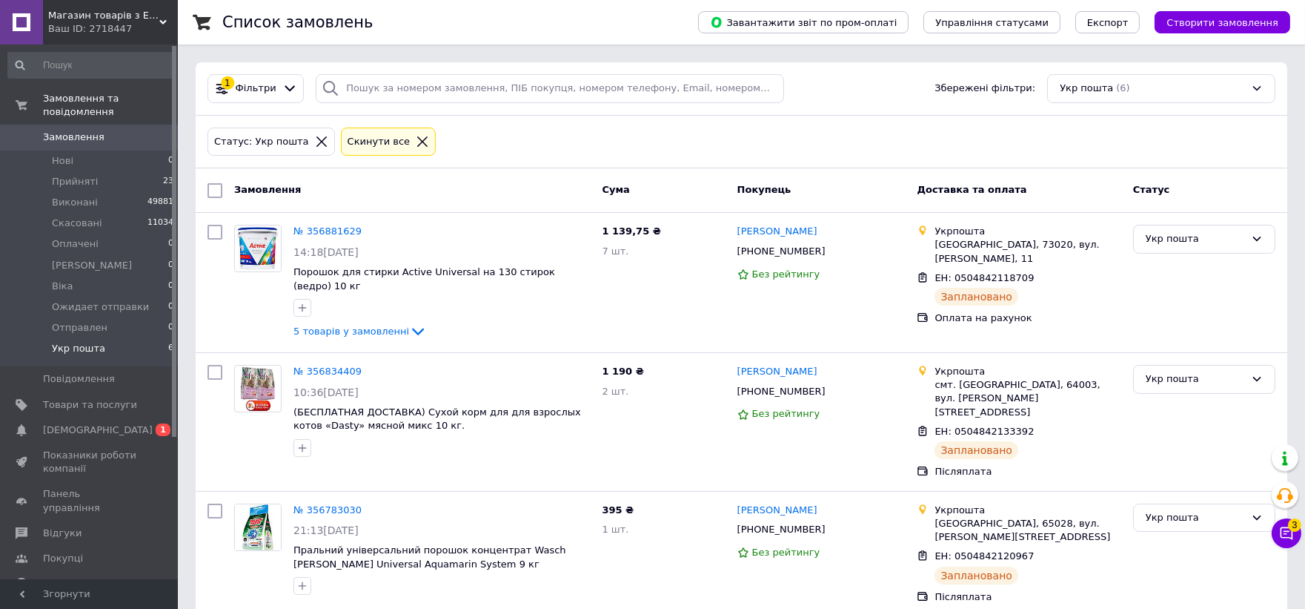
click at [84, 16] on span "Магазин товарів з Европи "Lime"" at bounding box center [103, 15] width 111 height 13
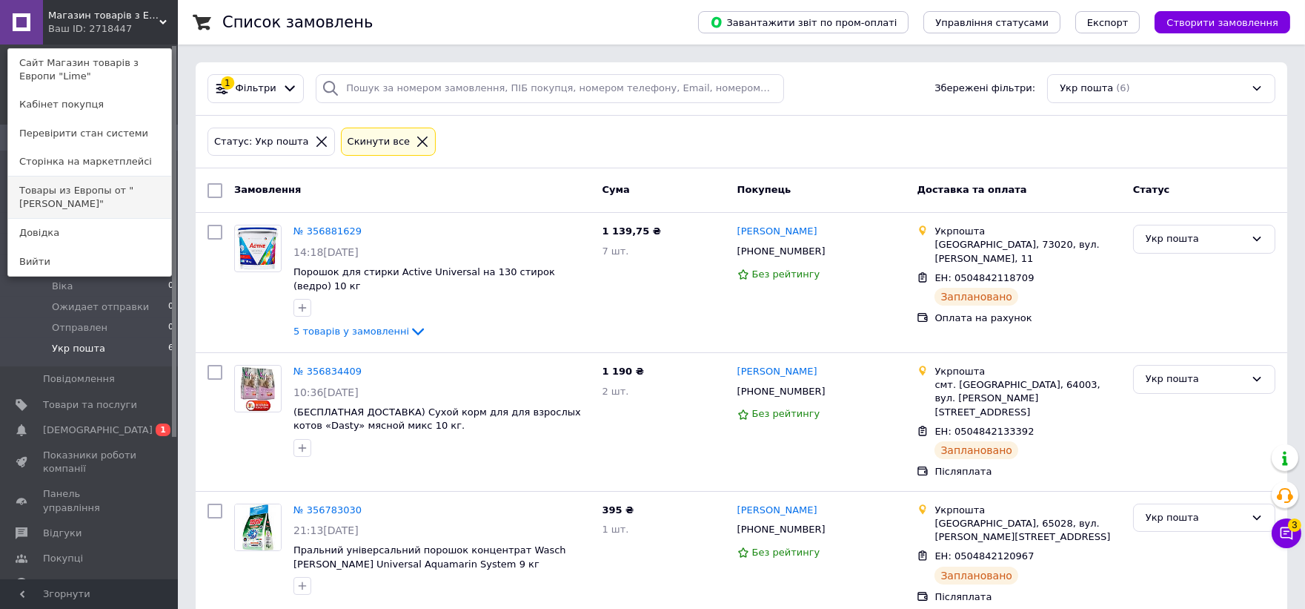
click at [114, 195] on link "Товары из Европы от "Patik"" at bounding box center [89, 197] width 163 height 42
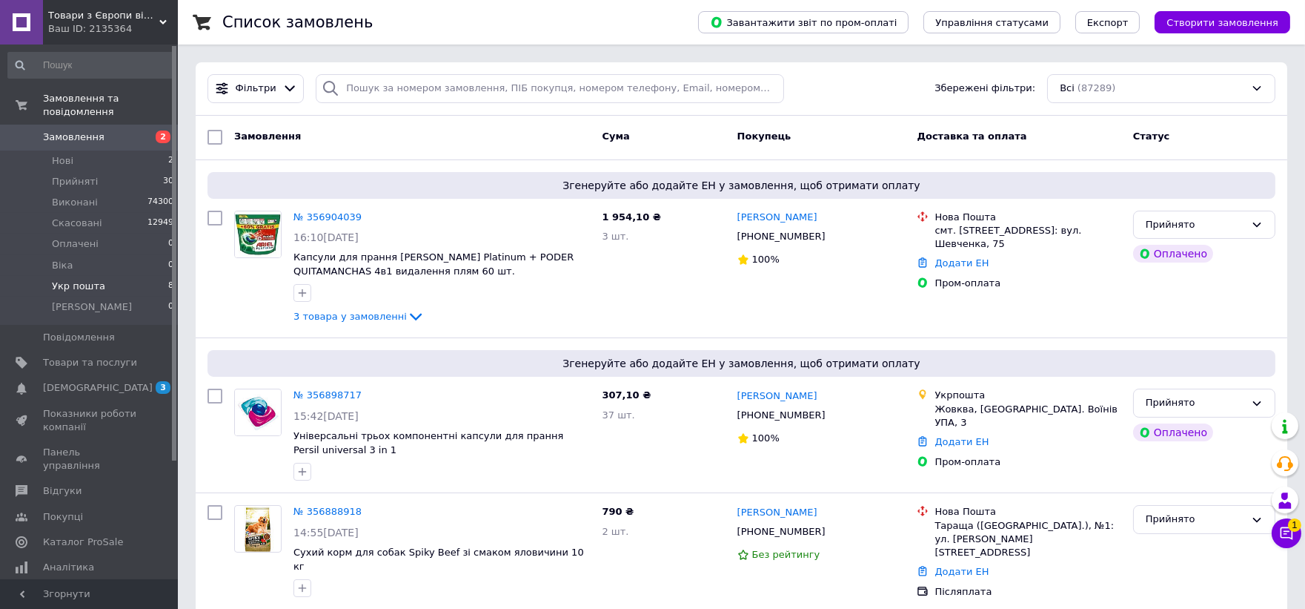
click at [70, 279] on span "Укр пошта" at bounding box center [78, 285] width 53 height 13
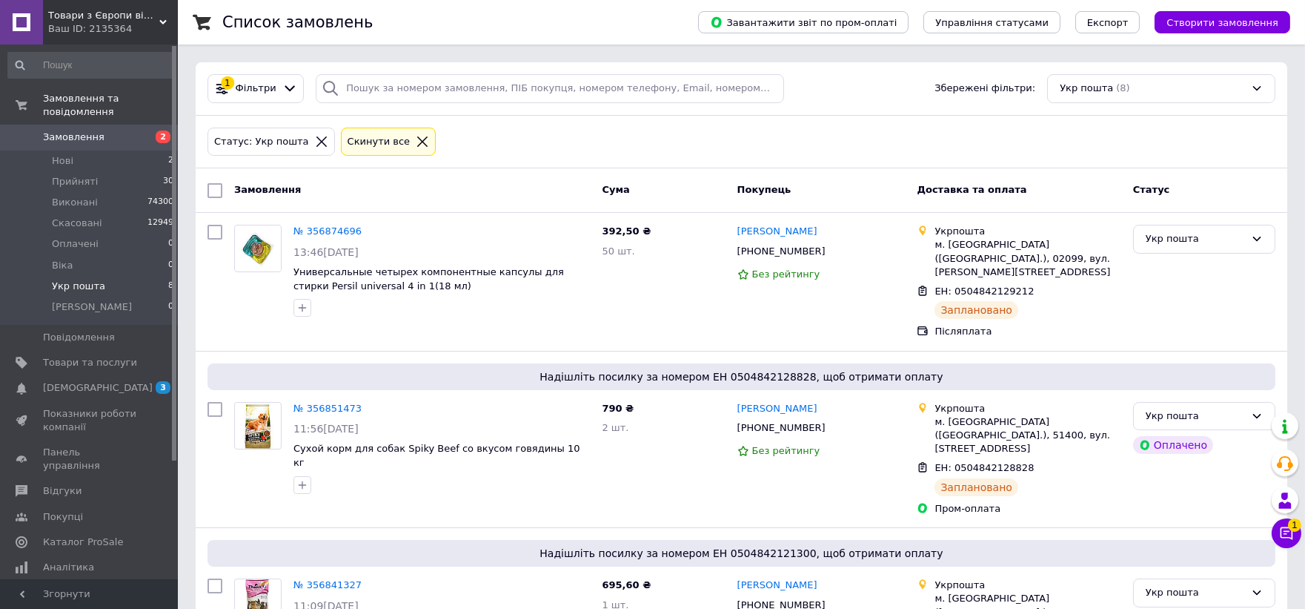
click at [213, 186] on input "checkbox" at bounding box center [215, 190] width 15 height 15
checkbox input "true"
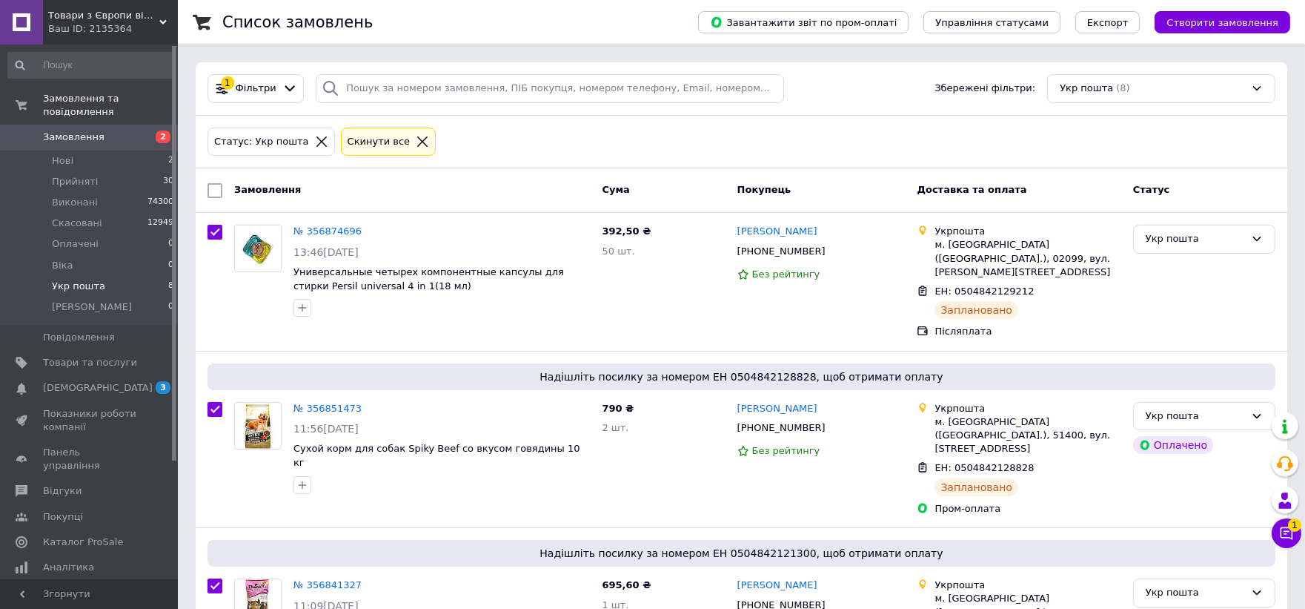
checkbox input "true"
click at [286, 190] on span "Дії для 8 замовлень" at bounding box center [284, 190] width 101 height 13
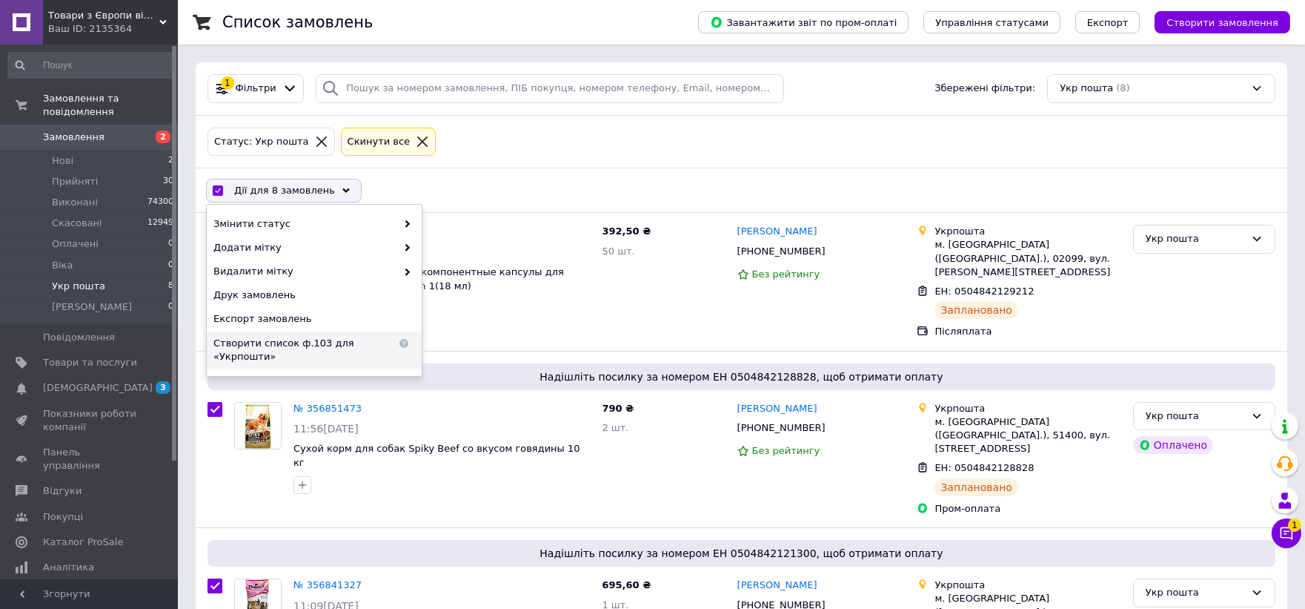
click at [284, 339] on span "Створити список ф.103 для «Укрпошти»" at bounding box center [304, 350] width 183 height 27
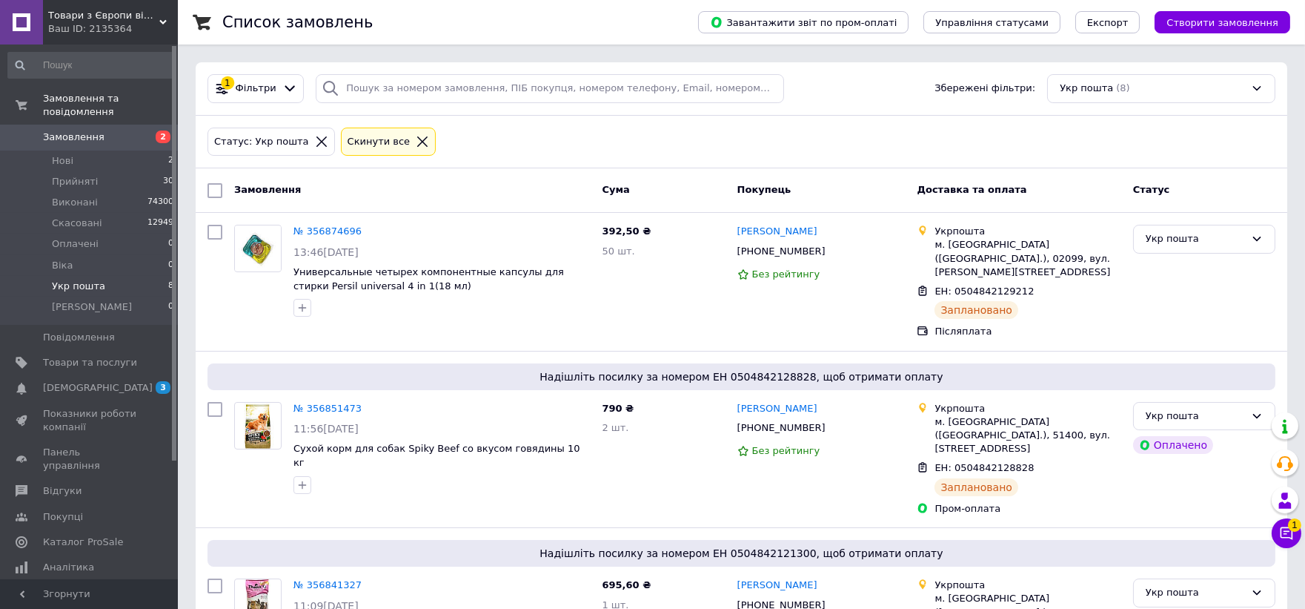
click at [216, 188] on input "checkbox" at bounding box center [215, 190] width 15 height 15
checkbox input "true"
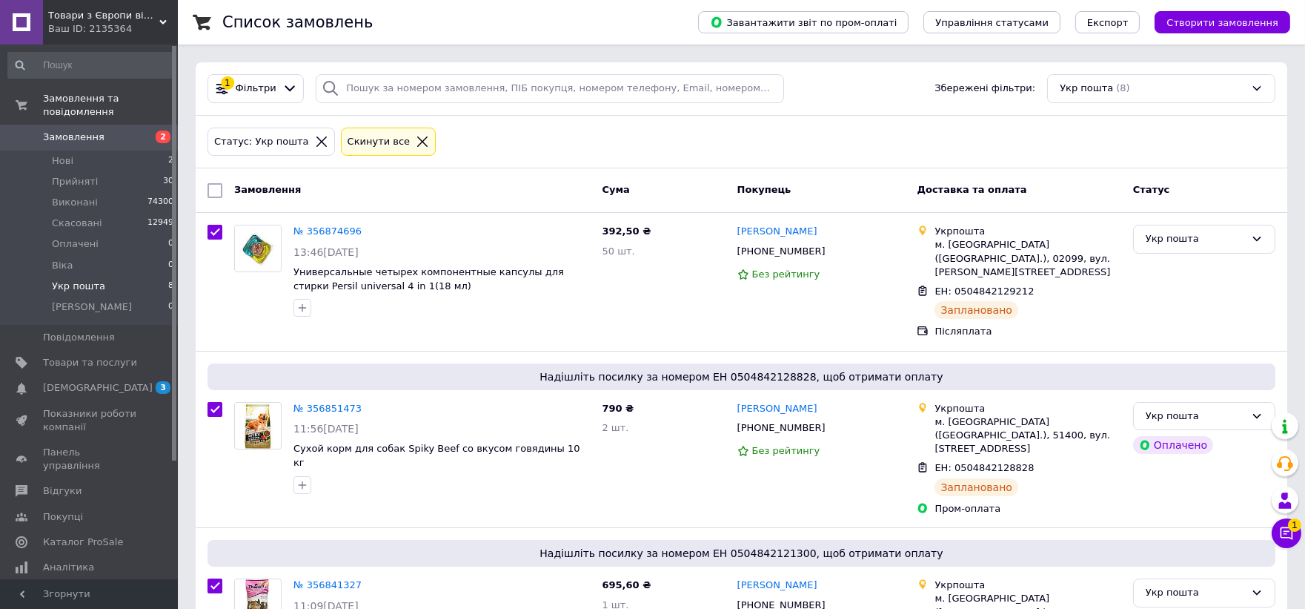
checkbox input "true"
click at [285, 196] on span "Дії для 8 замовлень" at bounding box center [284, 190] width 101 height 13
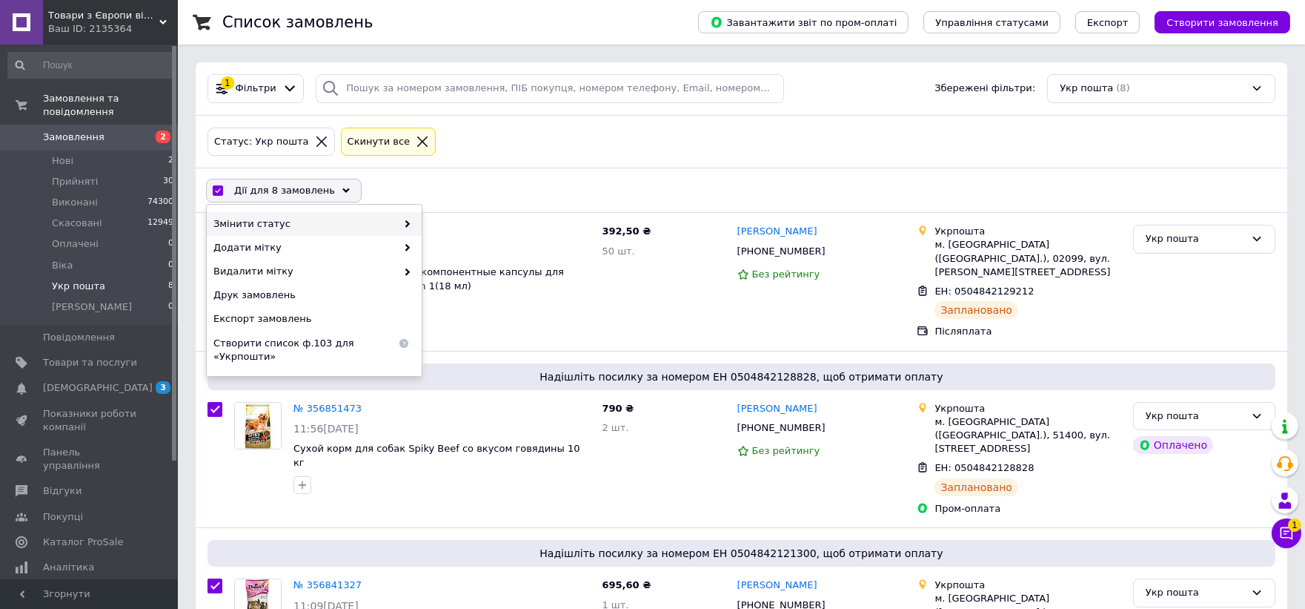
drag, startPoint x: 279, startPoint y: 233, endPoint x: 285, endPoint y: 225, distance: 9.0
click at [279, 231] on div "Змінити статус" at bounding box center [314, 224] width 215 height 24
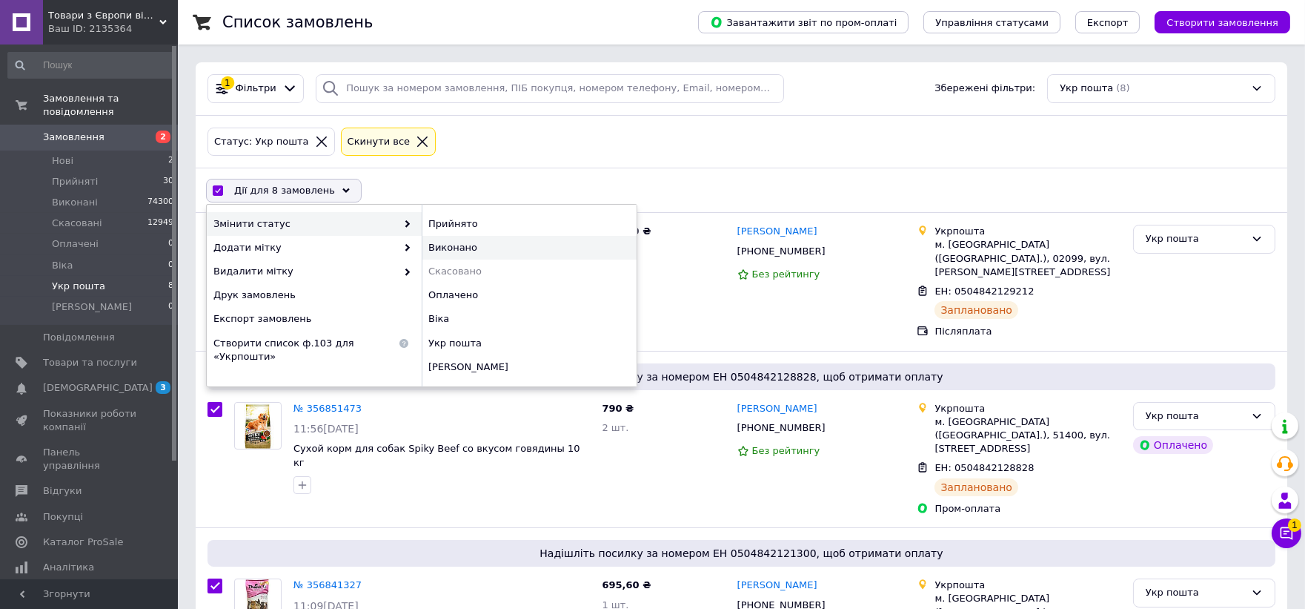
click at [463, 249] on div "Виконано" at bounding box center [529, 248] width 215 height 24
checkbox input "false"
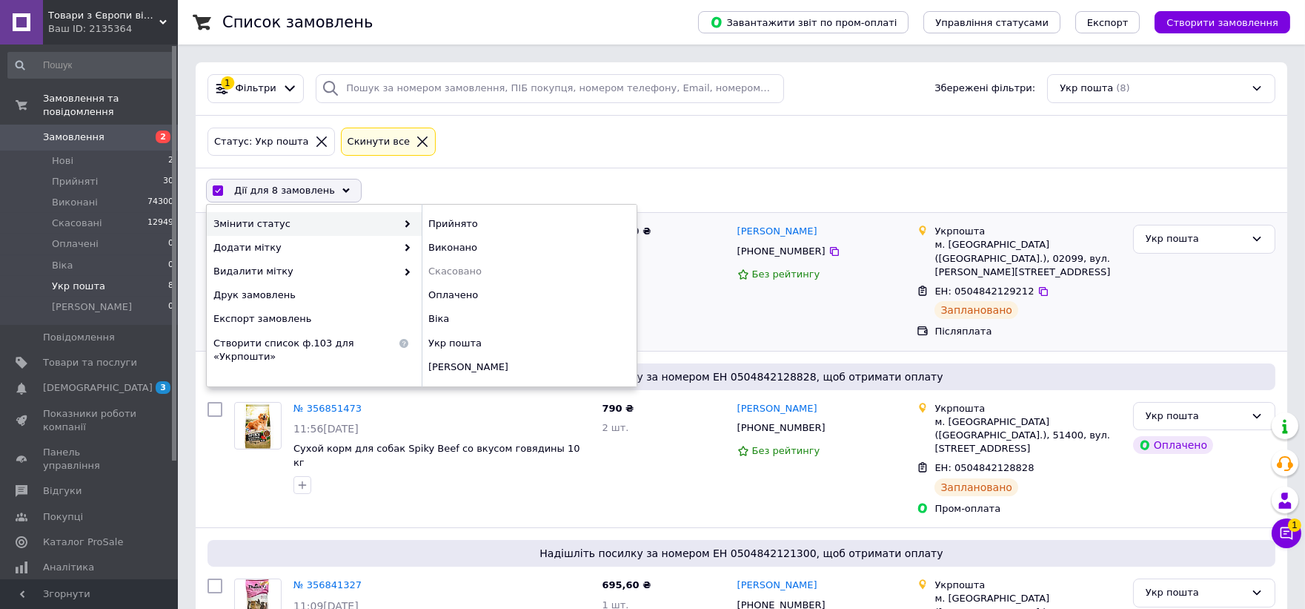
checkbox input "false"
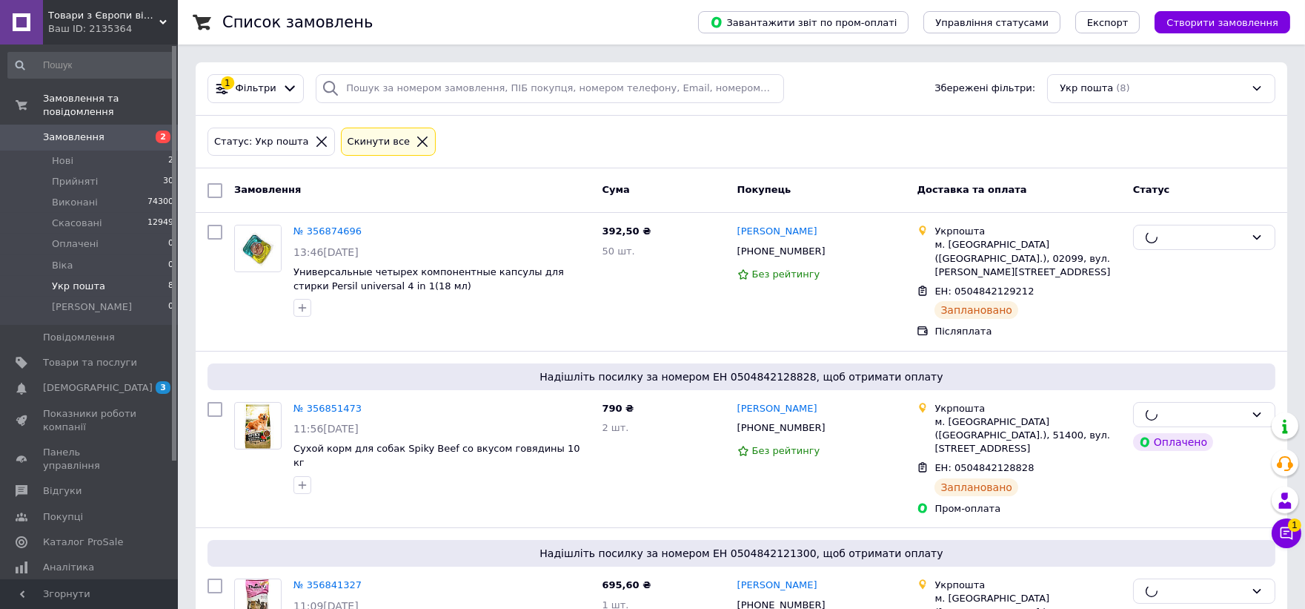
click at [102, 25] on div "Ваш ID: 2135364" at bounding box center [113, 28] width 130 height 13
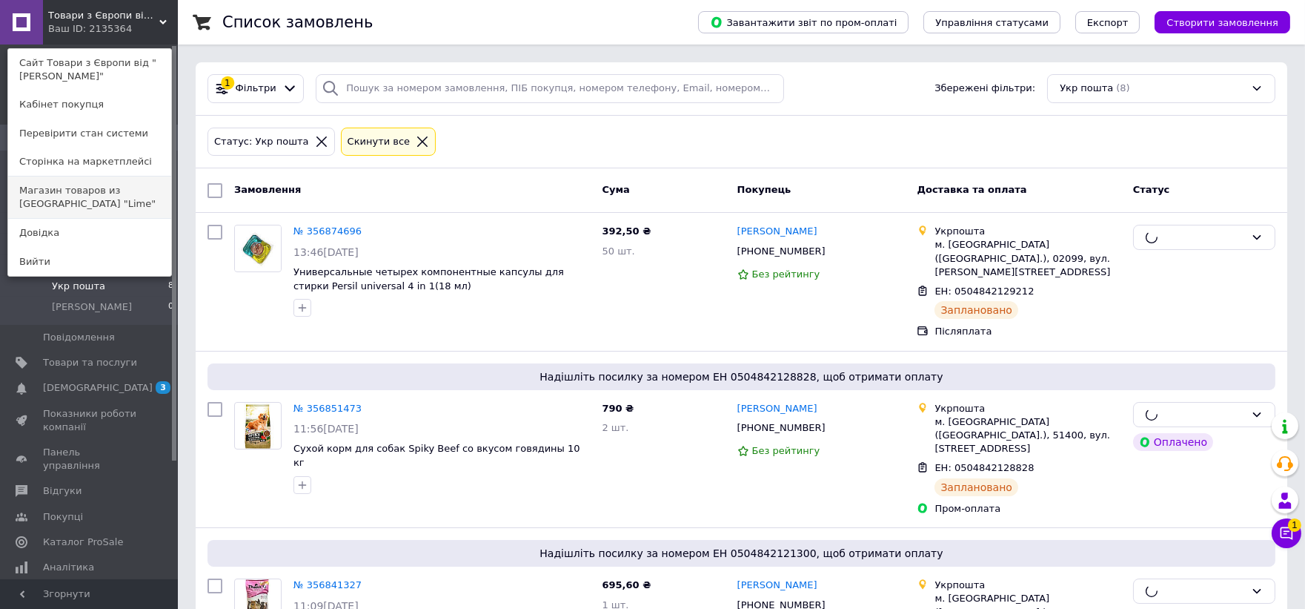
click at [148, 176] on link "Магазин товаров из Европы "Lime"" at bounding box center [89, 197] width 163 height 42
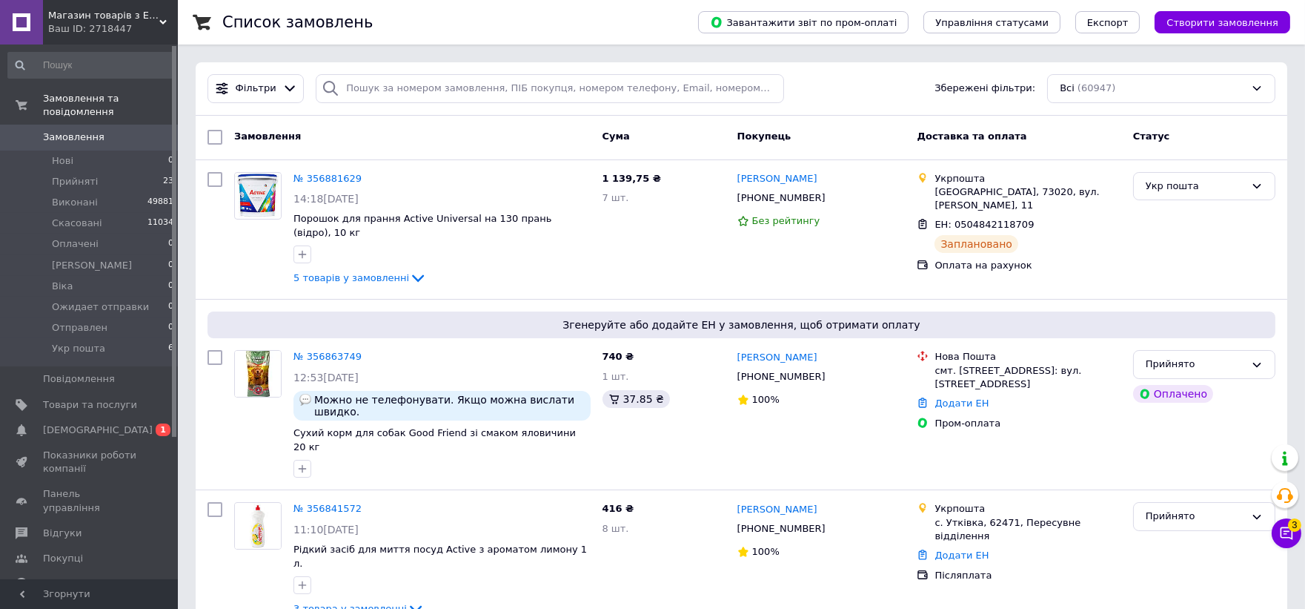
click at [217, 138] on input "checkbox" at bounding box center [215, 137] width 15 height 15
checkbox input "true"
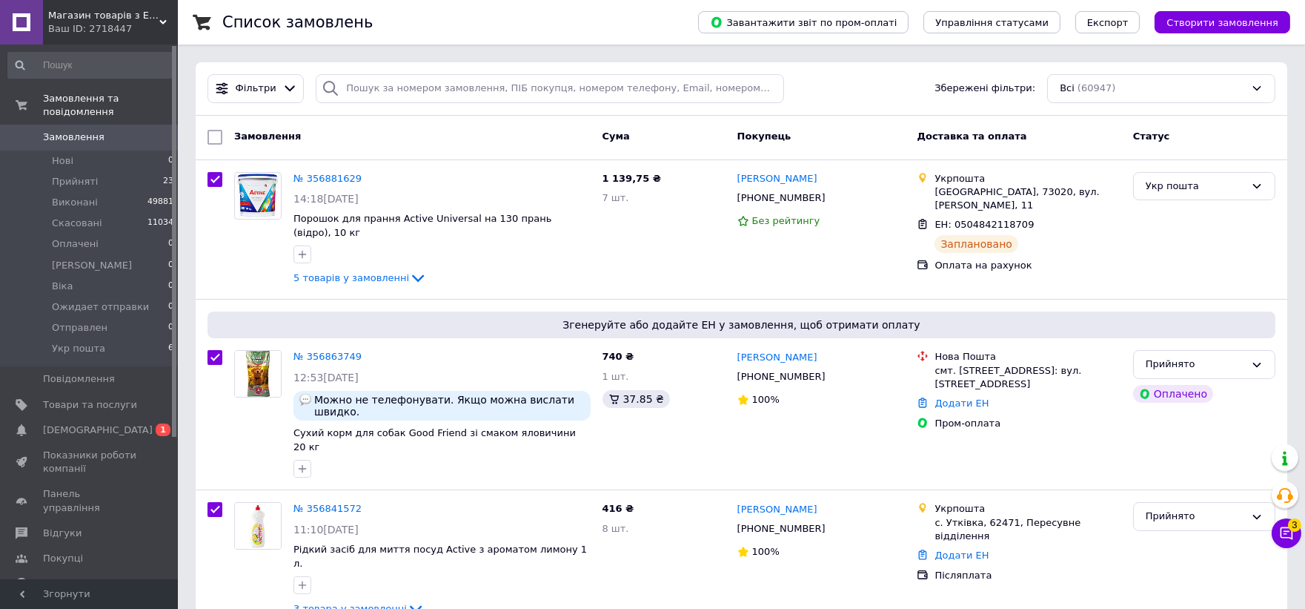
checkbox input "true"
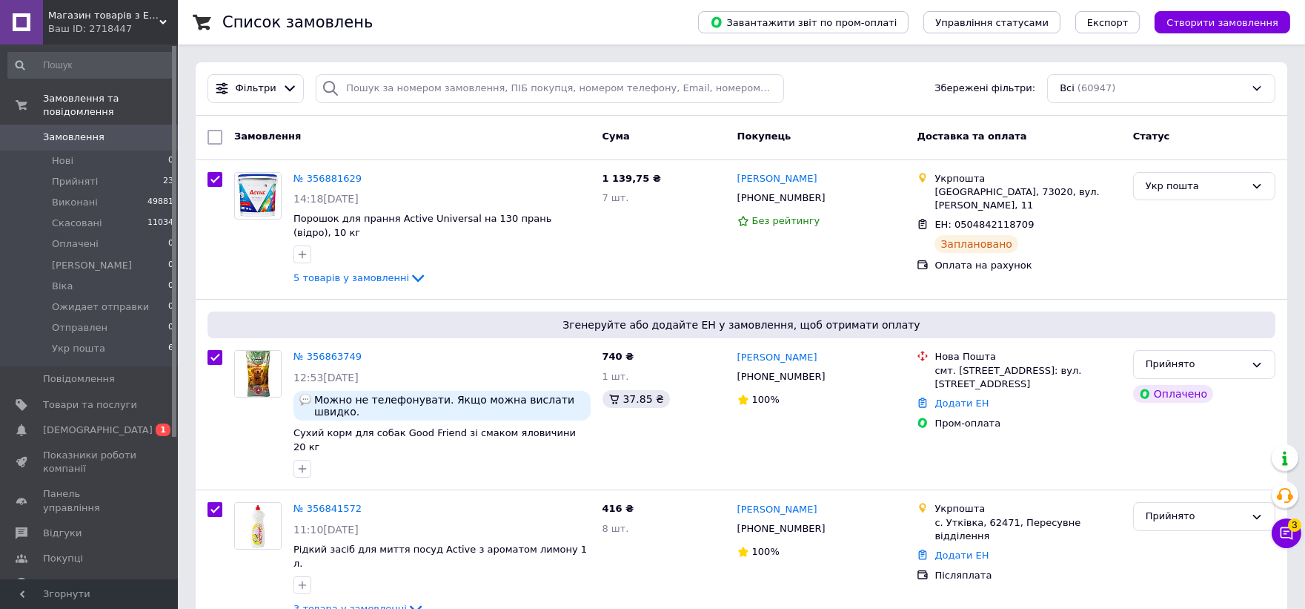
checkbox input "true"
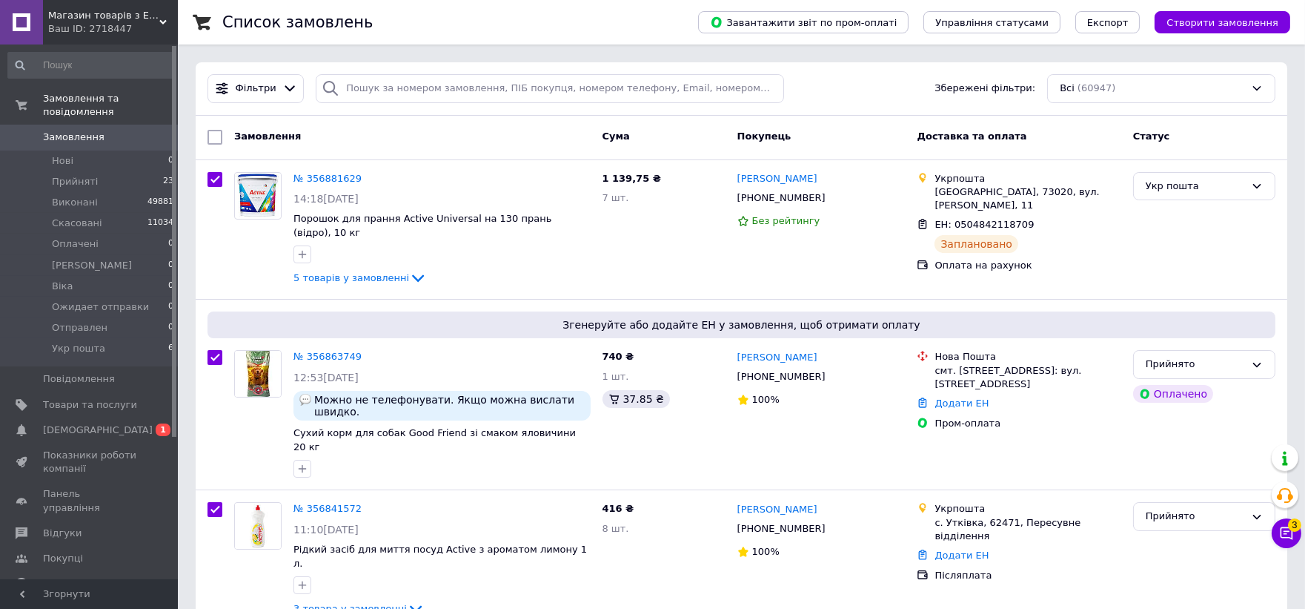
checkbox input "true"
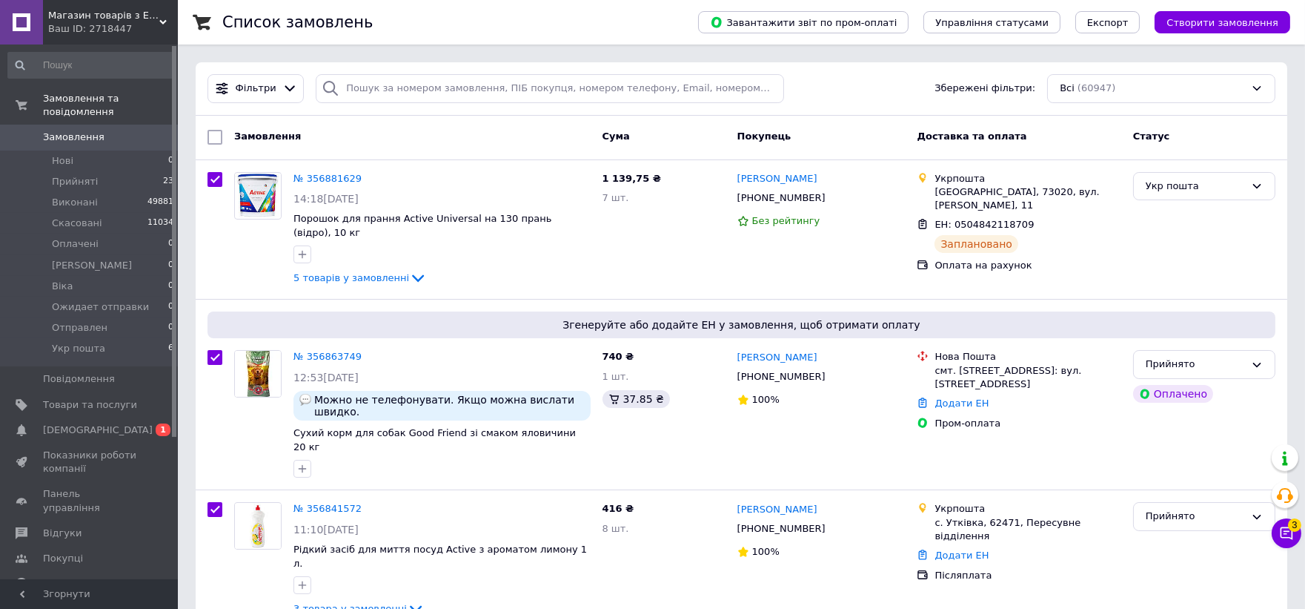
checkbox input "true"
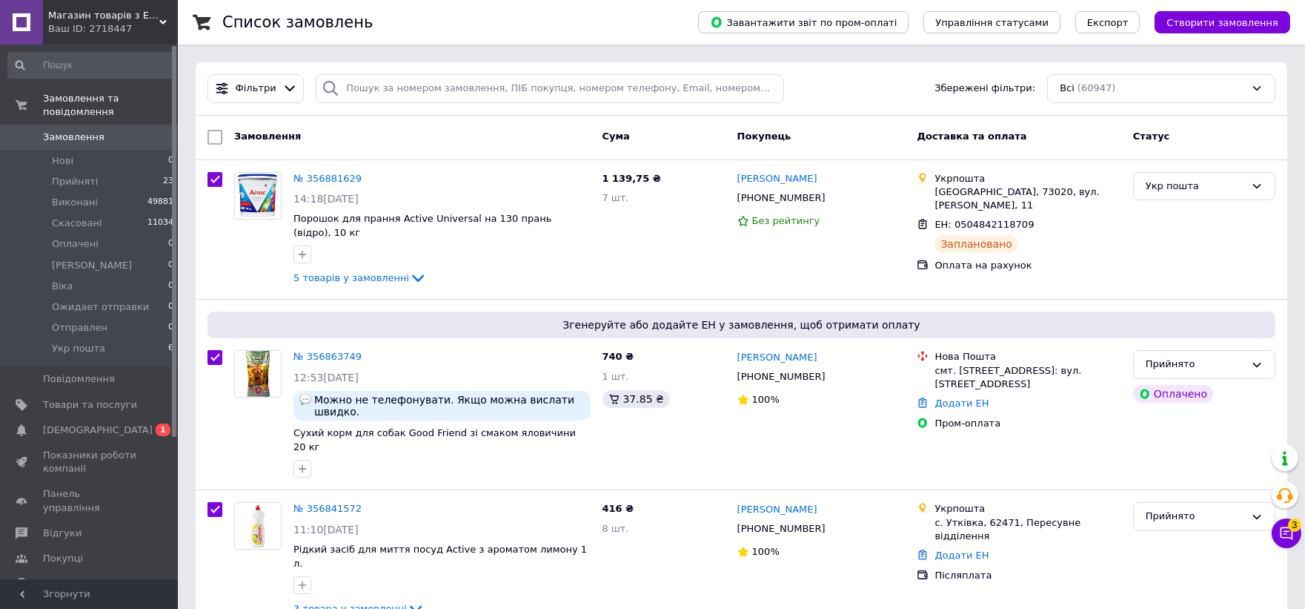
checkbox input "true"
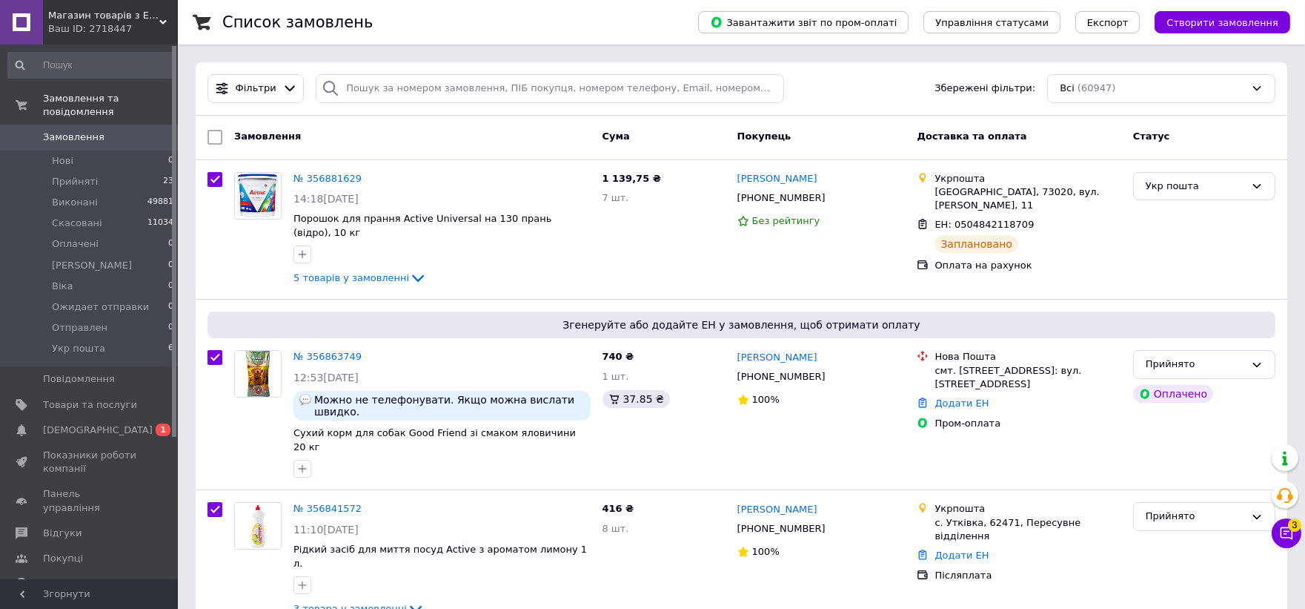
checkbox input "true"
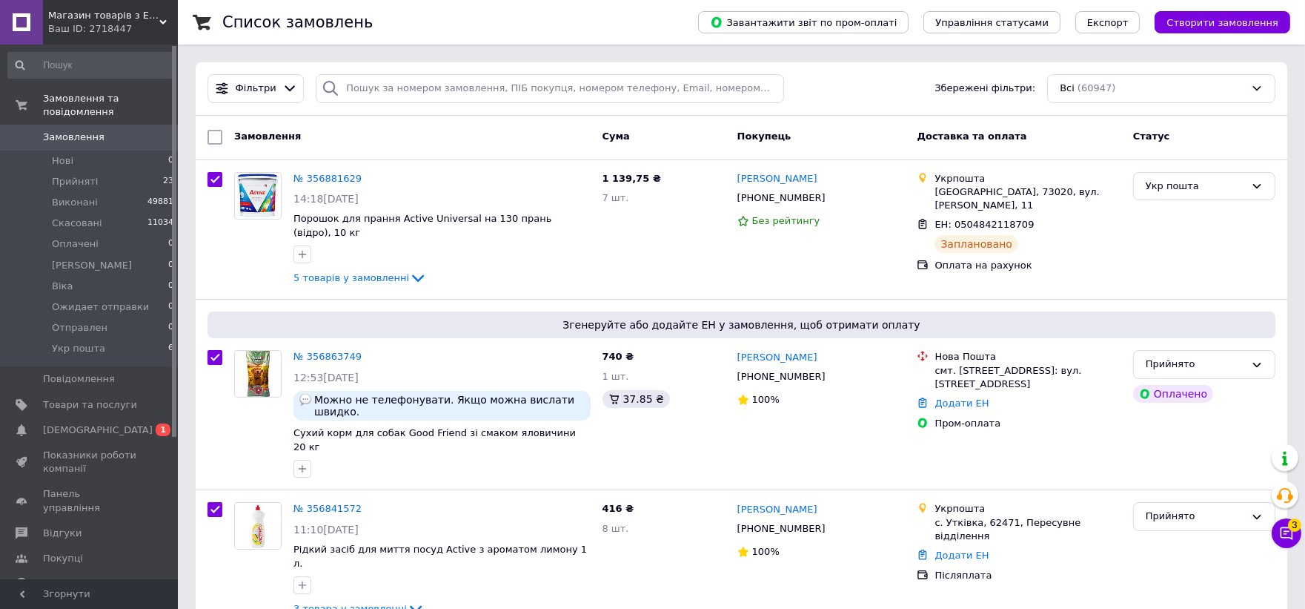
checkbox input "true"
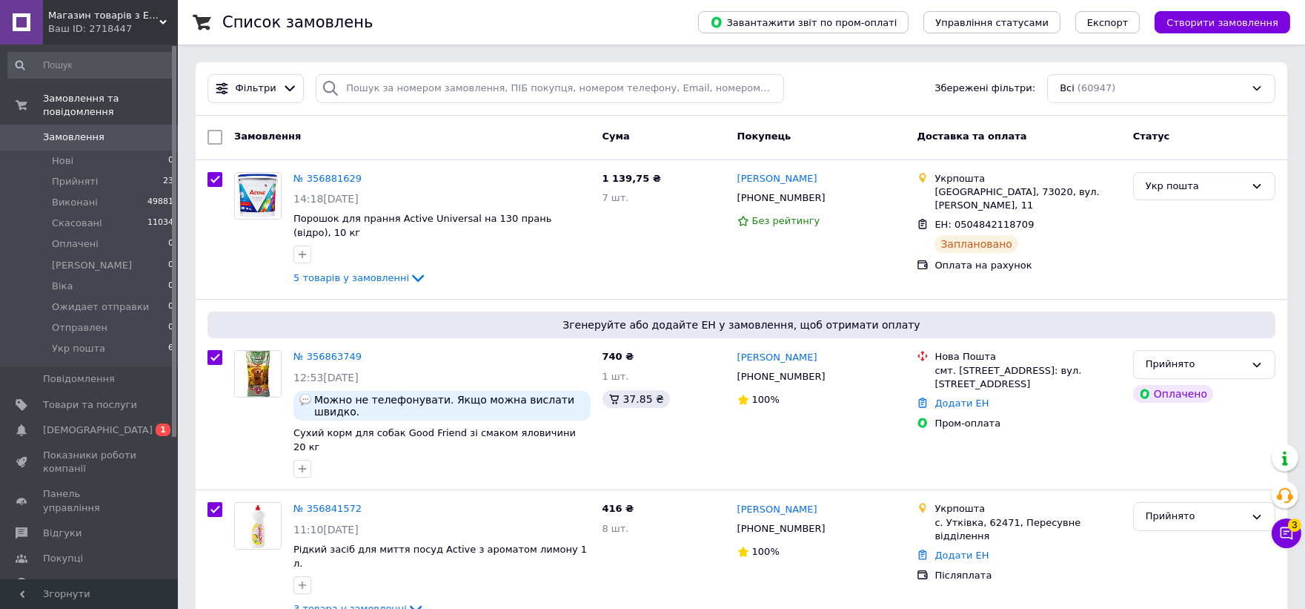
checkbox input "true"
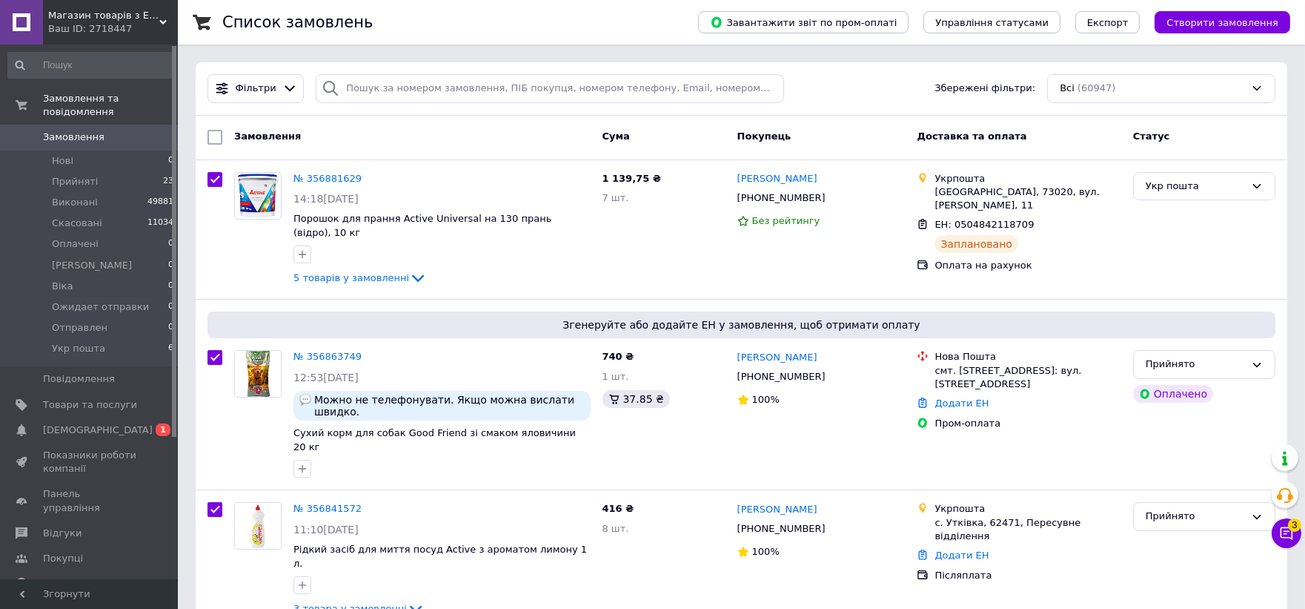
checkbox input "true"
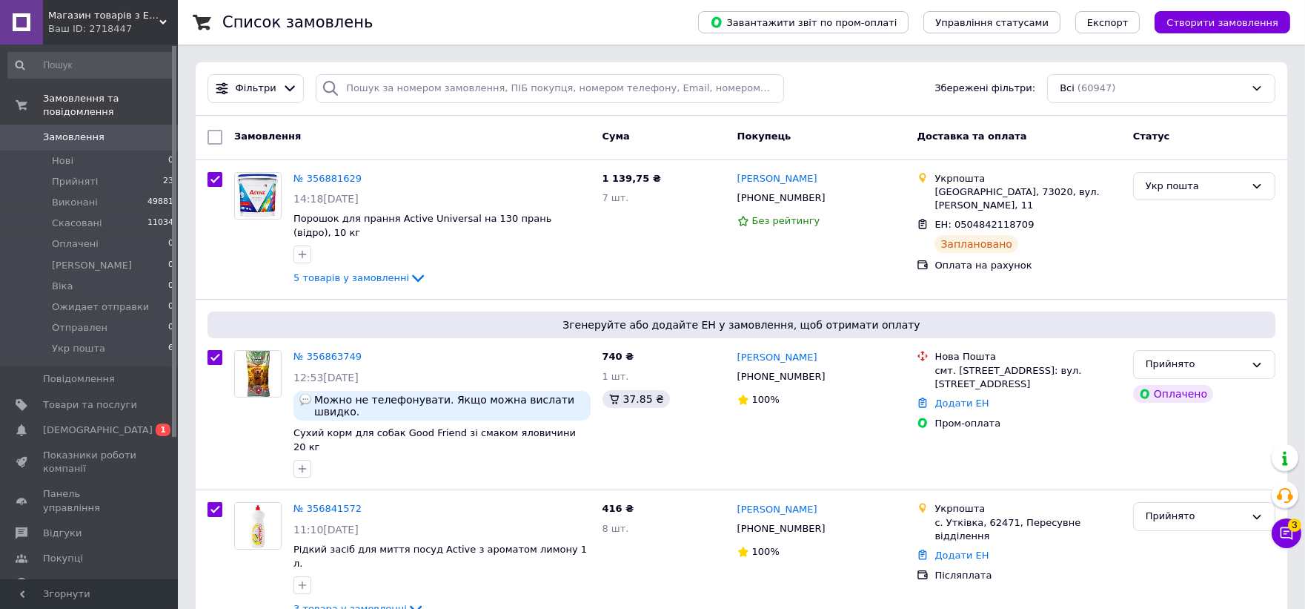
checkbox input "true"
click at [69, 342] on span "Укр пошта" at bounding box center [78, 348] width 53 height 13
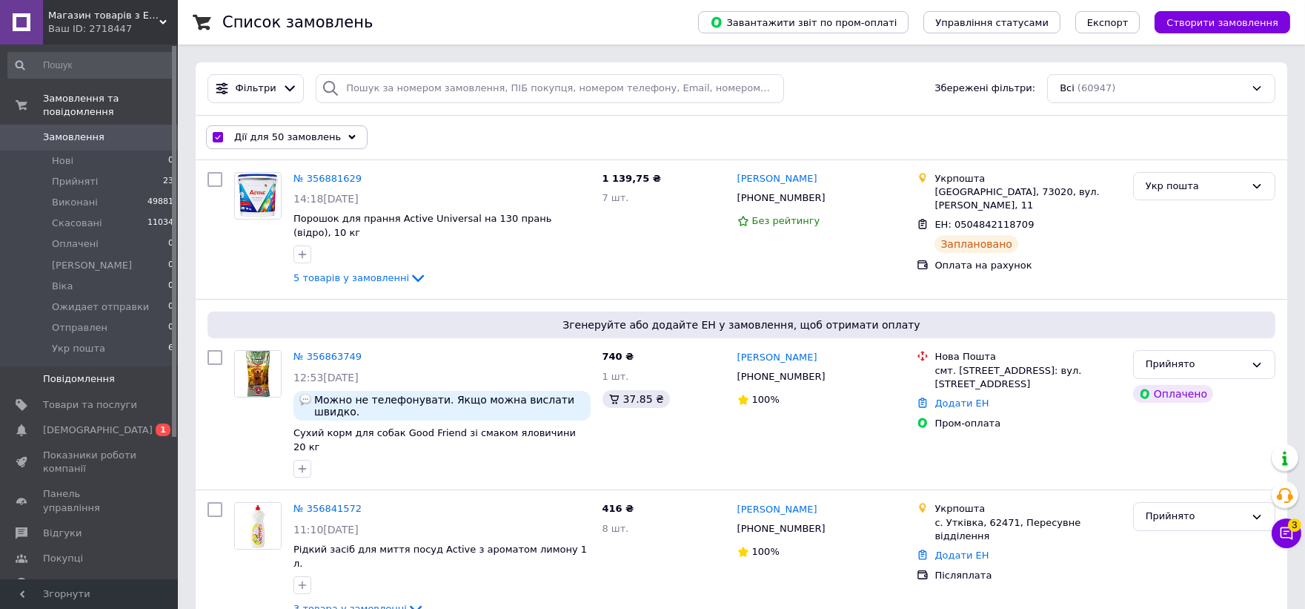
checkbox input "false"
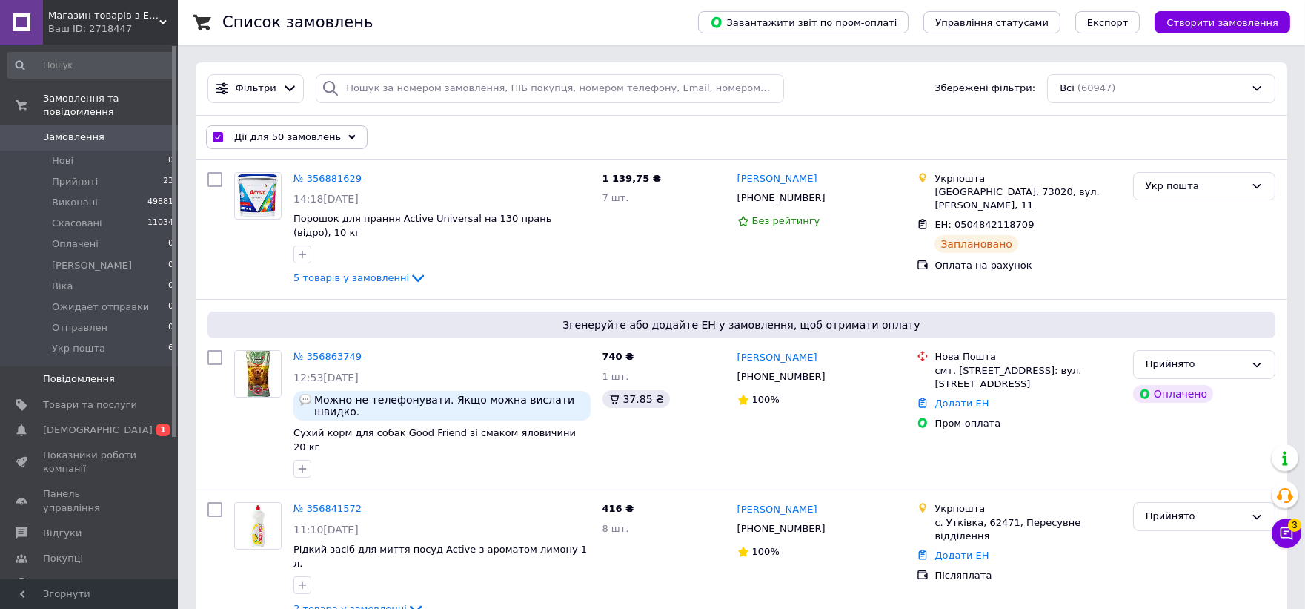
checkbox input "false"
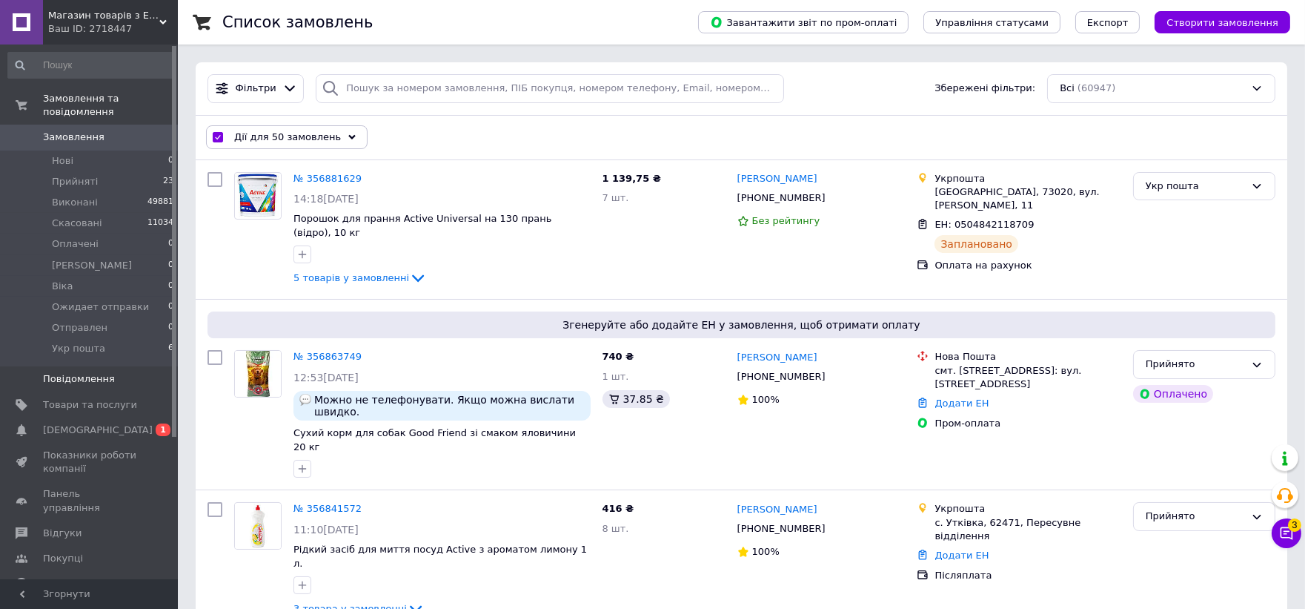
checkbox input "false"
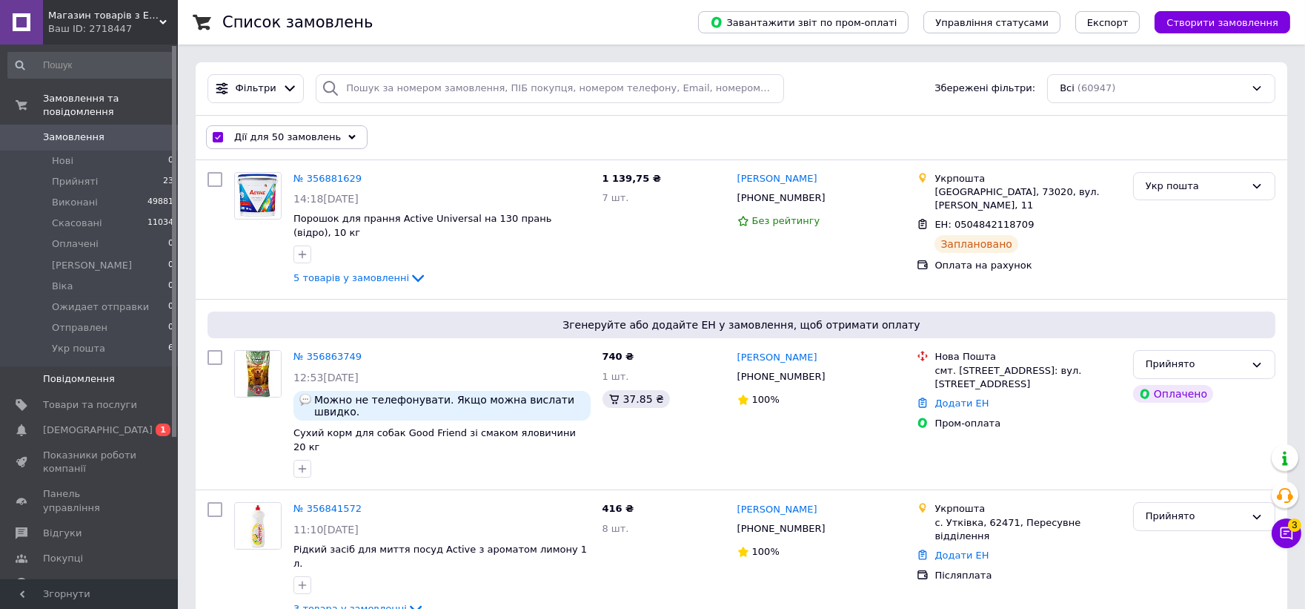
checkbox input "false"
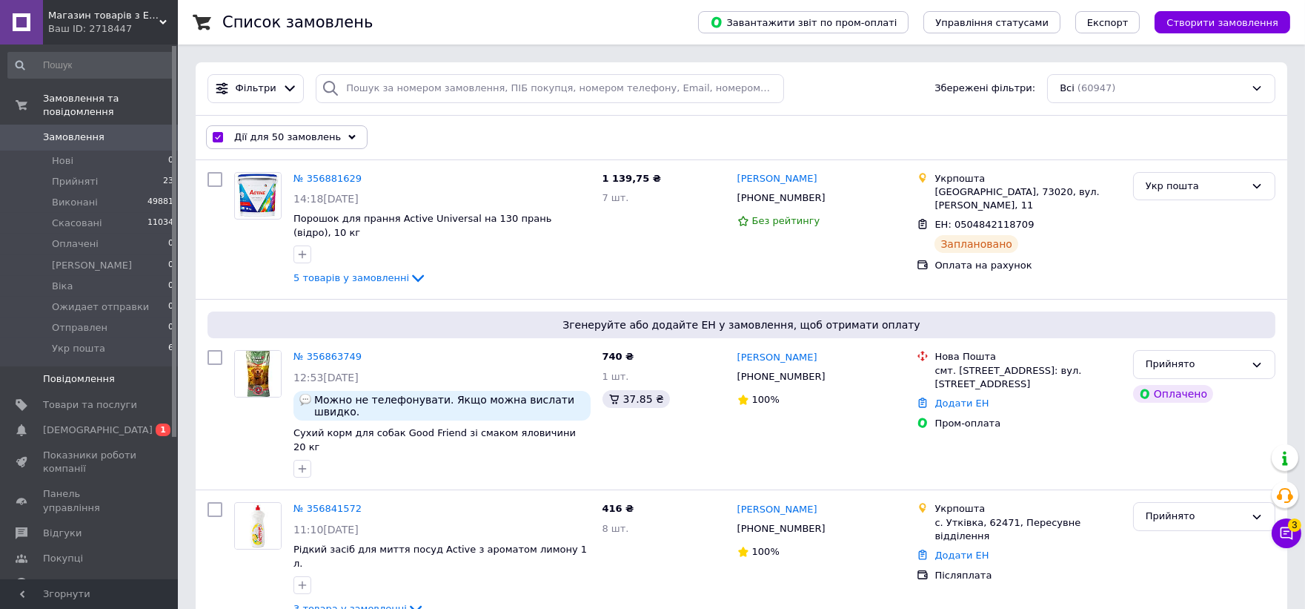
checkbox input "false"
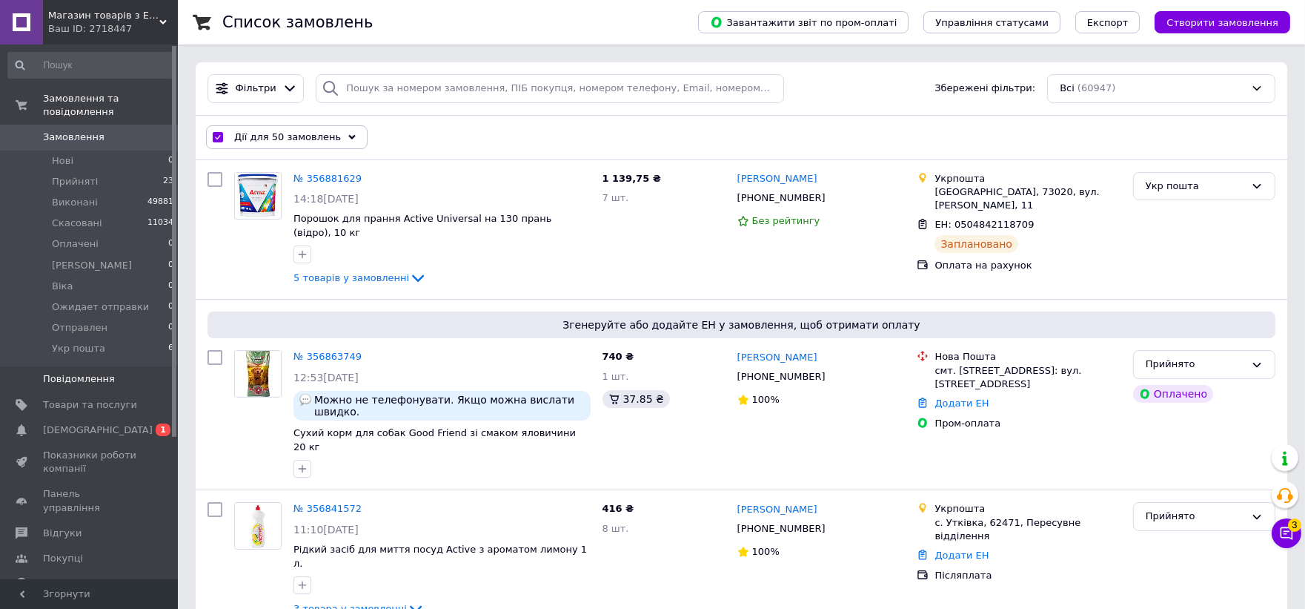
checkbox input "false"
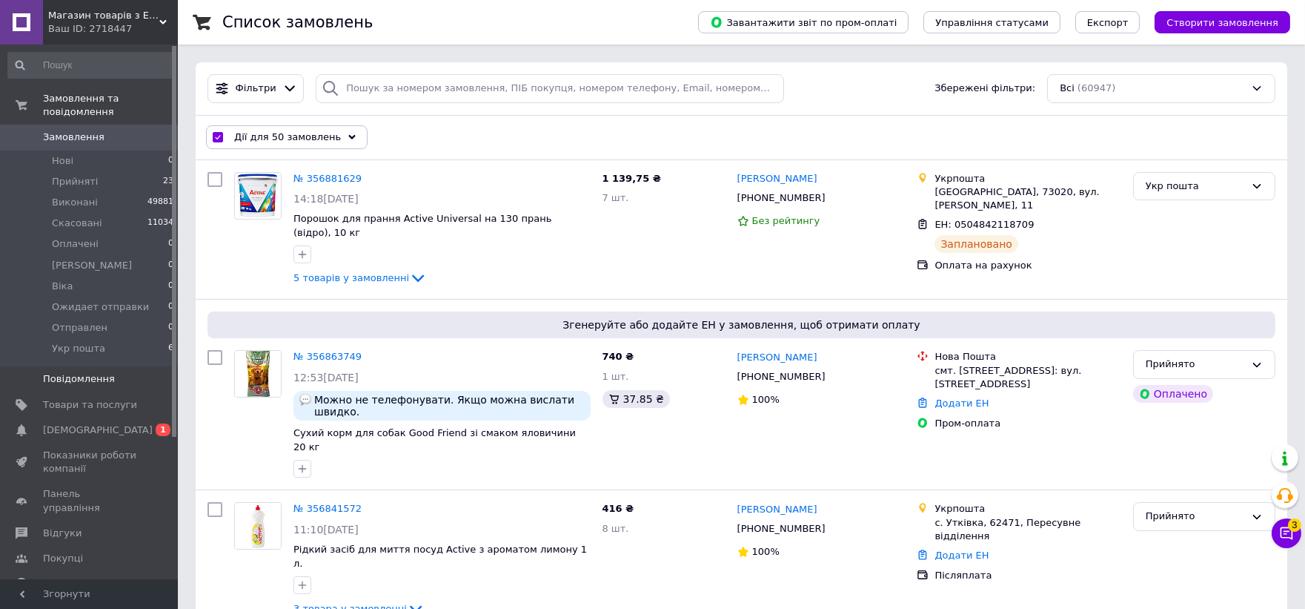
checkbox input "false"
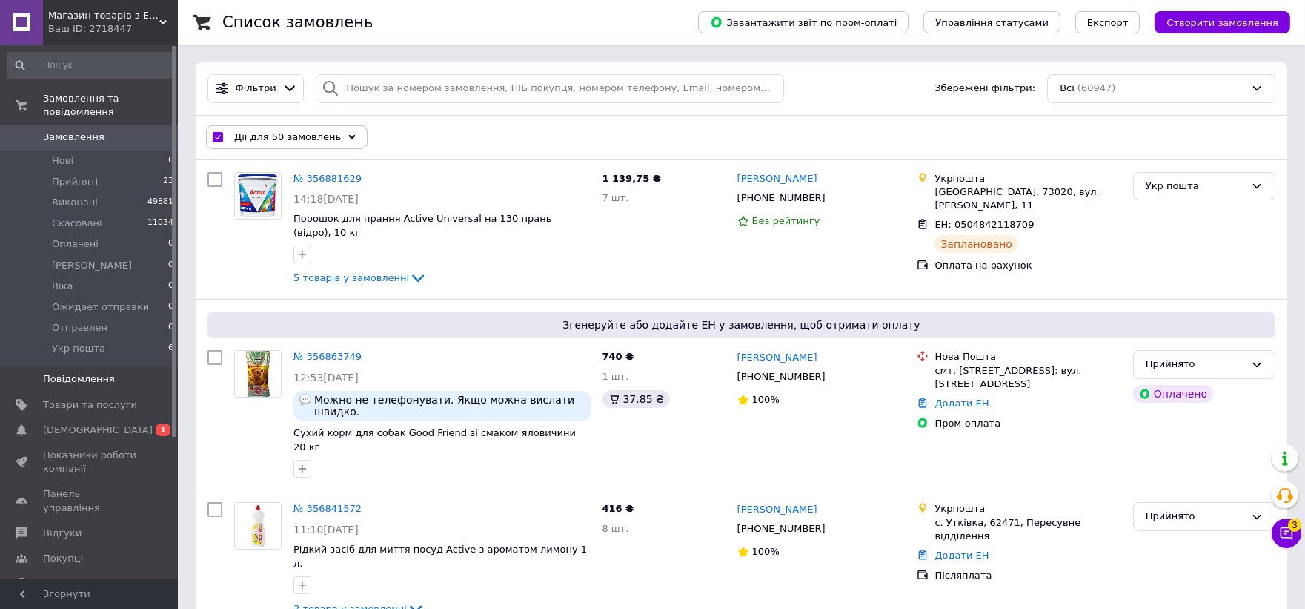
checkbox input "false"
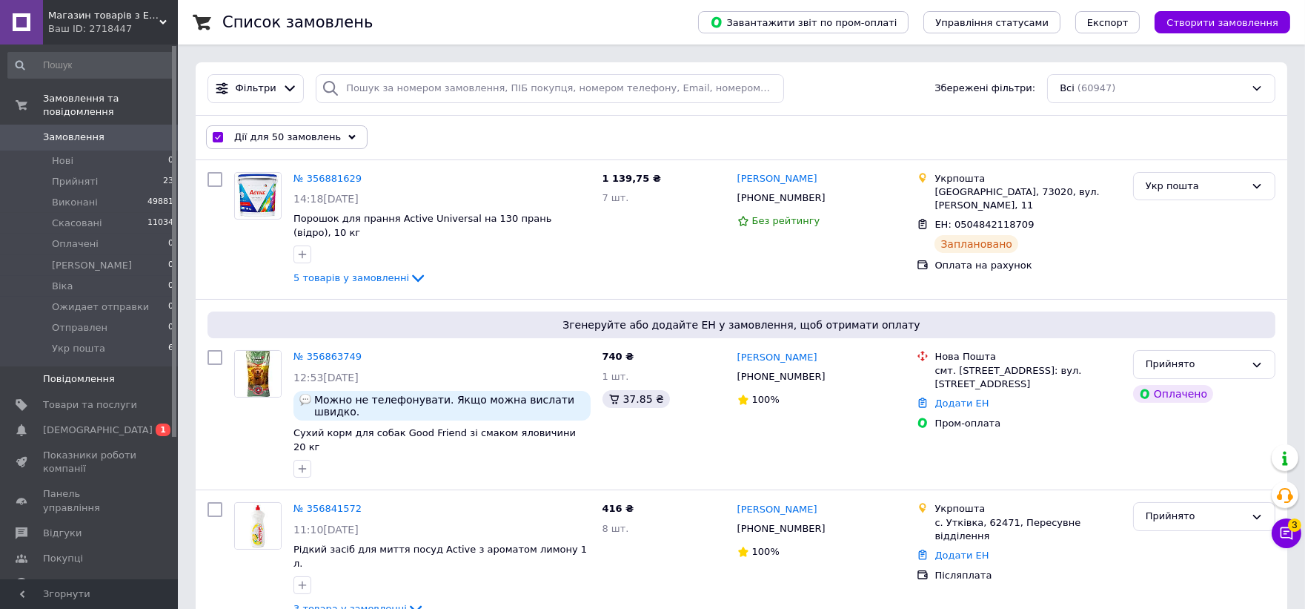
checkbox input "false"
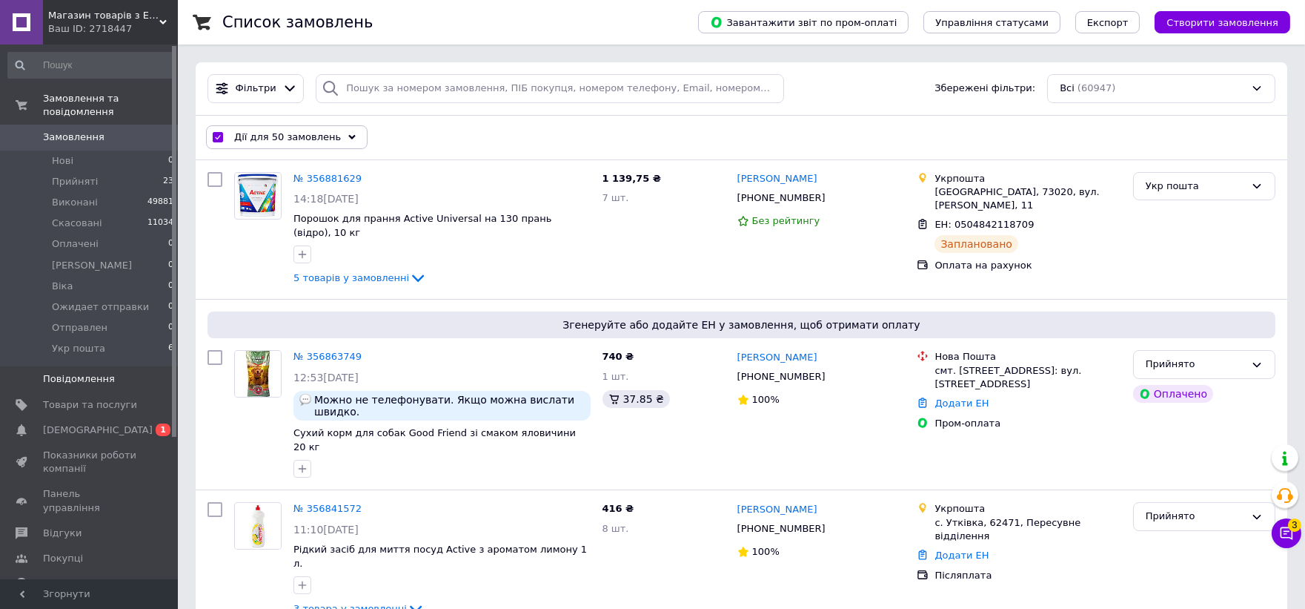
checkbox input "false"
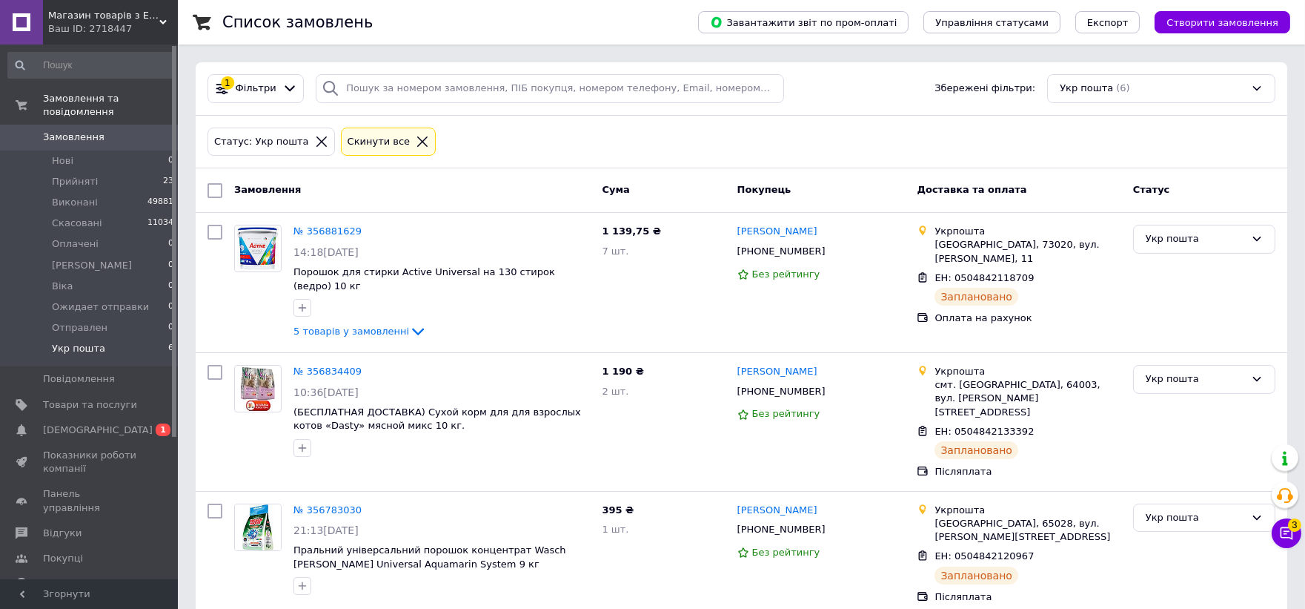
click at [216, 188] on input "checkbox" at bounding box center [215, 190] width 15 height 15
checkbox input "true"
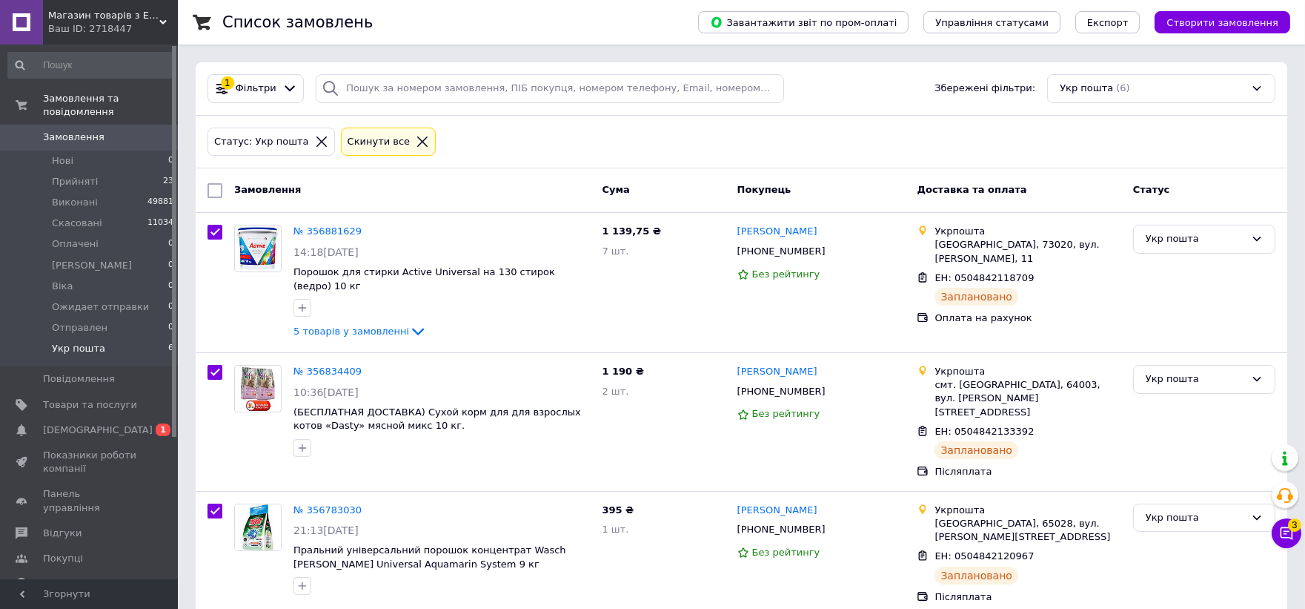
checkbox input "true"
click at [273, 200] on div "Дії для 6 замовлень" at bounding box center [284, 191] width 156 height 24
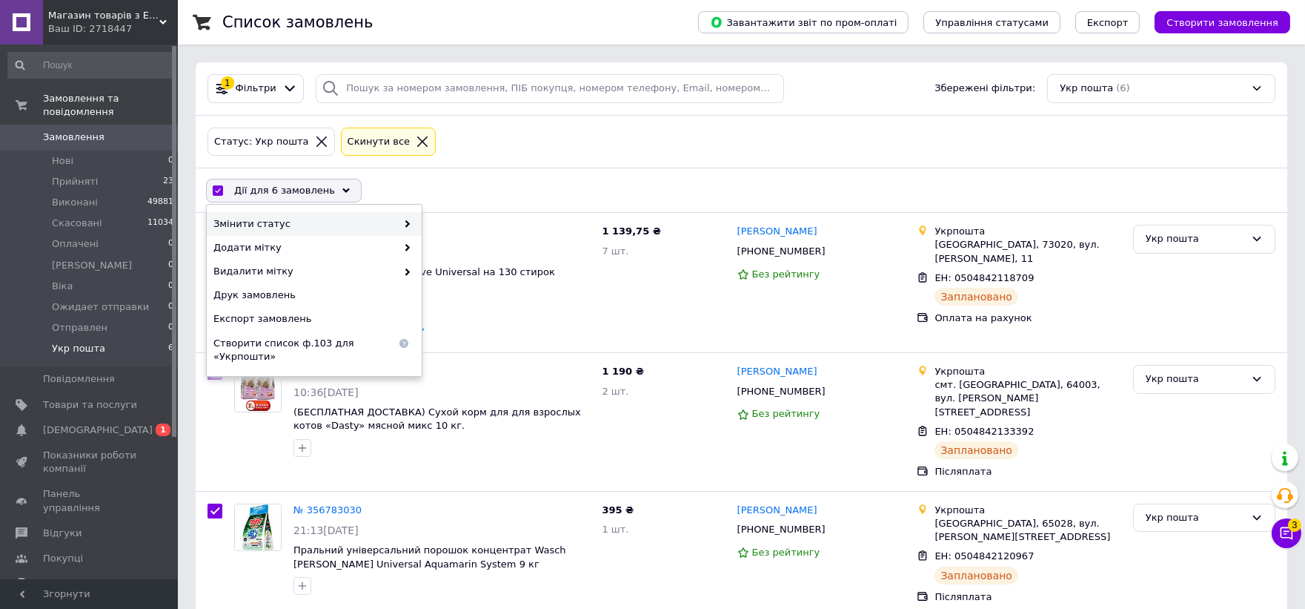
click at [299, 228] on span "Змінити статус" at bounding box center [304, 223] width 183 height 13
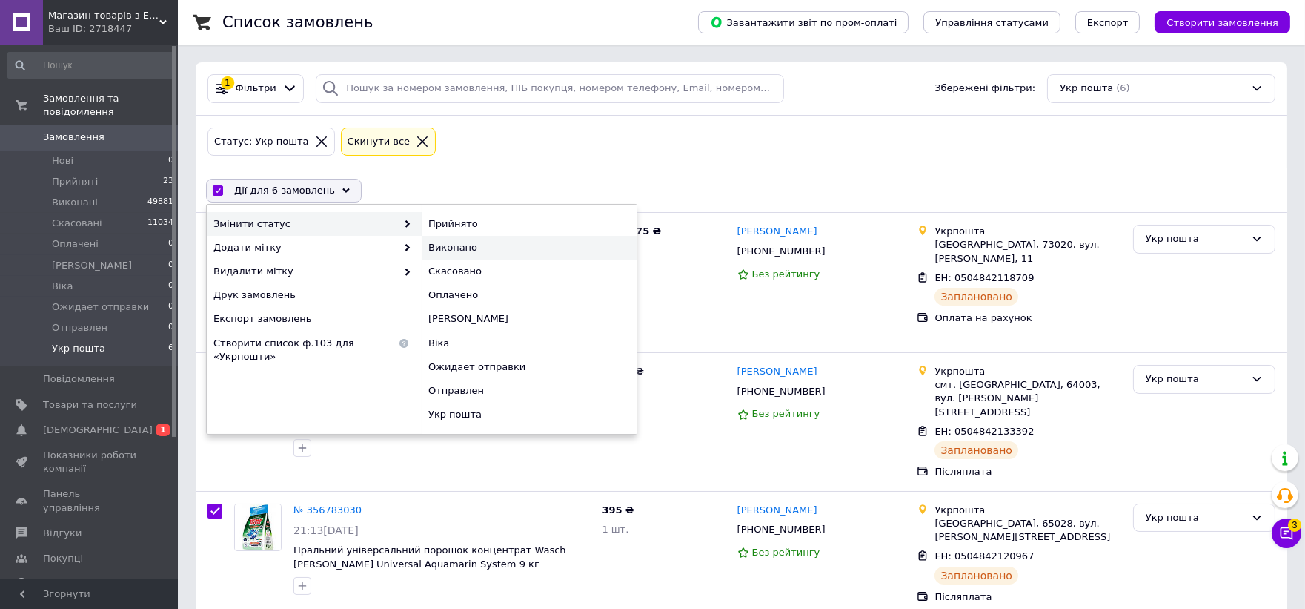
click at [457, 249] on div "Виконано" at bounding box center [529, 248] width 215 height 24
checkbox input "false"
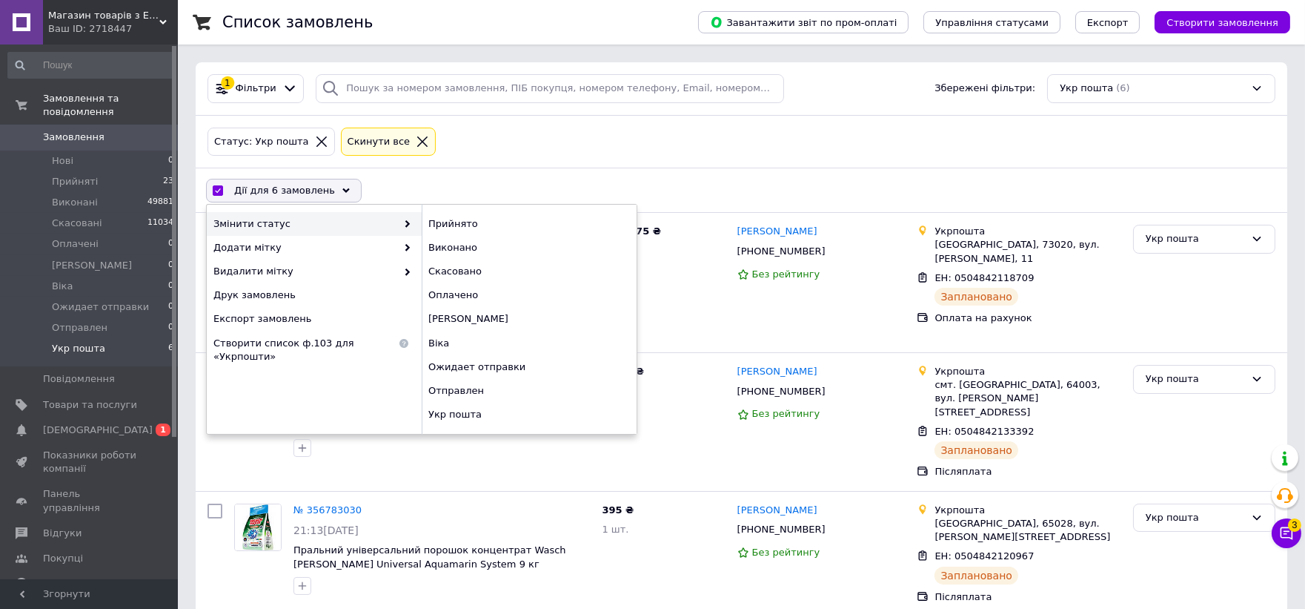
checkbox input "false"
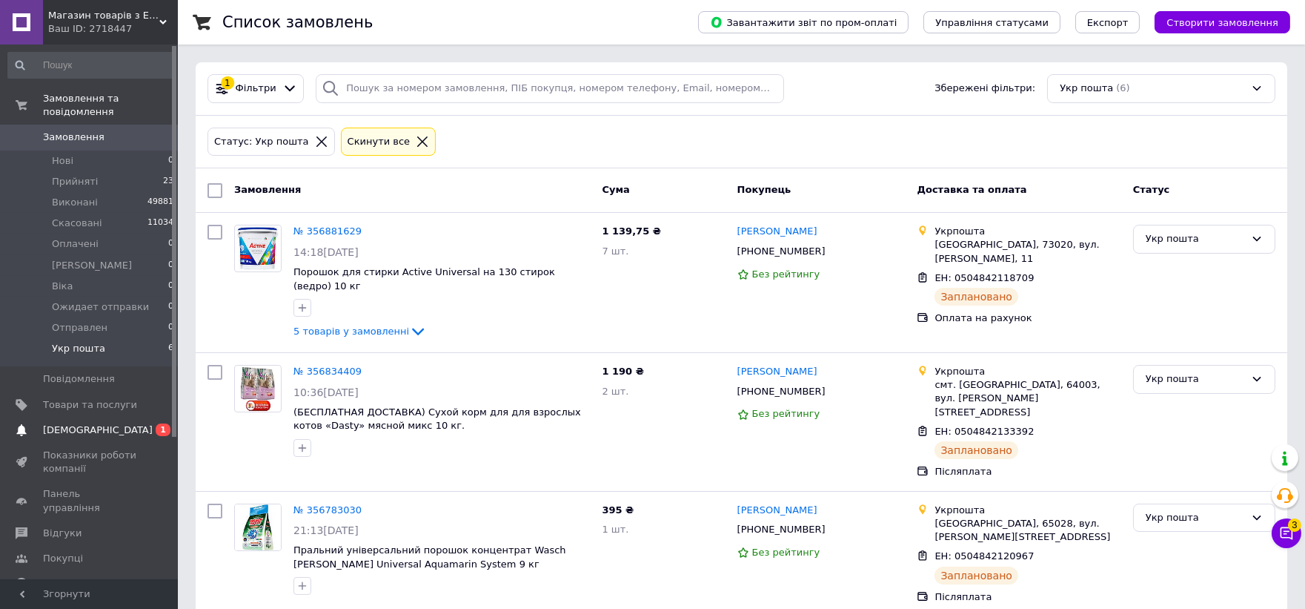
click at [71, 423] on span "[DEMOGRAPHIC_DATA]" at bounding box center [98, 429] width 110 height 13
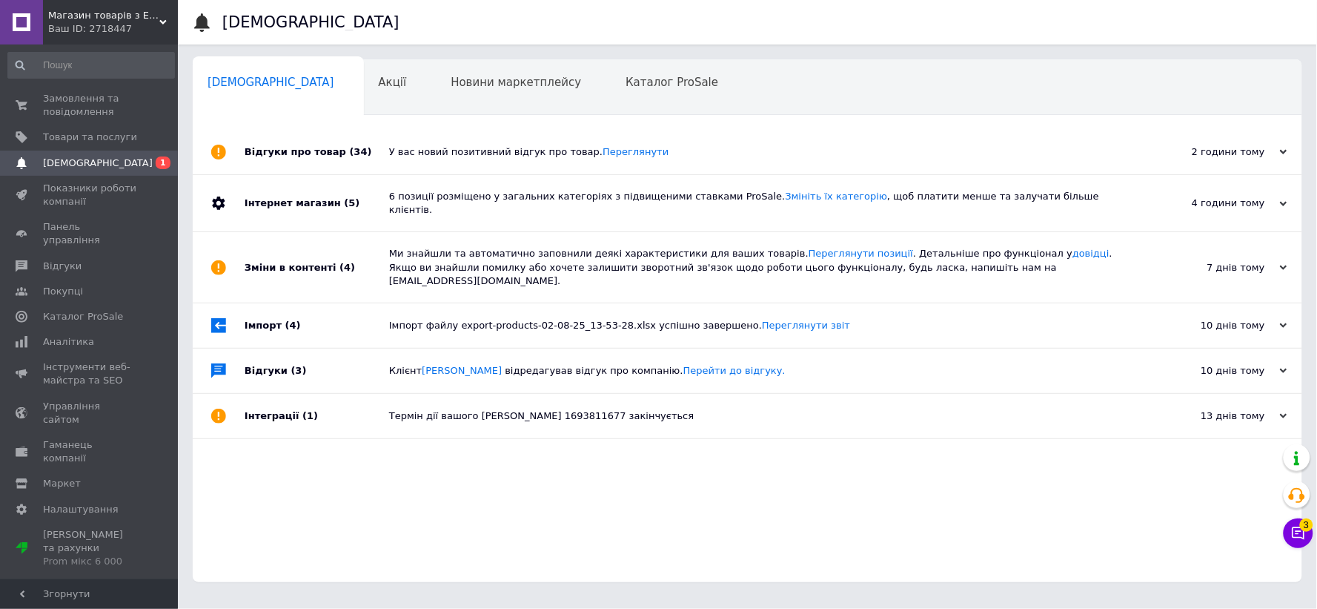
click at [713, 139] on div "У вас новий позитивний відгук про товар. Переглянути" at bounding box center [764, 152] width 750 height 44
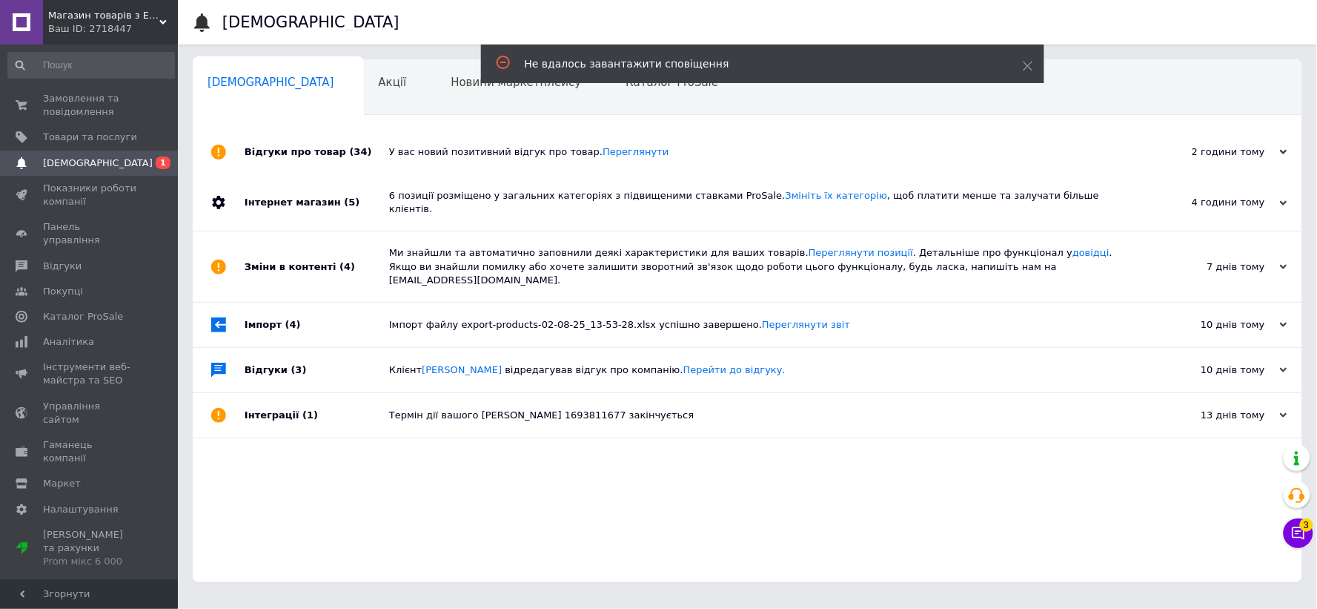
click at [705, 145] on div "У вас новий позитивний відгук про товар. Переглянути" at bounding box center [764, 152] width 750 height 44
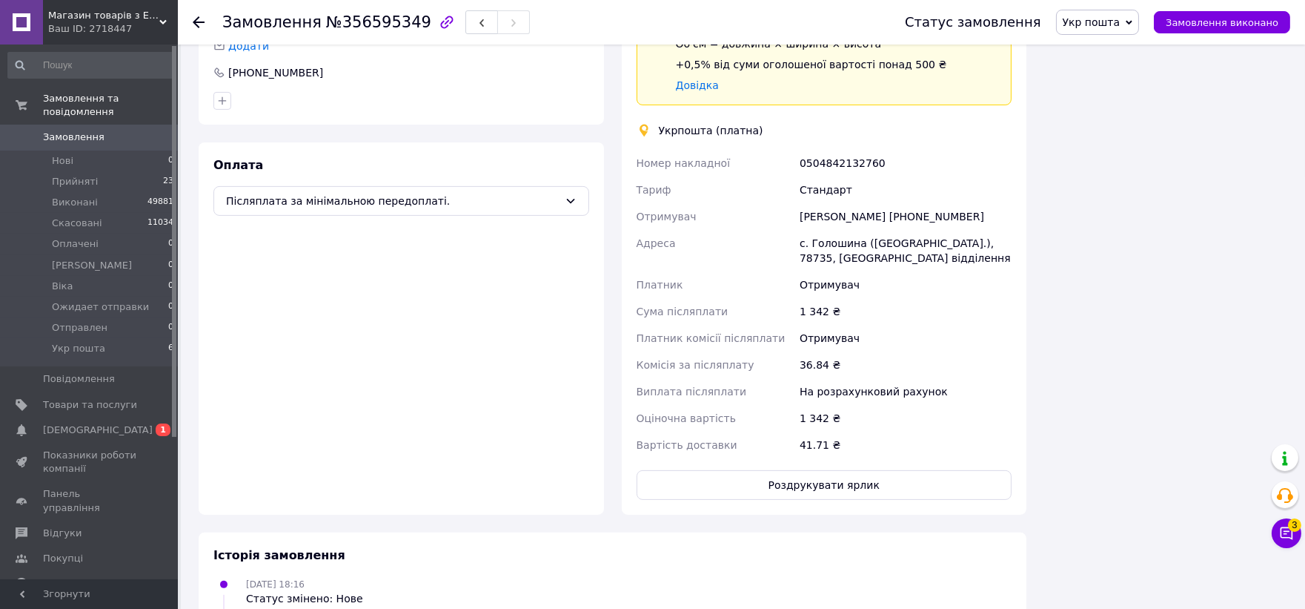
scroll to position [1005, 0]
